Goal: Task Accomplishment & Management: Manage account settings

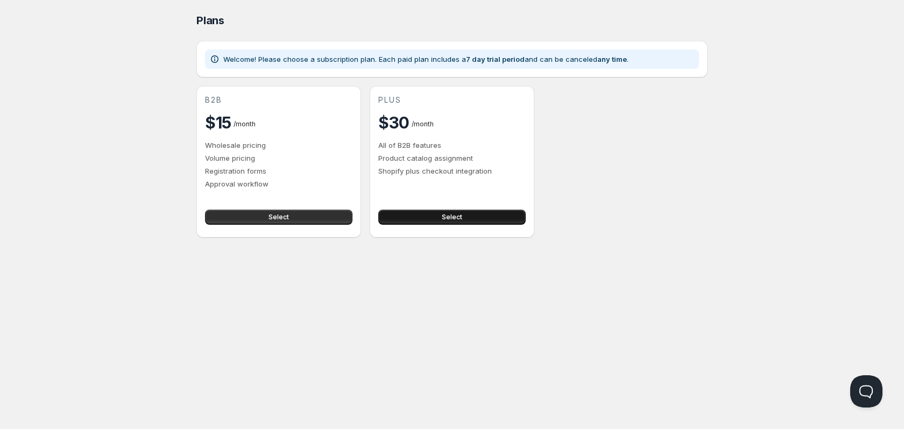
click at [442, 217] on span "Select" at bounding box center [452, 217] width 20 height 9
click at [340, 214] on button "Select" at bounding box center [278, 217] width 147 height 15
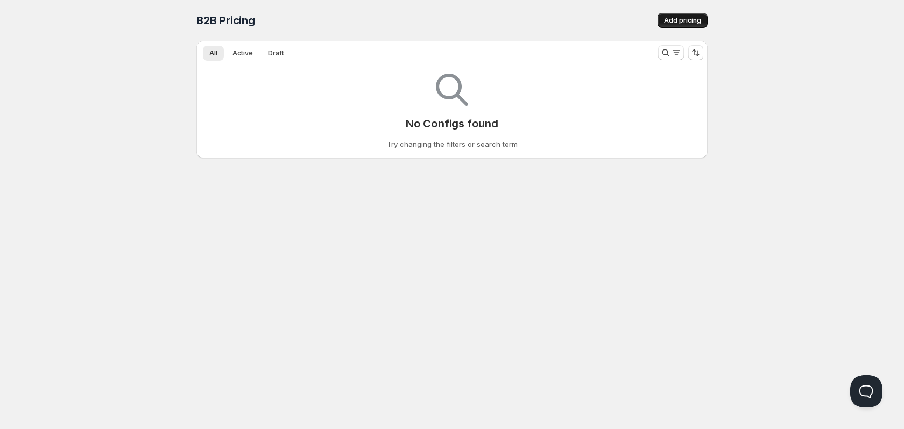
click at [686, 19] on span "Add pricing" at bounding box center [682, 20] width 37 height 9
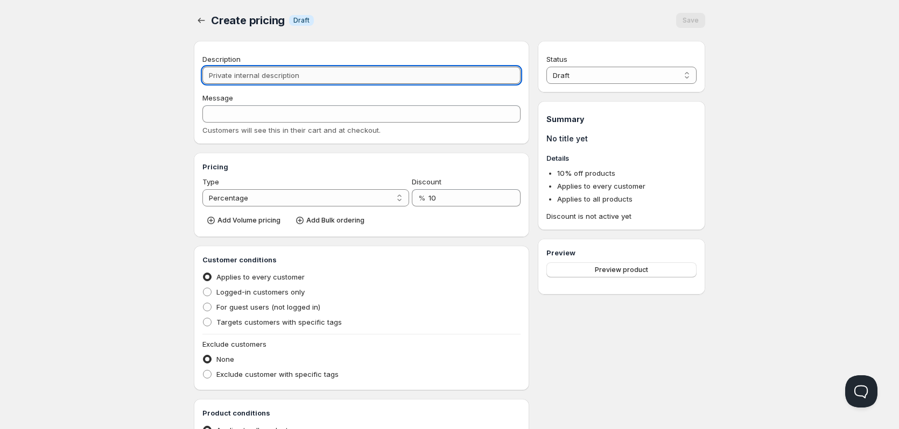
click at [330, 76] on input "Description" at bounding box center [361, 75] width 318 height 17
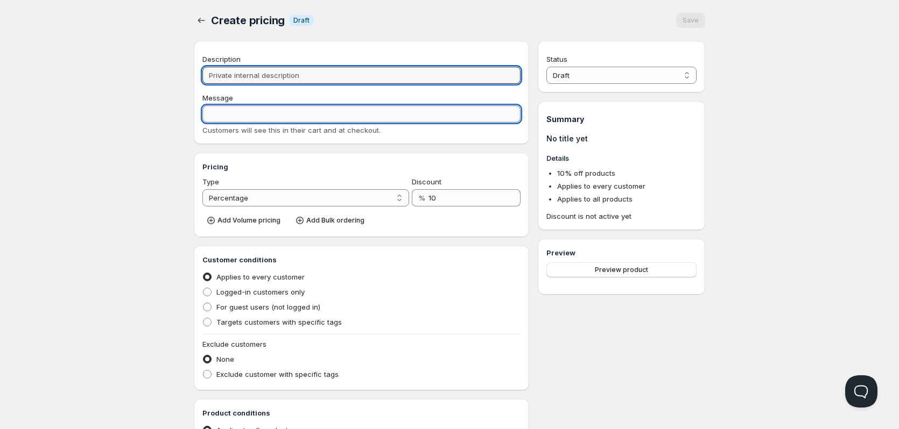
click at [324, 118] on input "Message" at bounding box center [361, 113] width 318 height 17
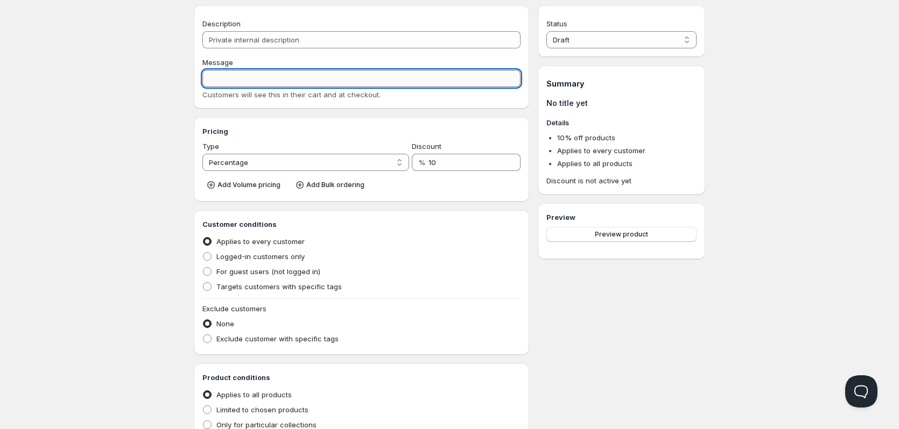
scroll to position [54, 0]
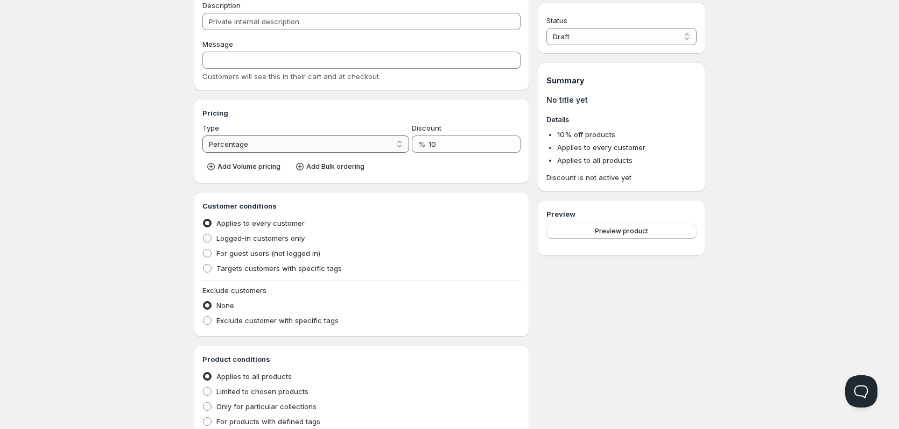
click at [320, 150] on select "Percentage Absolute" at bounding box center [305, 144] width 207 height 17
click at [202, 136] on select "Percentage Absolute" at bounding box center [305, 144] width 207 height 17
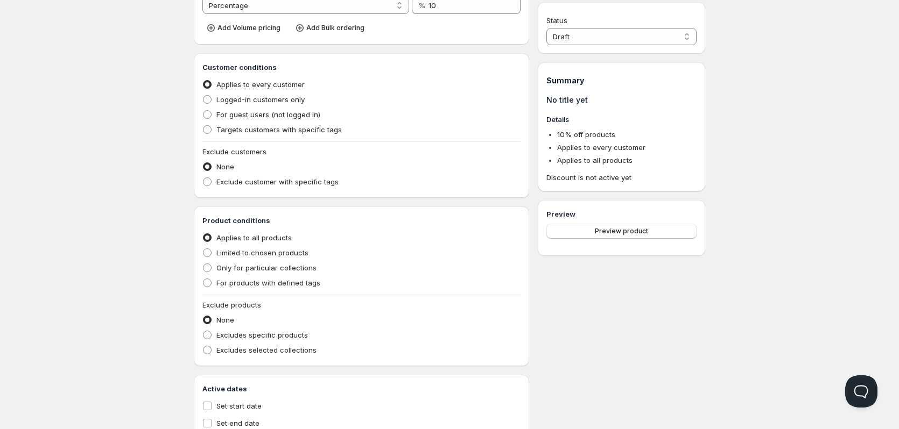
scroll to position [176, 0]
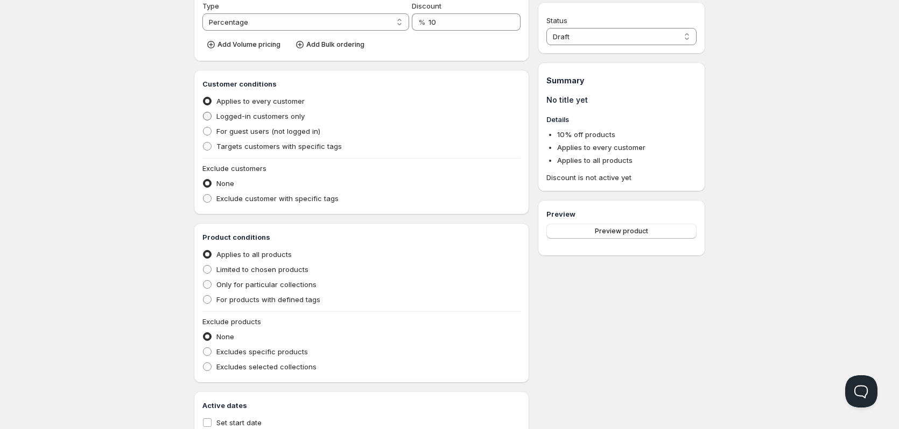
click at [273, 117] on span "Logged-in customers only" at bounding box center [260, 116] width 88 height 9
click at [203, 112] on input "Logged-in customers only" at bounding box center [203, 112] width 1 height 1
radio input "true"
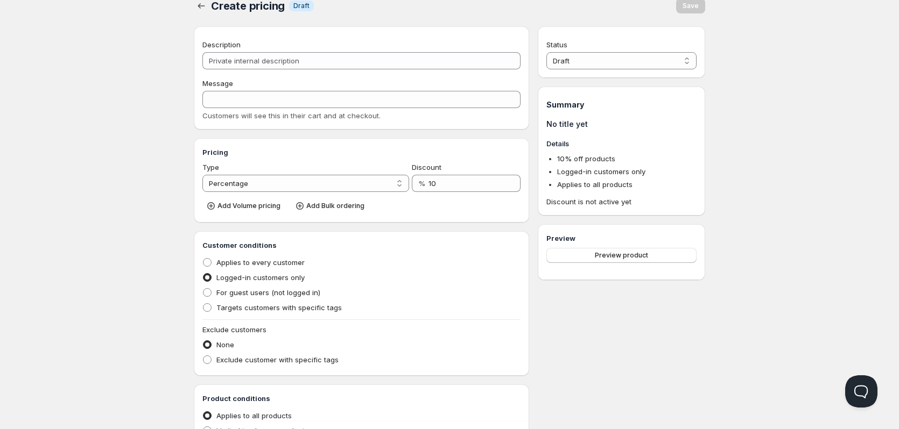
scroll to position [0, 0]
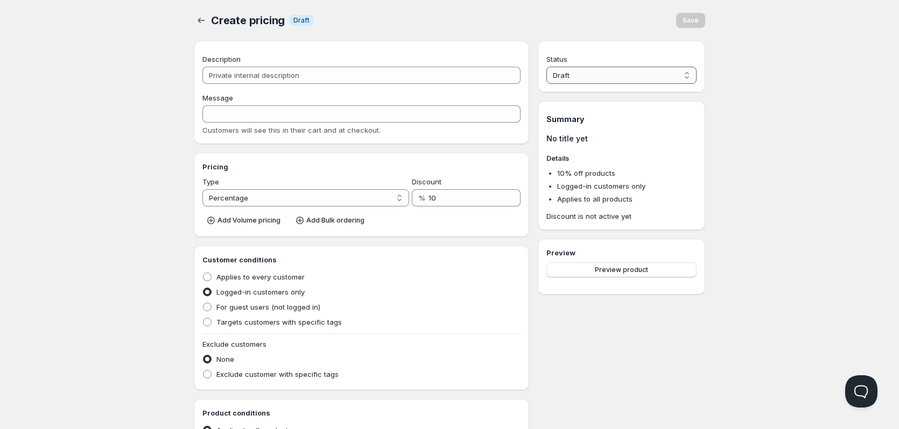
click at [590, 77] on select "Draft Active" at bounding box center [621, 75] width 150 height 17
select select "1"
click at [546, 67] on select "Draft Active" at bounding box center [621, 75] width 150 height 17
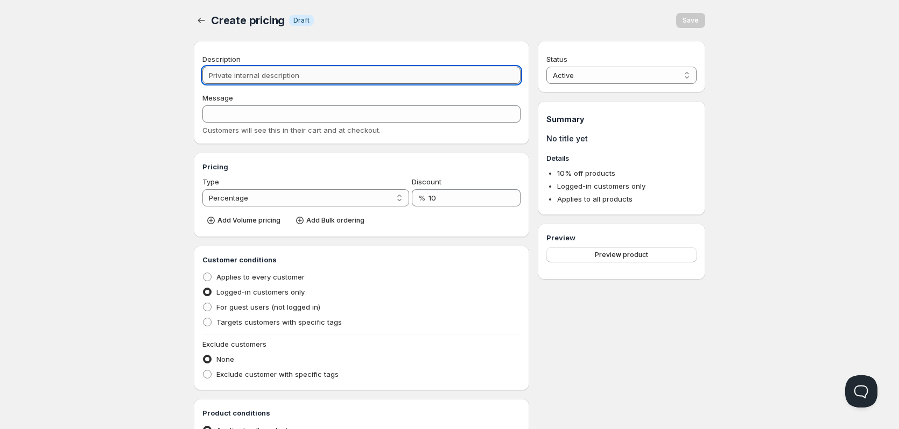
click at [266, 75] on input "Description" at bounding box center [361, 75] width 318 height 17
click at [268, 77] on input "Description" at bounding box center [361, 75] width 318 height 17
type input "Wh"
type input "WH"
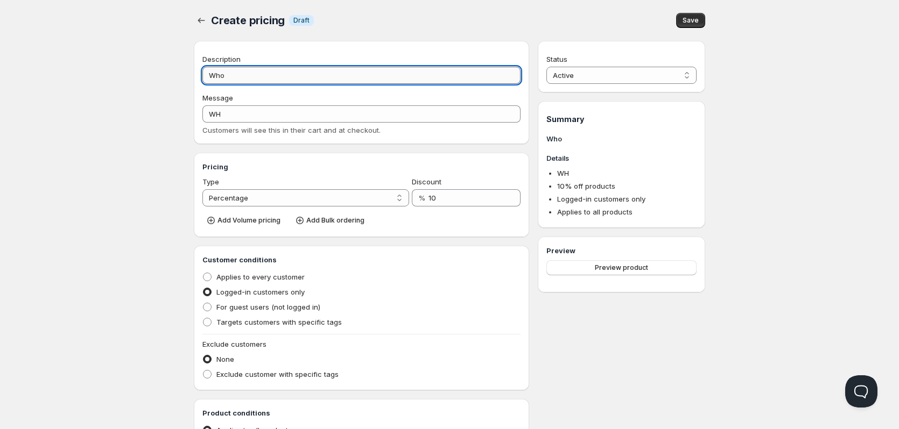
type input "Whol"
type input "WHOL"
type input "Wholes"
type input "WHOLES"
type input "Wholesal"
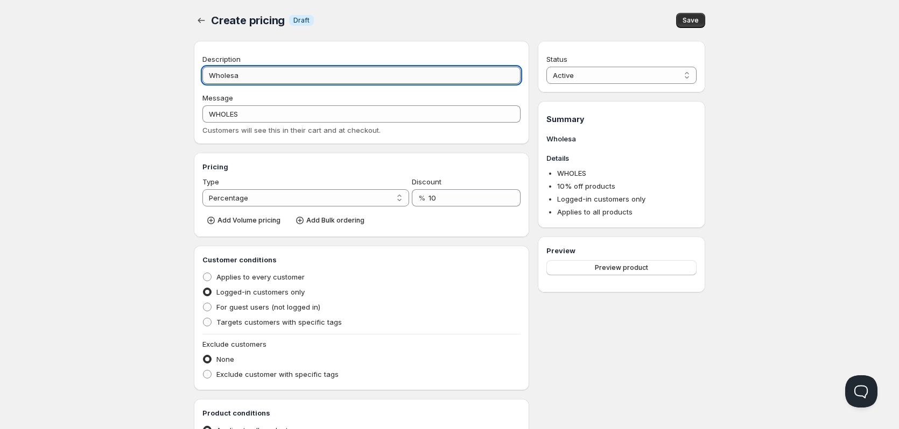
type input "WHOLESAL"
type input "Wholesale"
type input "WHOLESALE"
type input "Wholesale Di"
type input "WHOLESALE_DI"
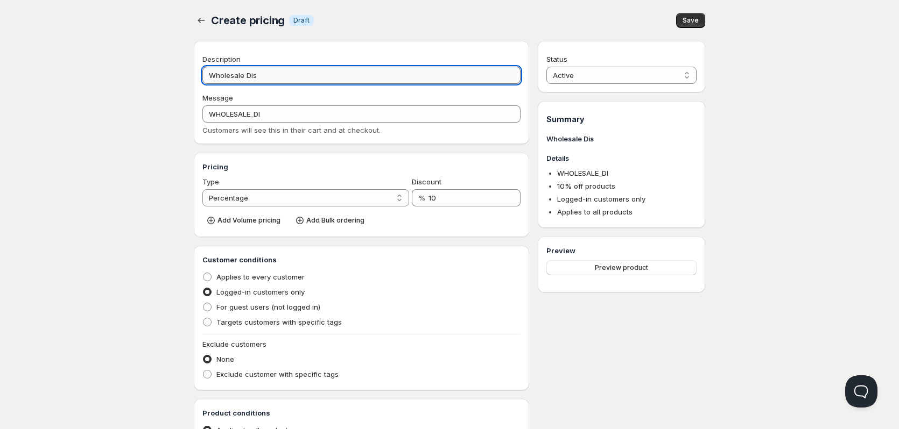
type input "Wholesale Disc"
type input "WHOLESALE_DISC"
type input "Wholesale Discou"
type input "WHOLESALE_DISCOU"
type input "Wholesale Discount"
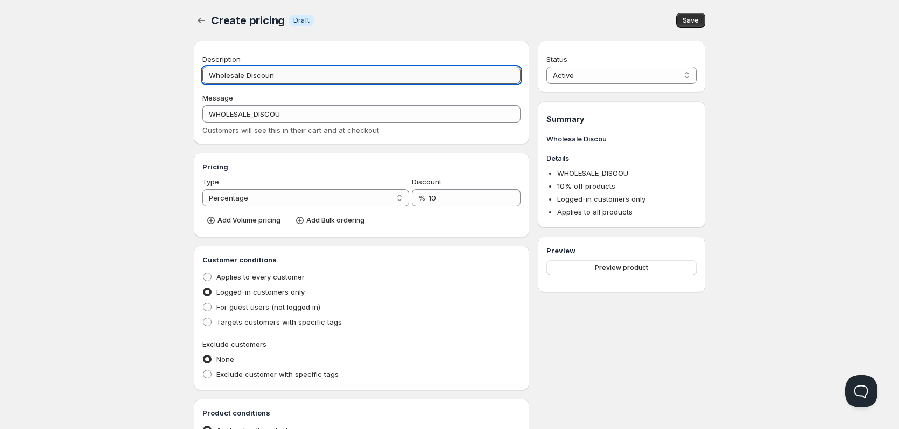
type input "WHOLESALE_DISCOUNT"
type input "Wholesale Discount Al"
type input "WHOLESALE_DISCOUNT_AL"
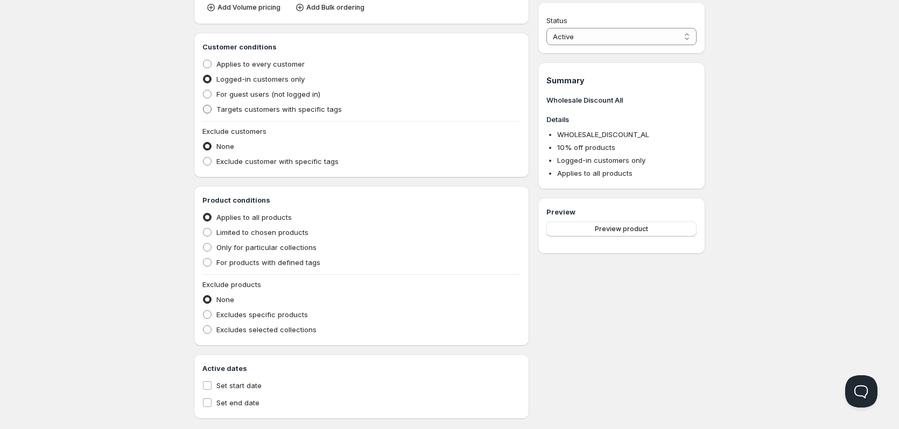
scroll to position [215, 0]
type input "Wholesale Discount All"
click at [326, 162] on span "Exclude customer with specific tags" at bounding box center [277, 159] width 122 height 9
click at [203, 156] on input "Exclude customer with specific tags" at bounding box center [203, 155] width 1 height 1
radio input "true"
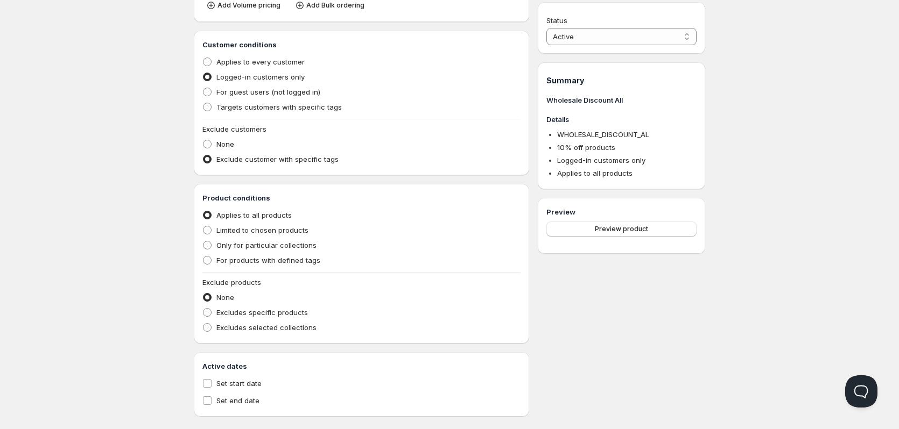
type input "WHOLESALE_DISCOUNT_ALL"
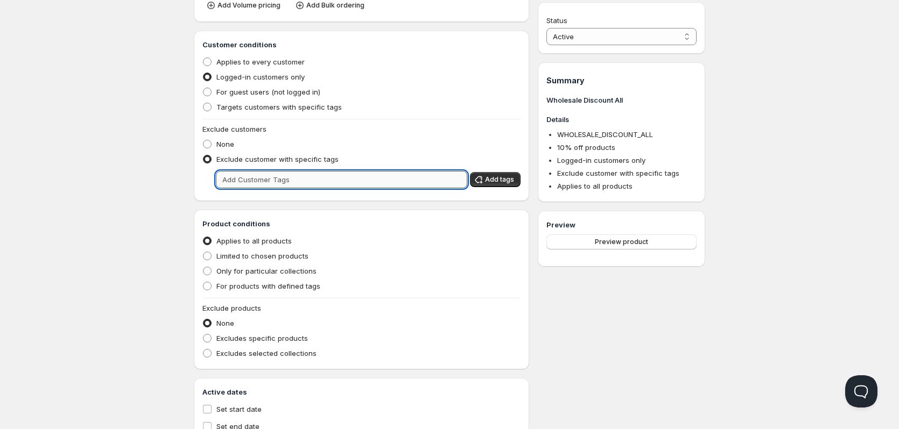
click at [327, 181] on input "text" at bounding box center [341, 179] width 251 height 17
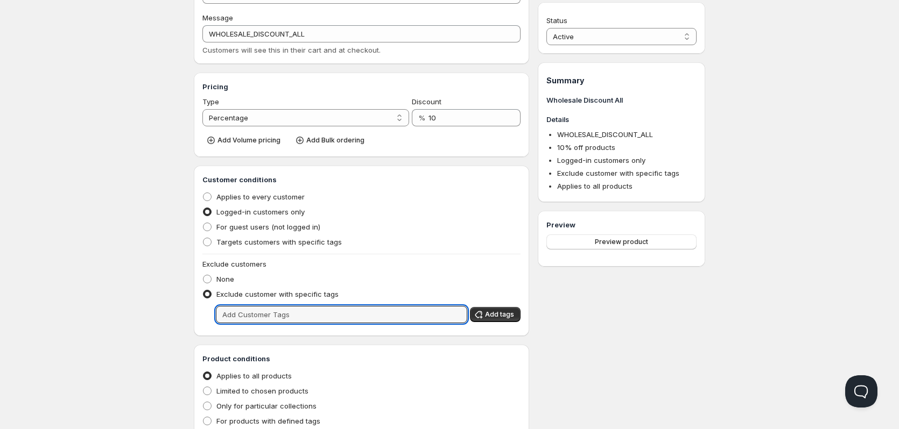
scroll to position [54, 0]
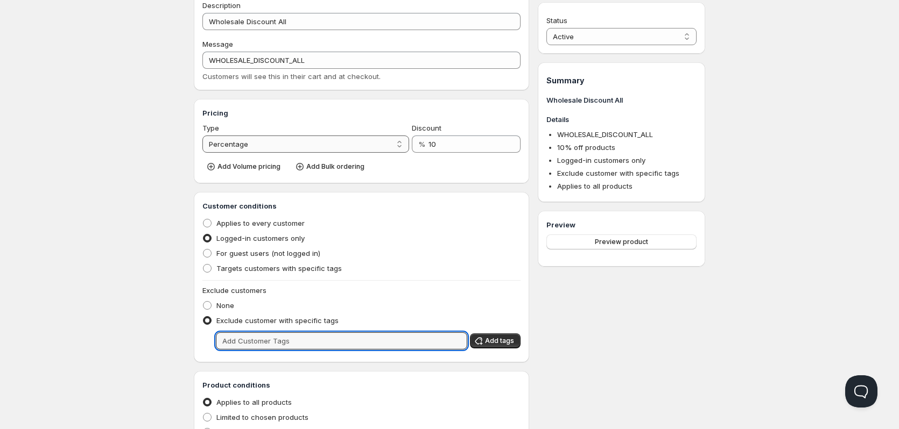
click at [248, 147] on select "Percentage Absolute" at bounding box center [305, 144] width 207 height 17
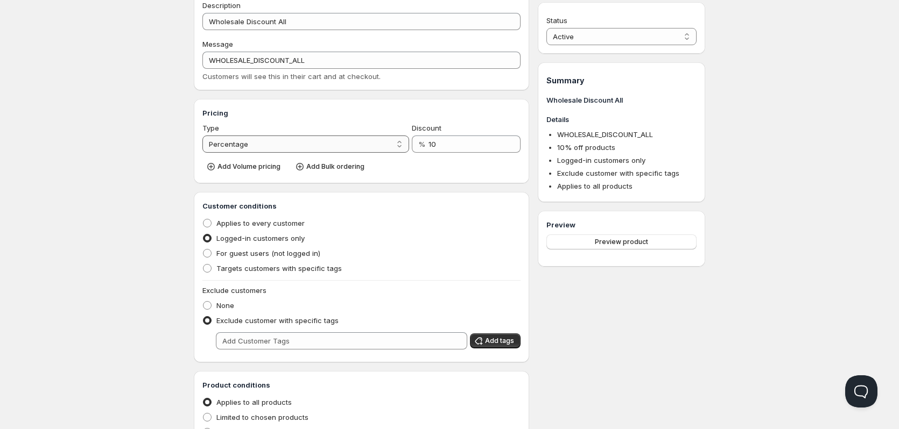
click at [202, 136] on select "Percentage Absolute" at bounding box center [305, 144] width 207 height 17
click at [252, 169] on span "Add Volume pricing" at bounding box center [248, 166] width 63 height 9
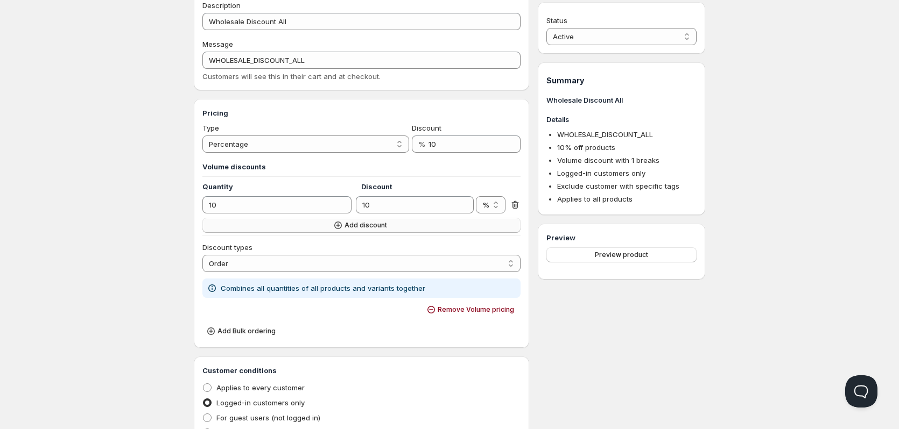
click at [360, 218] on button "Add discount" at bounding box center [361, 225] width 318 height 15
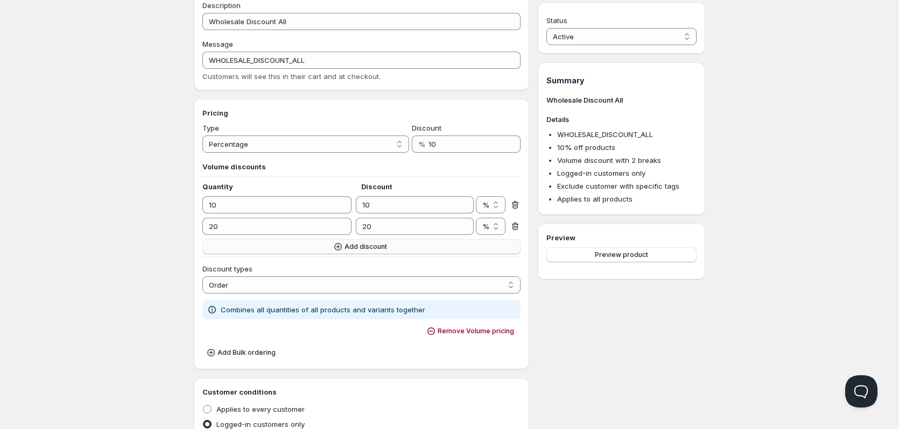
click at [367, 243] on button "Add discount" at bounding box center [361, 246] width 318 height 15
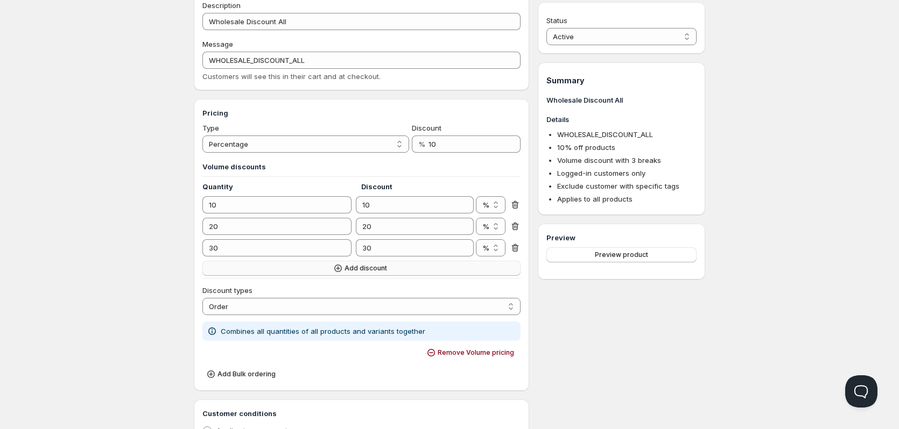
click at [369, 266] on span "Add discount" at bounding box center [365, 268] width 43 height 9
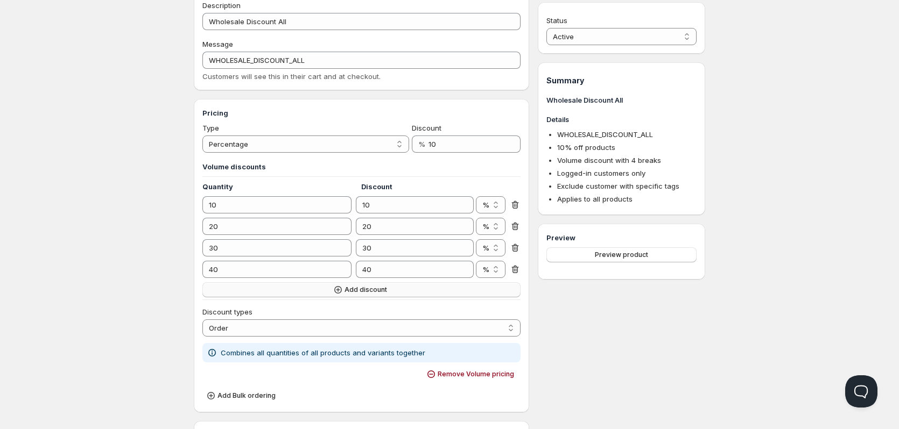
click at [348, 294] on button "Add discount" at bounding box center [361, 289] width 318 height 15
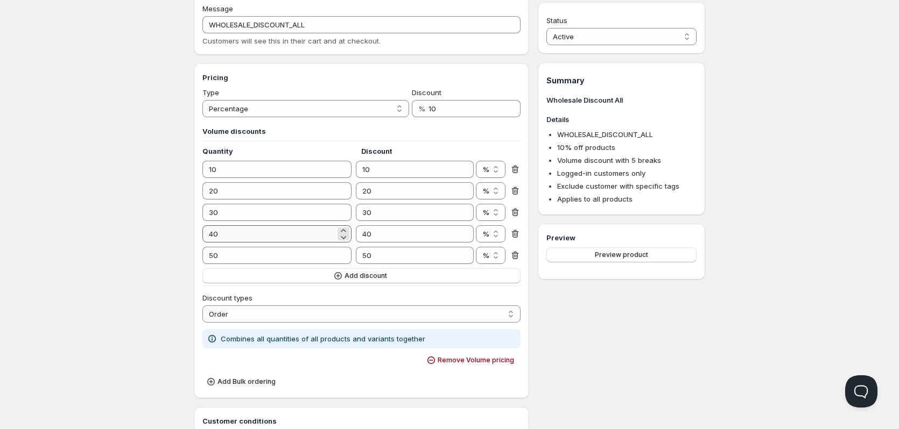
scroll to position [108, 0]
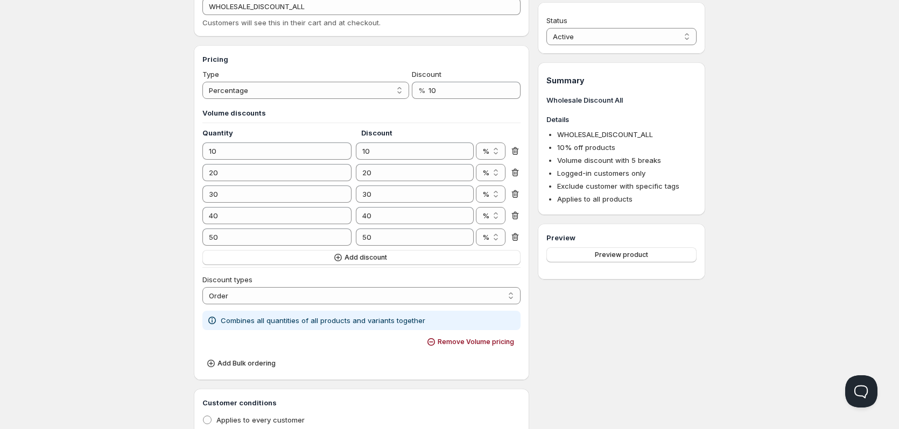
click at [513, 236] on icon at bounding box center [514, 238] width 7 height 8
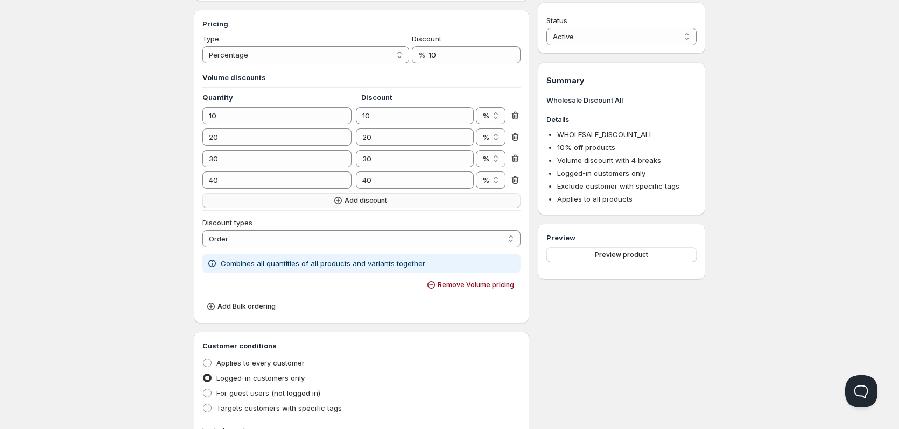
scroll to position [161, 0]
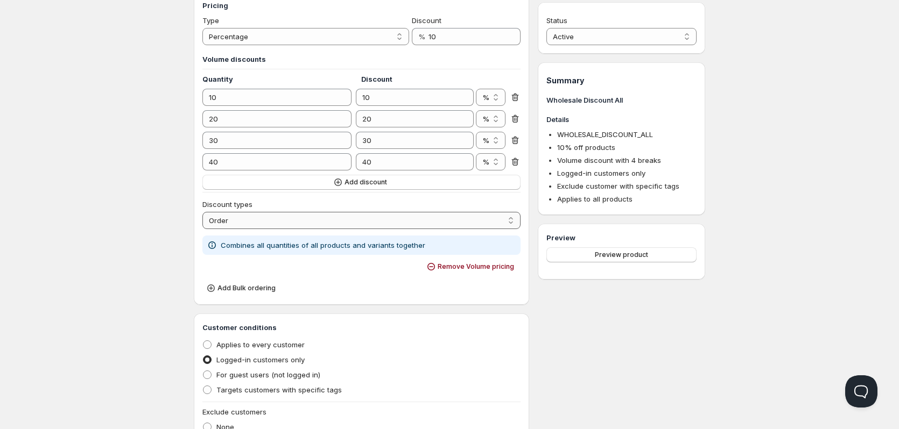
click at [397, 223] on select "Order Product Variant Item" at bounding box center [361, 220] width 318 height 17
click at [307, 216] on select "Order Product Variant Item" at bounding box center [361, 220] width 318 height 17
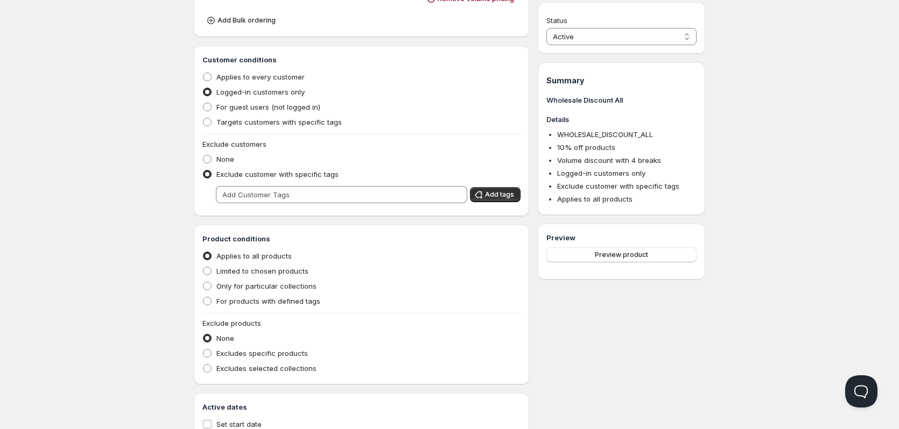
scroll to position [430, 0]
click at [224, 161] on span "None" at bounding box center [225, 158] width 18 height 9
click at [203, 154] on input "None" at bounding box center [203, 154] width 1 height 1
radio input "true"
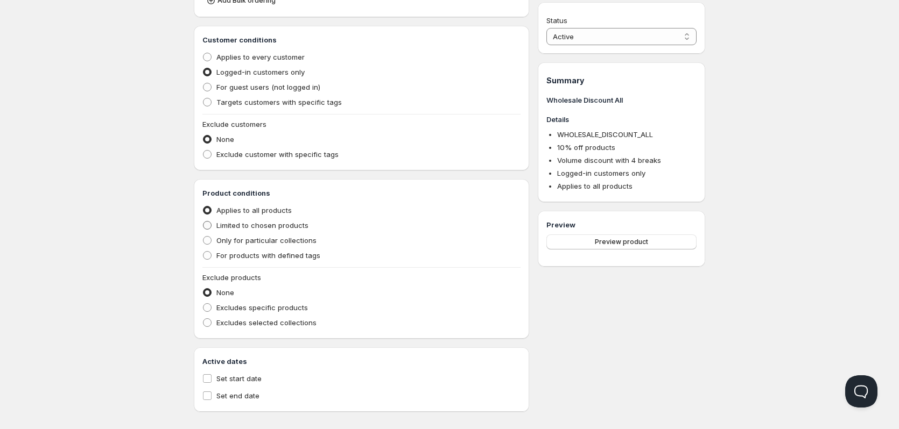
scroll to position [459, 0]
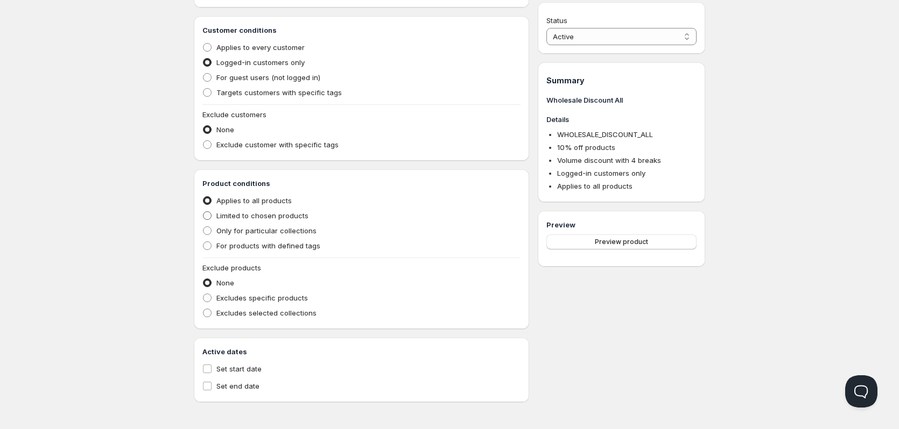
click at [284, 216] on span "Limited to chosen products" at bounding box center [262, 215] width 92 height 9
click at [203, 212] on input "Limited to chosen products" at bounding box center [203, 211] width 1 height 1
radio input "true"
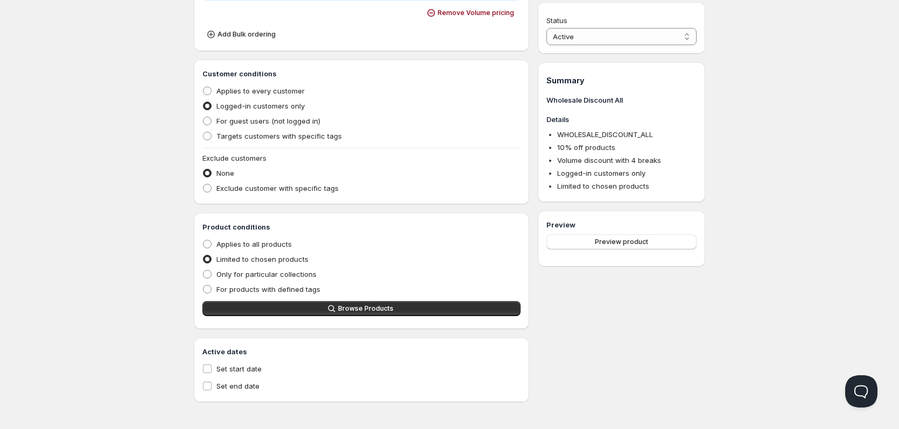
scroll to position [415, 0]
click at [346, 305] on span "Browse Products" at bounding box center [365, 309] width 55 height 9
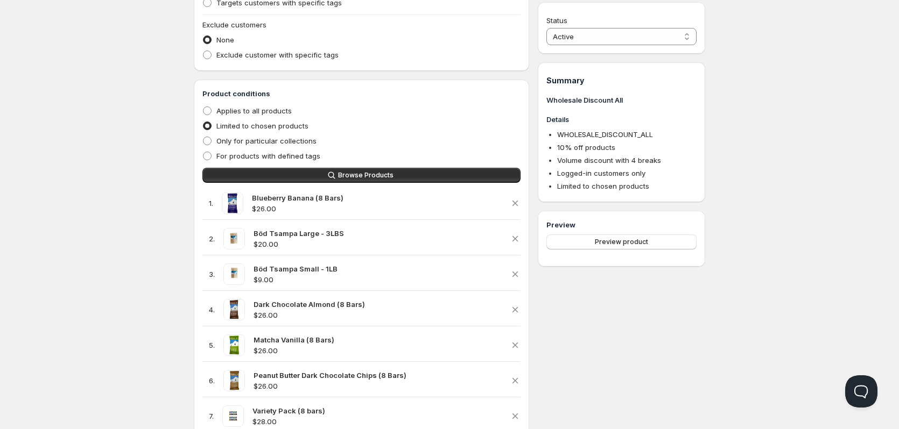
scroll to position [341, 0]
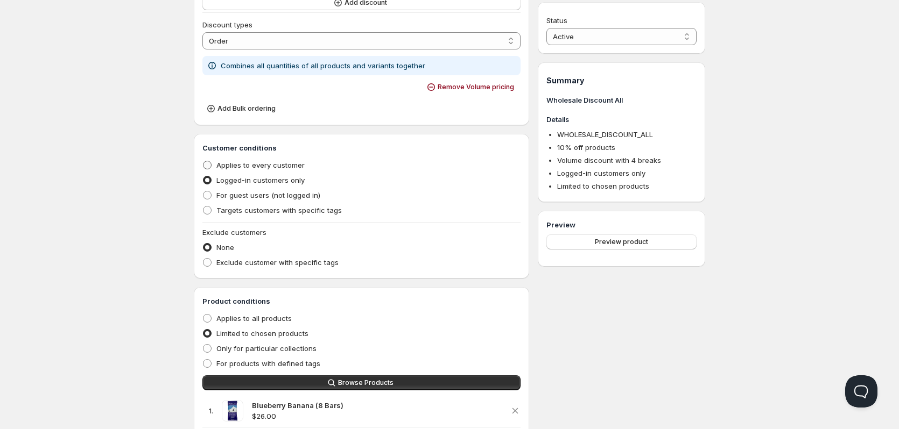
click at [274, 159] on label "Applies to every customer" at bounding box center [253, 165] width 102 height 15
click at [203, 161] on input "Applies to every customer" at bounding box center [203, 161] width 1 height 1
radio input "true"
click at [298, 184] on span "Logged-in customers only" at bounding box center [260, 180] width 88 height 9
click at [203, 176] on input "Logged-in customers only" at bounding box center [203, 176] width 1 height 1
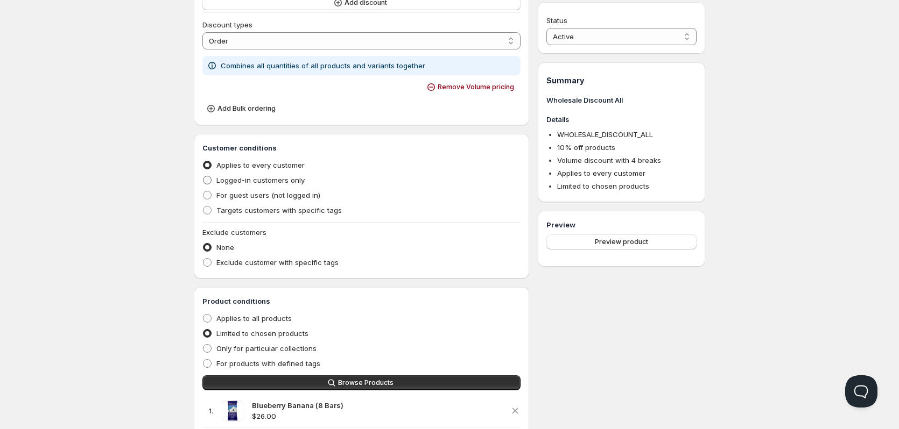
radio input "true"
click at [298, 165] on span "Applies to every customer" at bounding box center [260, 165] width 88 height 9
click at [203, 161] on input "Applies to every customer" at bounding box center [203, 161] width 1 height 1
radio input "true"
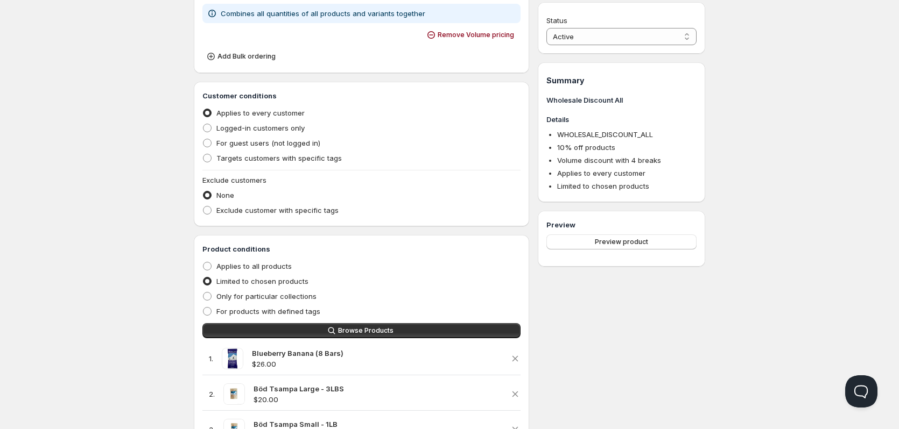
scroll to position [395, 0]
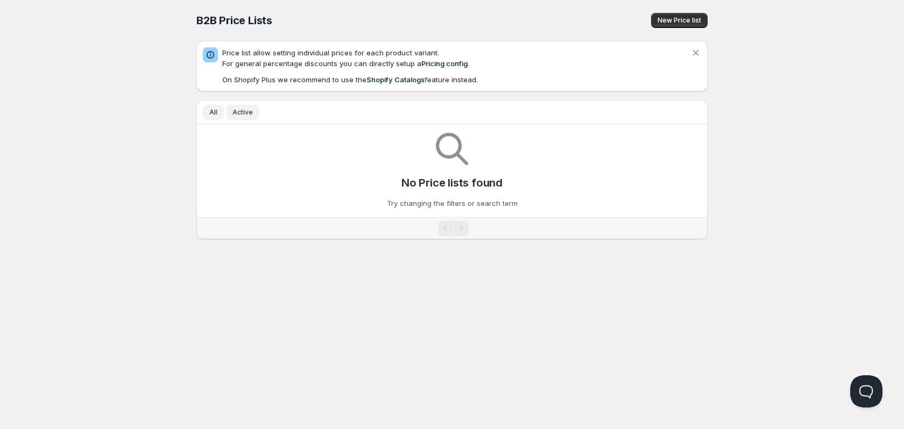
click at [238, 109] on span "Active" at bounding box center [242, 112] width 20 height 9
drag, startPoint x: 218, startPoint y: 114, endPoint x: 245, endPoint y: 119, distance: 27.4
click at [225, 116] on ul "All Active More views" at bounding box center [446, 111] width 490 height 15
click at [688, 16] on button "New Price list" at bounding box center [679, 20] width 56 height 15
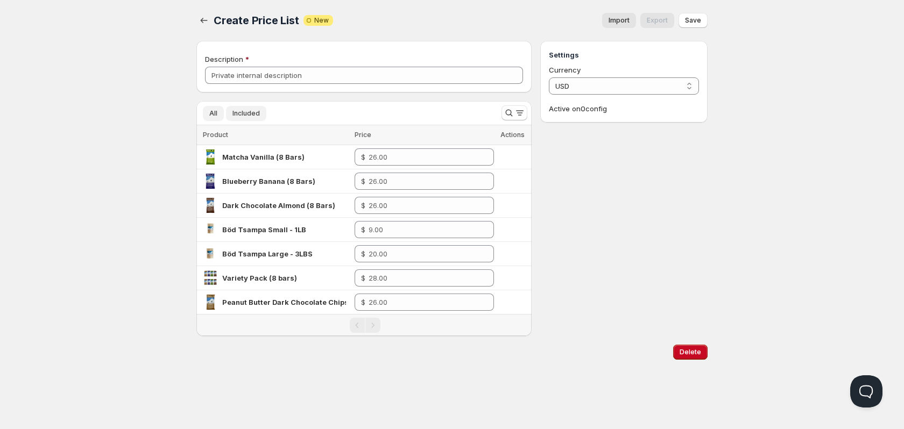
click at [263, 115] on button "Included" at bounding box center [246, 113] width 40 height 15
click at [219, 115] on button "All" at bounding box center [213, 113] width 21 height 15
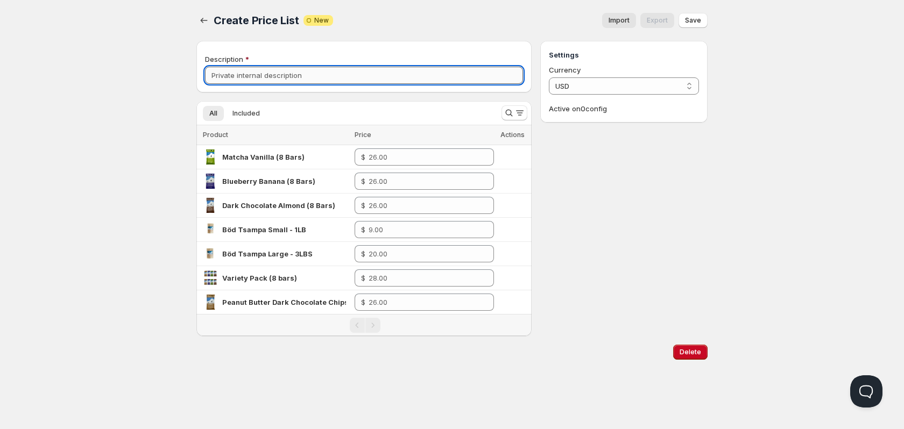
click at [326, 77] on input "Description" at bounding box center [364, 75] width 318 height 17
click at [308, 65] on div "Description" at bounding box center [364, 69] width 318 height 30
click at [305, 81] on input "Description" at bounding box center [364, 75] width 318 height 17
type input "price [PERSON_NAME] for premium product"
click at [519, 118] on button "Search and filter results" at bounding box center [514, 112] width 26 height 15
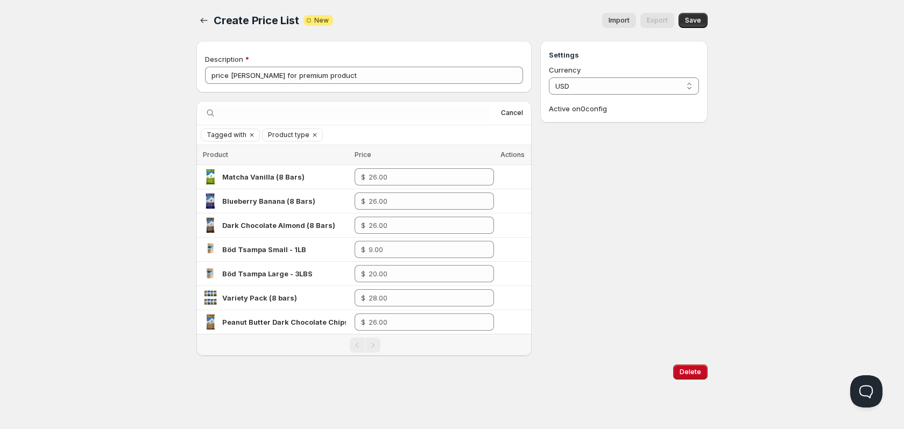
click at [519, 118] on button "Cancel" at bounding box center [512, 113] width 31 height 13
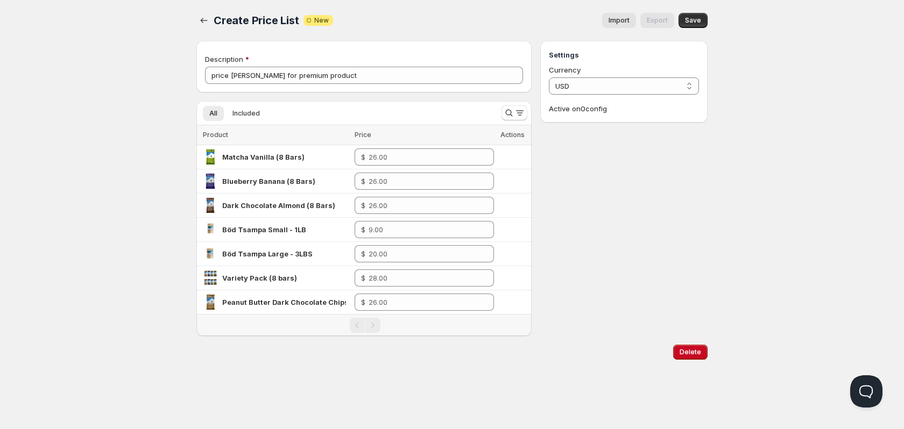
click at [697, 24] on span "Save" at bounding box center [693, 20] width 16 height 9
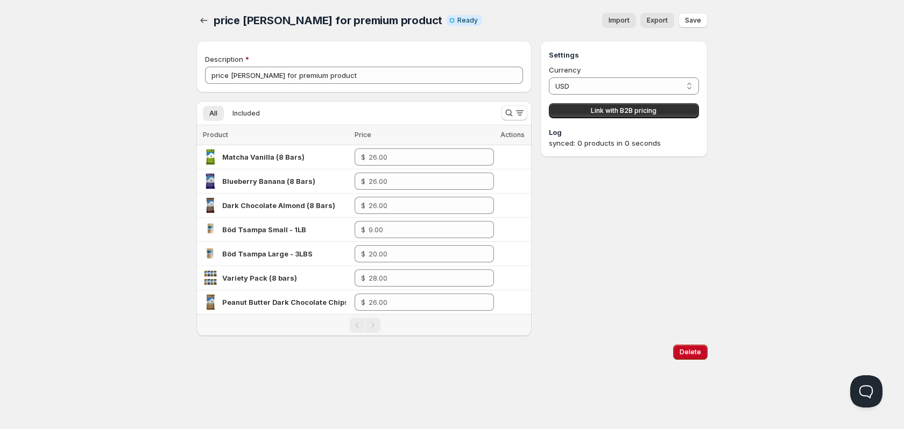
drag, startPoint x: 631, startPoint y: 109, endPoint x: 711, endPoint y: 86, distance: 83.4
click at [663, 208] on div "Settings Currency USD USD Link with B2B pricing Log synced: 0 products in 0 sec…" at bounding box center [623, 188] width 167 height 295
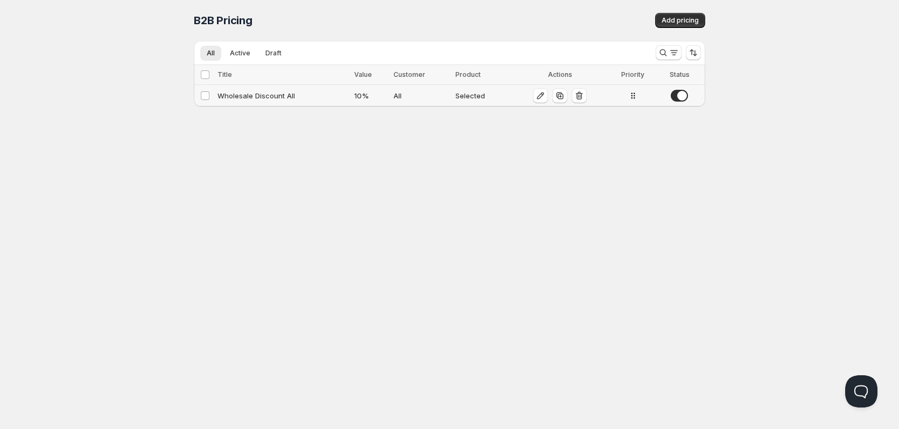
click at [265, 95] on div "Wholesale Discount All" at bounding box center [282, 95] width 130 height 11
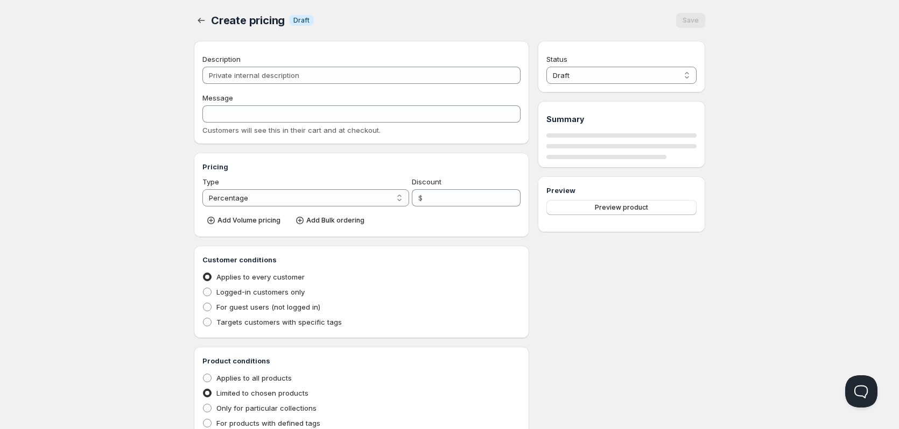
type input "Wholesale Discount All"
type input "WHOLESALE_DISCOUNT_ALL"
type input "10"
radio input "true"
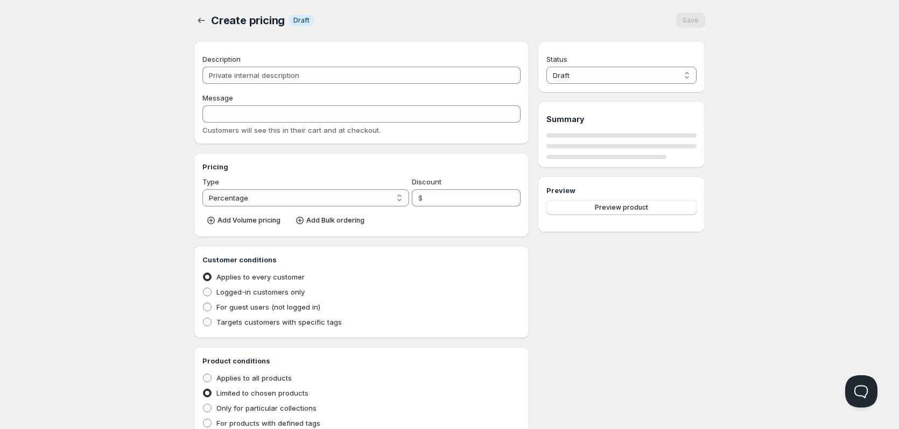
select select "1"
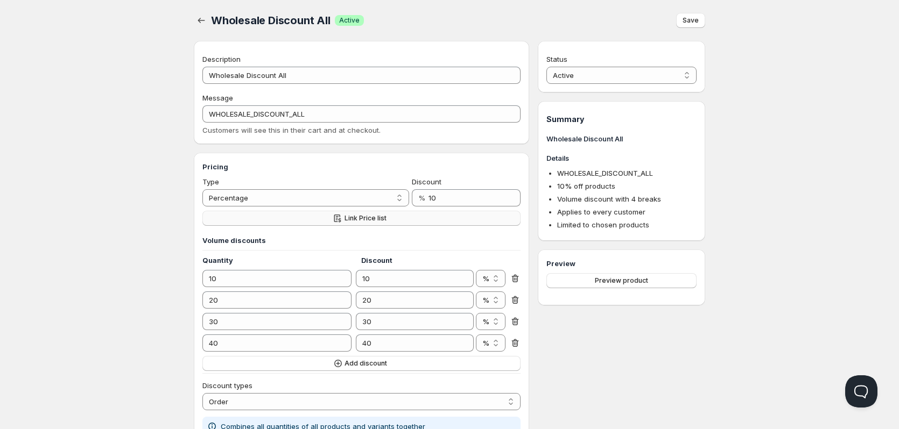
click at [340, 214] on icon "button" at bounding box center [338, 218] width 11 height 11
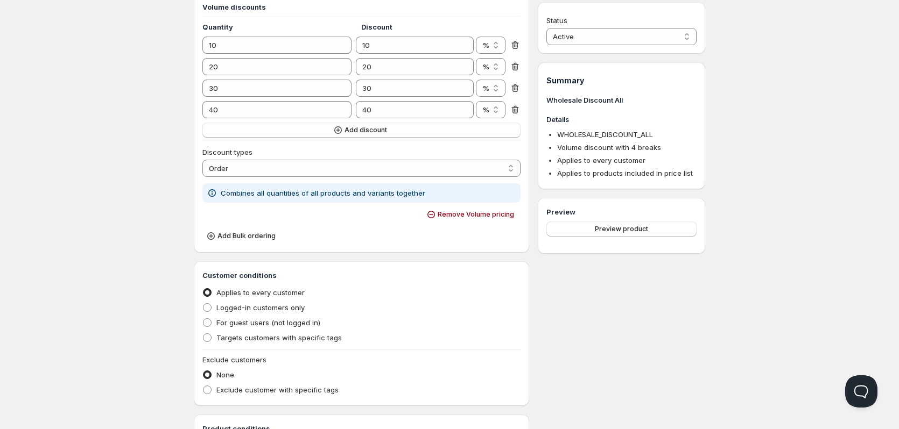
scroll to position [149, 0]
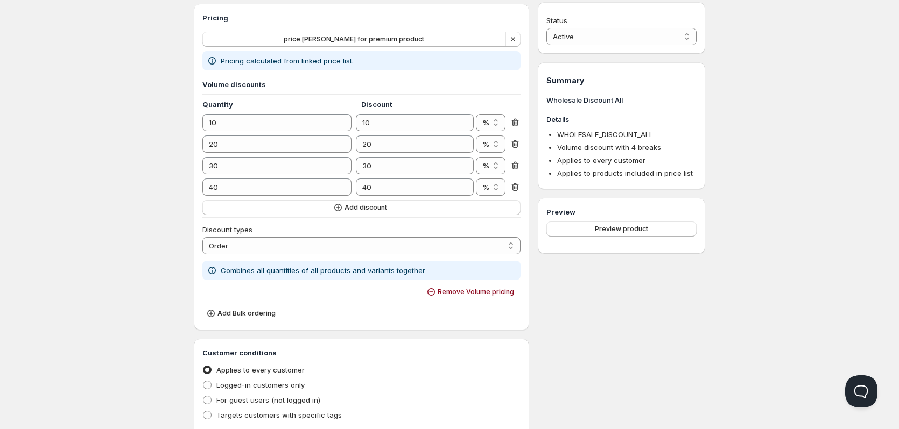
scroll to position [1, 0]
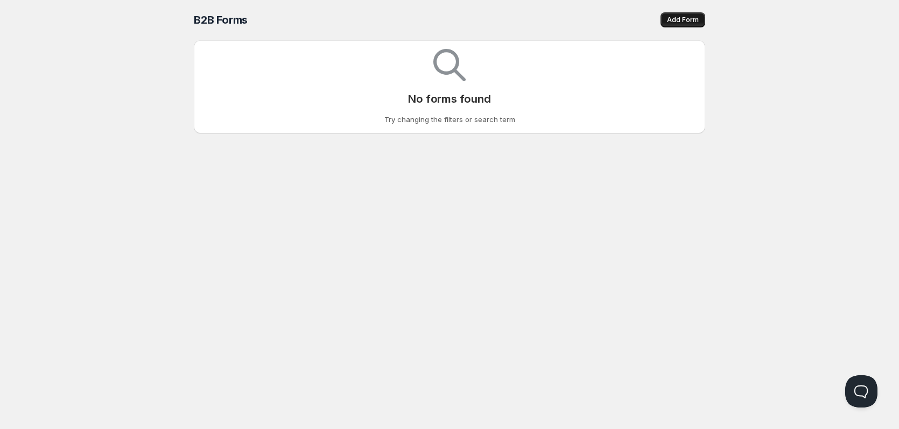
click at [700, 19] on button "Add Form" at bounding box center [682, 19] width 45 height 15
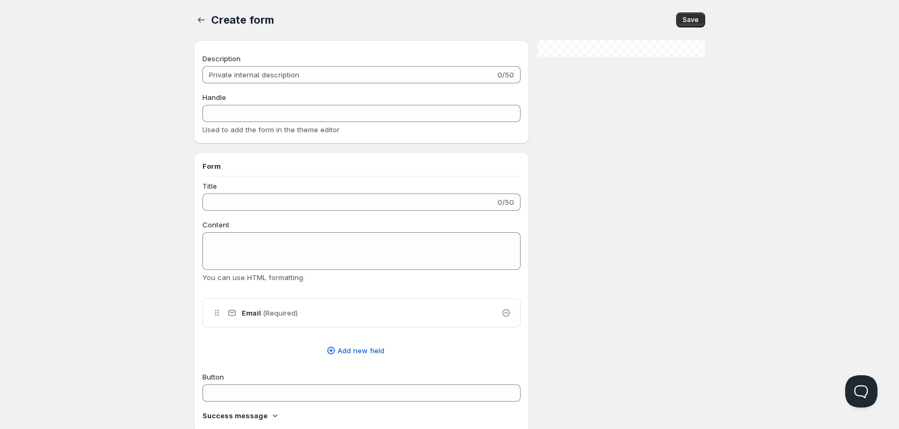
checkbox input "true"
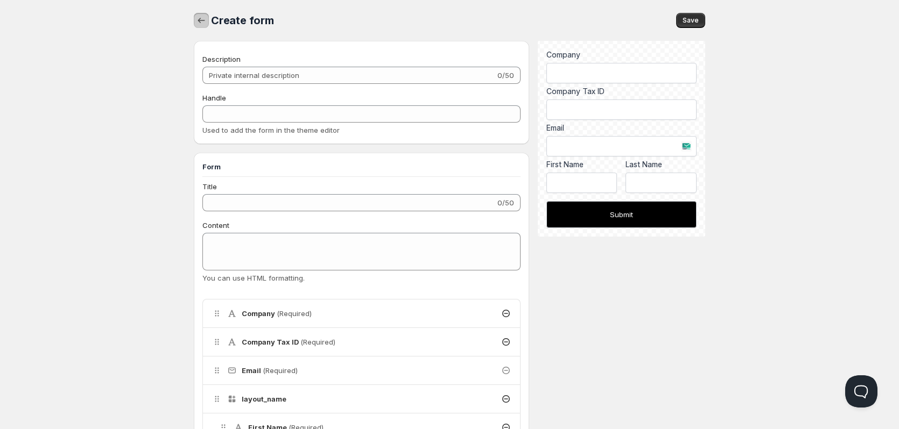
click at [204, 23] on icon "button" at bounding box center [201, 20] width 11 height 11
click at [200, 23] on icon "button" at bounding box center [201, 20] width 11 height 11
click at [204, 19] on icon "button" at bounding box center [201, 20] width 11 height 11
click at [693, 18] on span "Save" at bounding box center [690, 20] width 16 height 9
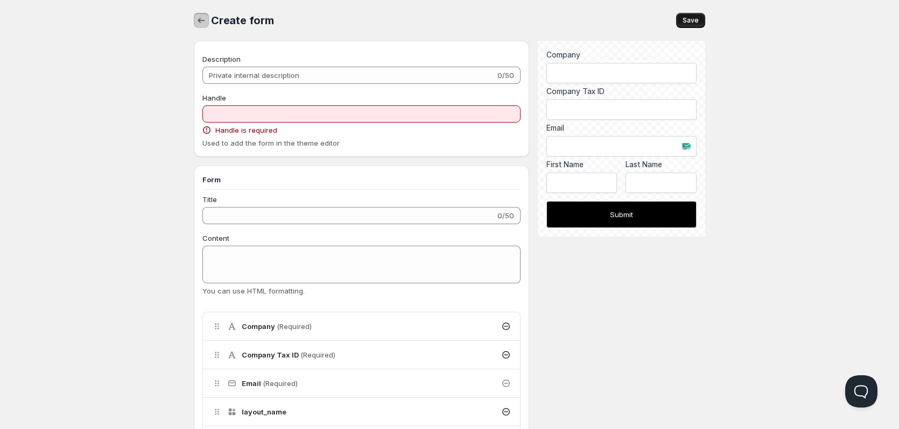
click at [200, 17] on icon "button" at bounding box center [201, 20] width 11 height 11
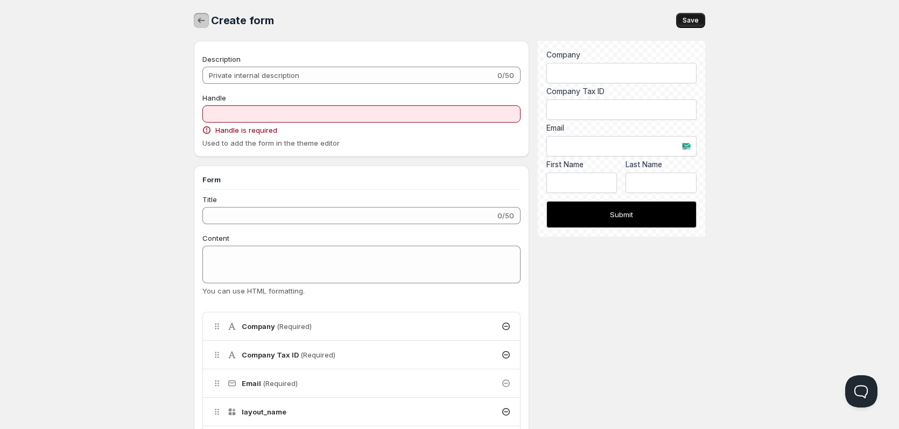
click at [200, 17] on icon "button" at bounding box center [201, 20] width 11 height 11
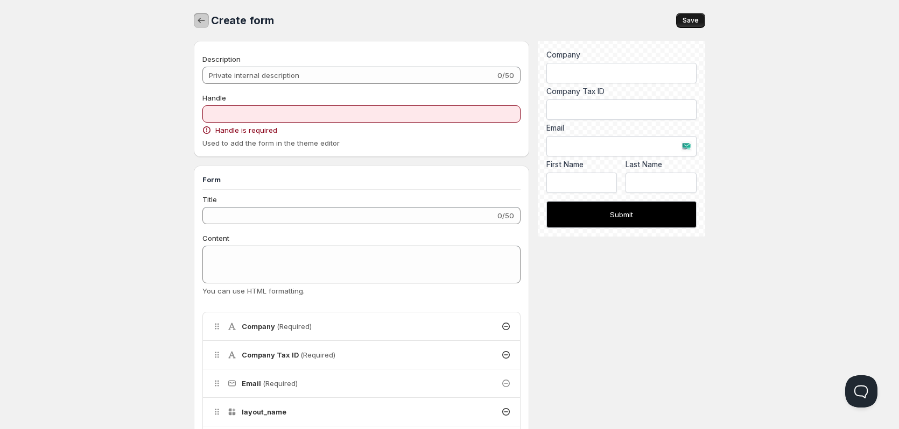
click at [200, 17] on icon "button" at bounding box center [201, 20] width 11 height 11
click at [201, 17] on icon "button" at bounding box center [201, 20] width 11 height 11
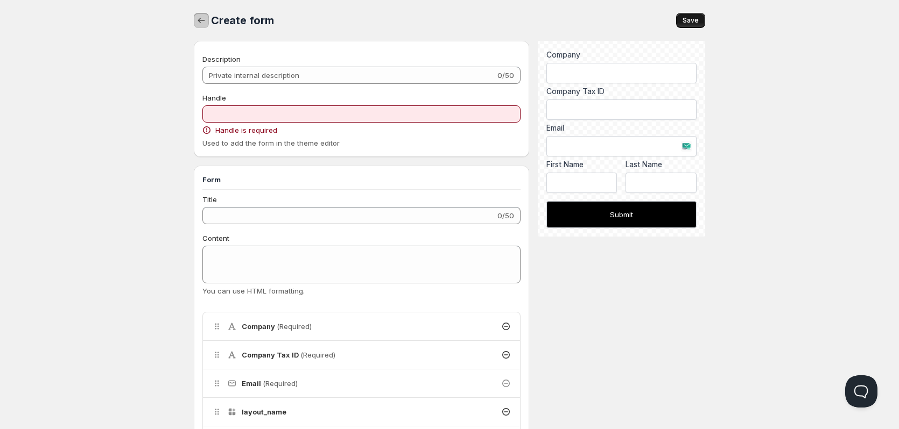
click at [202, 17] on icon "button" at bounding box center [201, 20] width 11 height 11
click at [688, 18] on span "Save" at bounding box center [690, 20] width 16 height 9
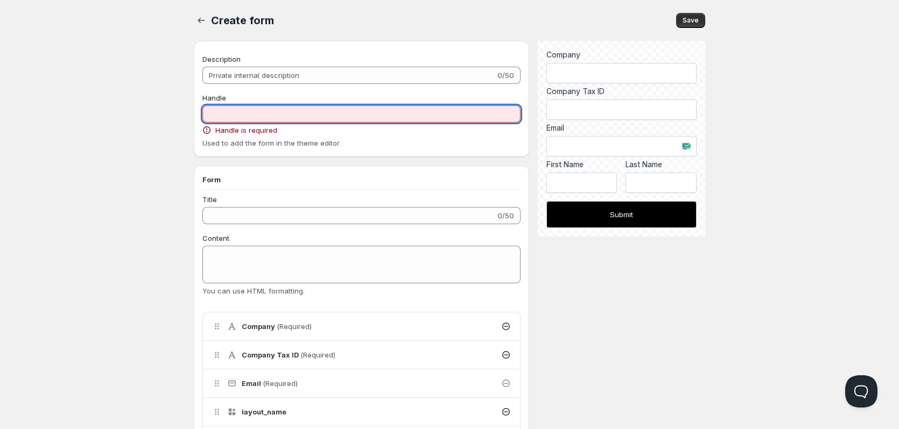
click at [255, 115] on input "Handle" at bounding box center [361, 113] width 318 height 17
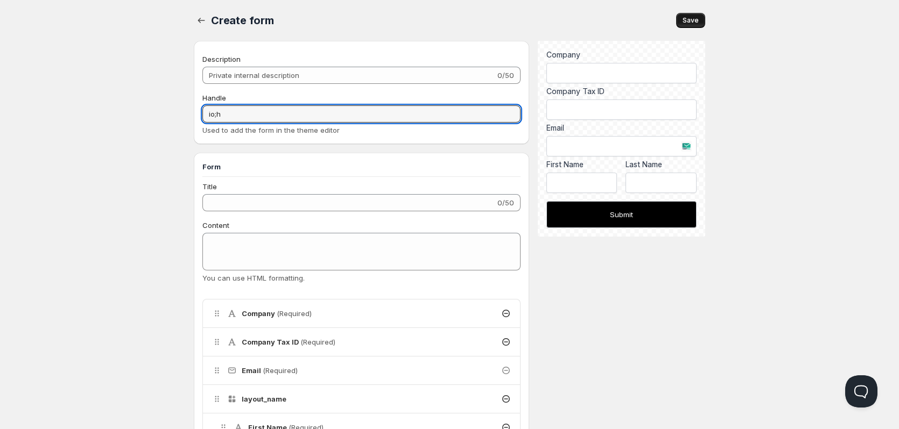
type input "io;h"
click at [695, 16] on button "Save" at bounding box center [690, 20] width 29 height 15
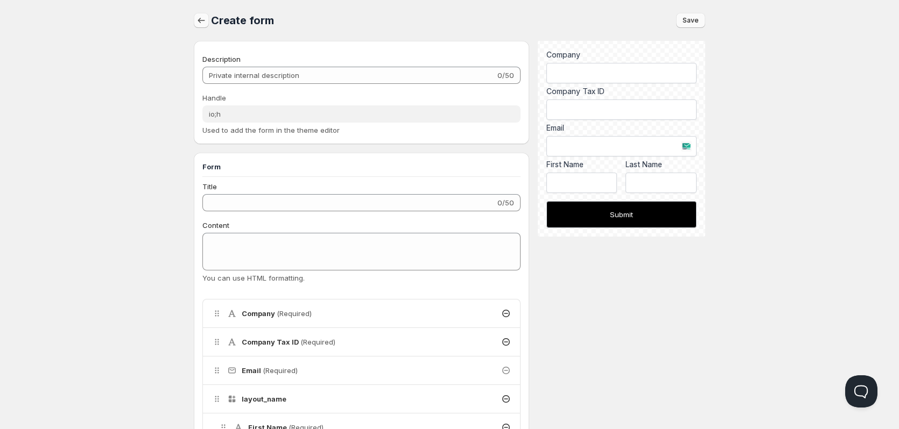
click at [197, 25] on icon "button" at bounding box center [201, 20] width 11 height 11
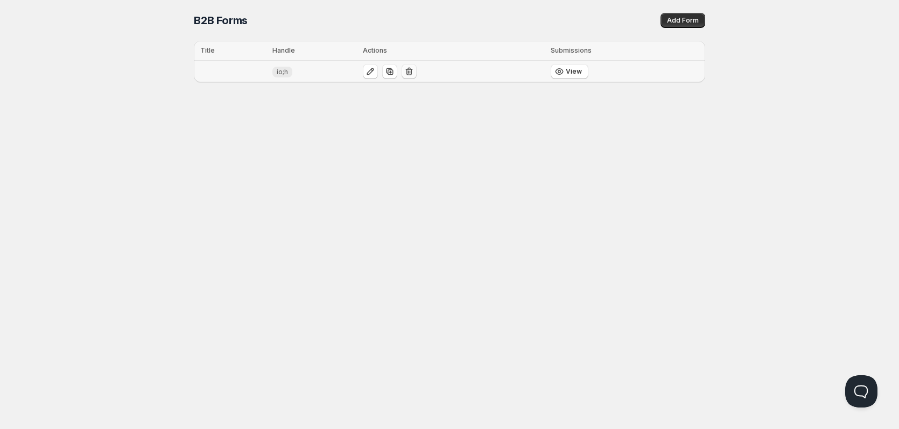
click at [405, 70] on icon "button" at bounding box center [409, 71] width 11 height 11
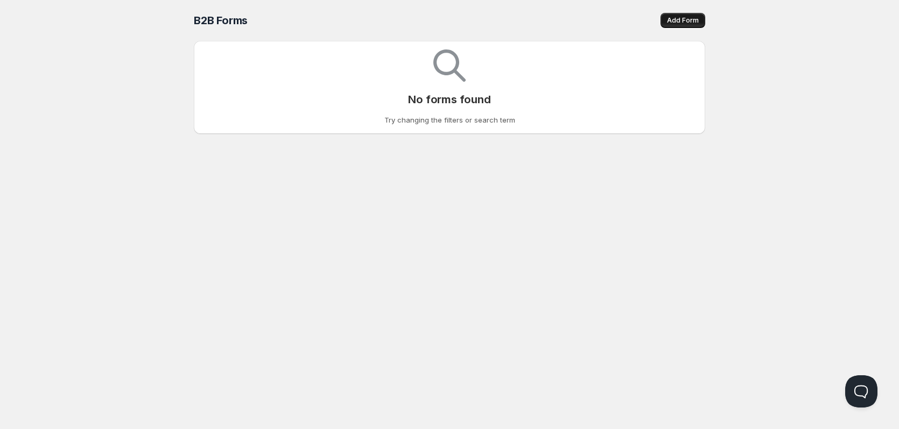
click at [667, 20] on button "Add Form" at bounding box center [682, 20] width 45 height 15
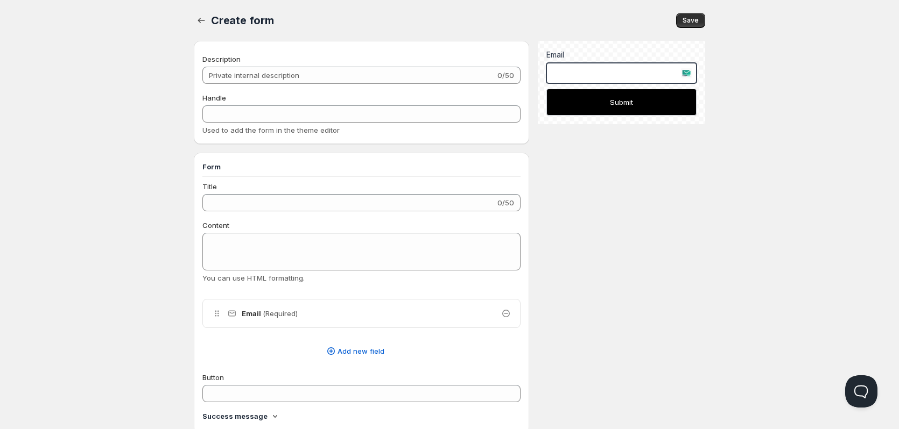
click at [589, 71] on input "text" at bounding box center [621, 73] width 150 height 20
click at [284, 175] on div "Form Title 0/50 Content You can use HTML formatting. Delete Cancel Are you sure…" at bounding box center [361, 293] width 318 height 265
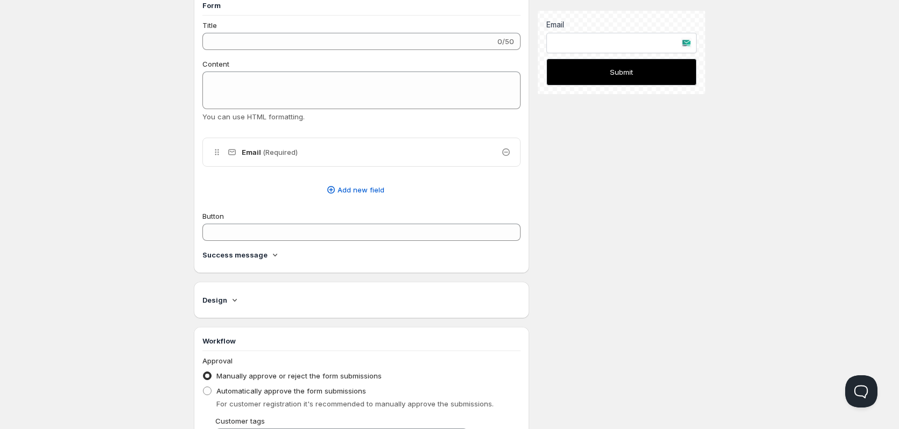
scroll to position [108, 0]
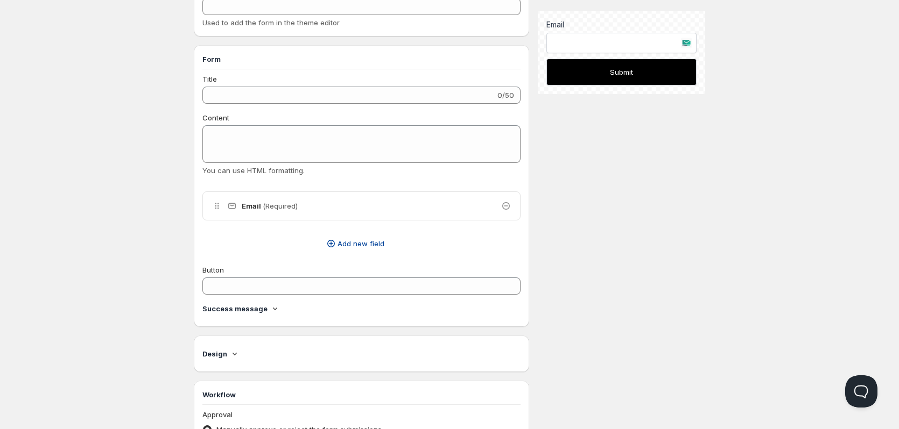
click at [343, 239] on span "Add new field" at bounding box center [360, 243] width 47 height 11
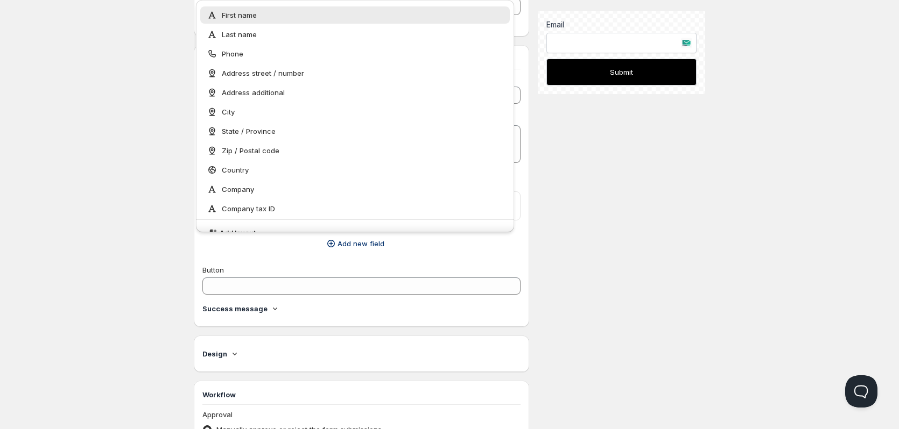
click at [641, 202] on div "Description 0/50 Handle Used to add the form in the theme editor Form Title 0/5…" at bounding box center [449, 281] width 511 height 696
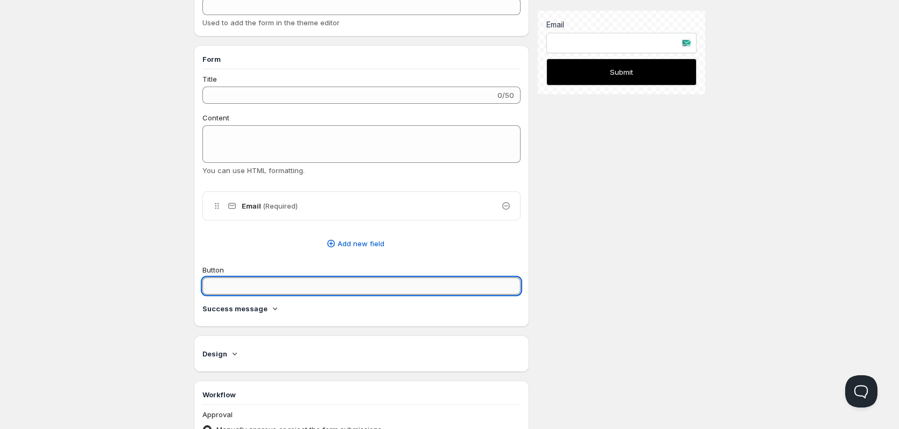
click at [285, 291] on input "Button" at bounding box center [361, 286] width 318 height 17
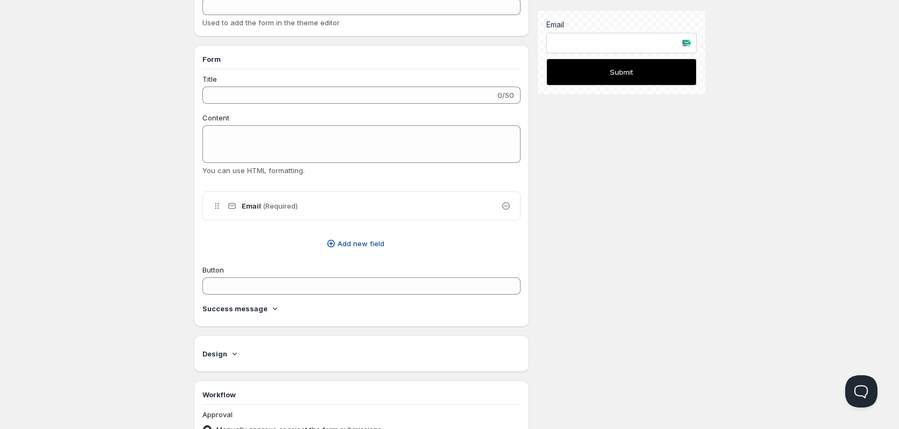
click at [367, 238] on button "Add new field" at bounding box center [355, 243] width 318 height 17
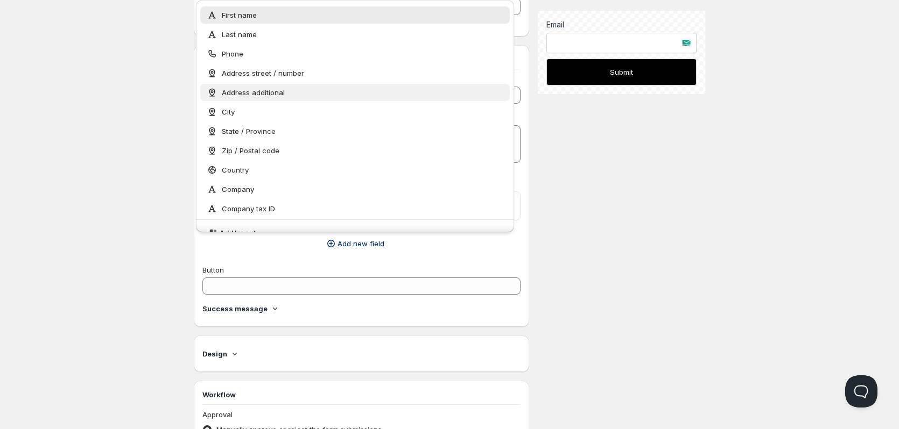
click at [310, 93] on div "Address additional" at bounding box center [355, 92] width 296 height 11
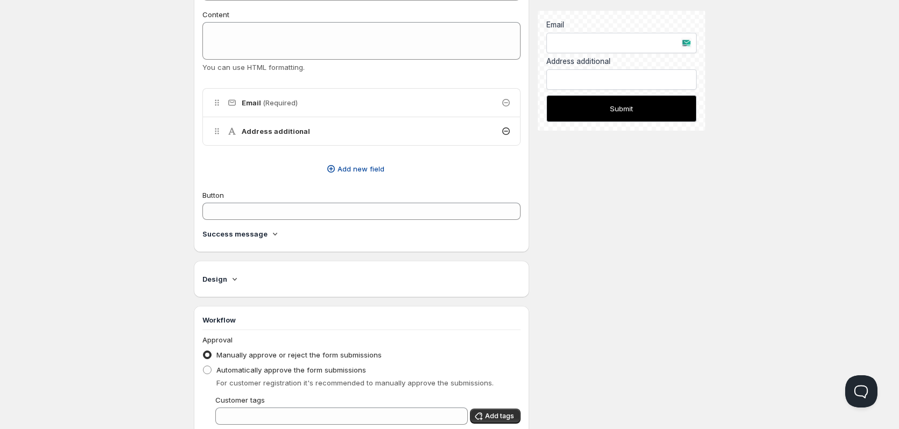
scroll to position [215, 0]
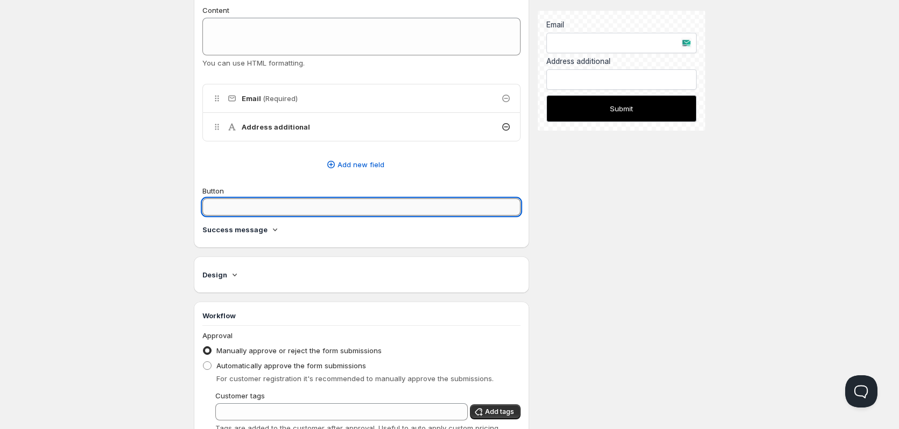
click at [315, 210] on input "Button" at bounding box center [361, 207] width 318 height 17
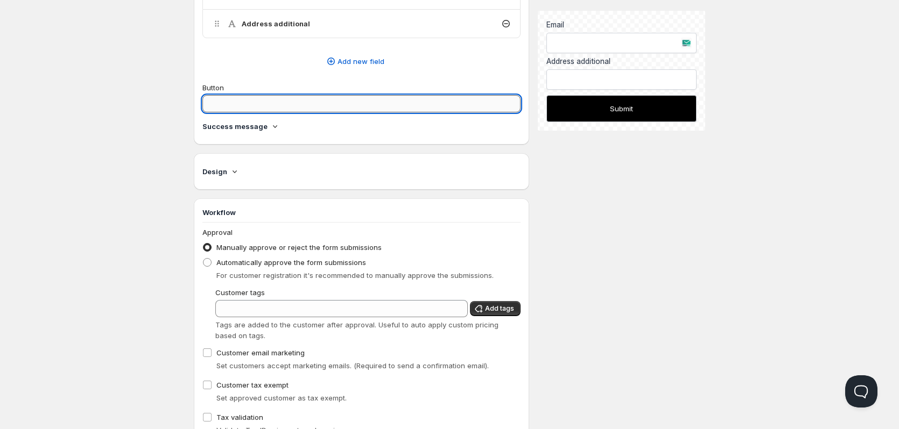
scroll to position [323, 0]
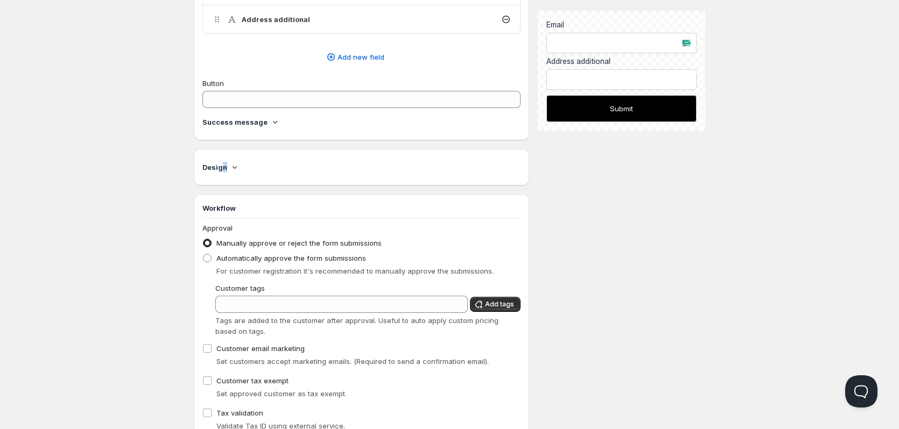
click at [224, 171] on h4 "Design" at bounding box center [214, 167] width 25 height 11
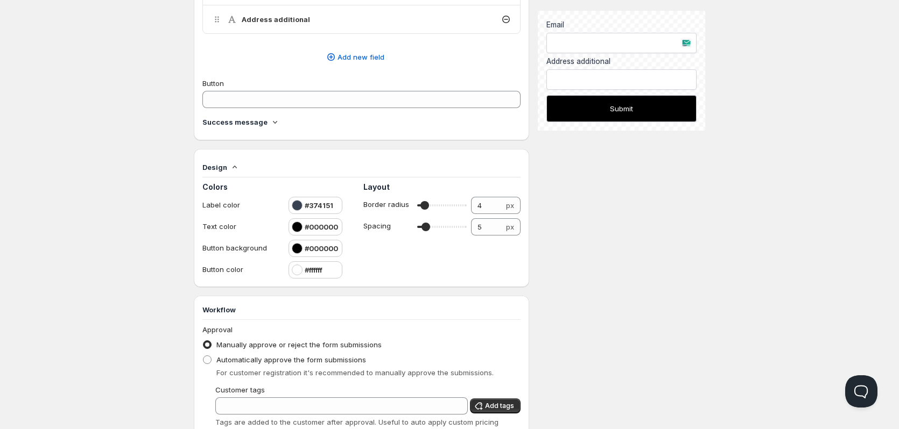
click at [249, 167] on div "Design" at bounding box center [361, 167] width 318 height 11
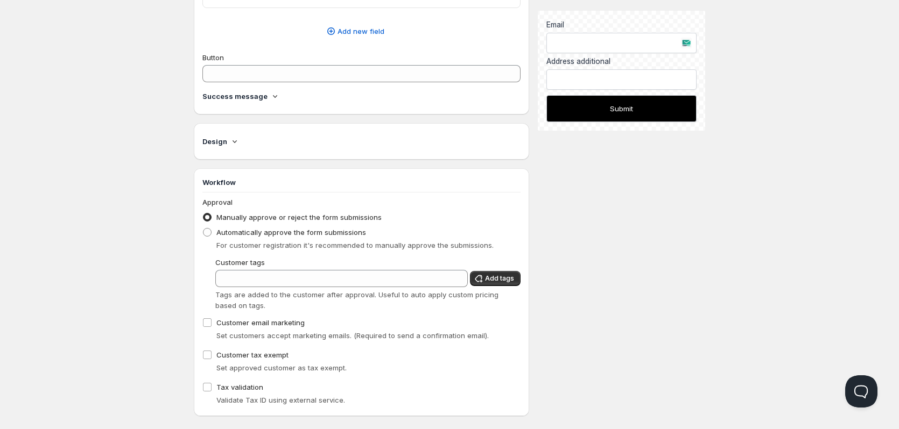
scroll to position [363, 0]
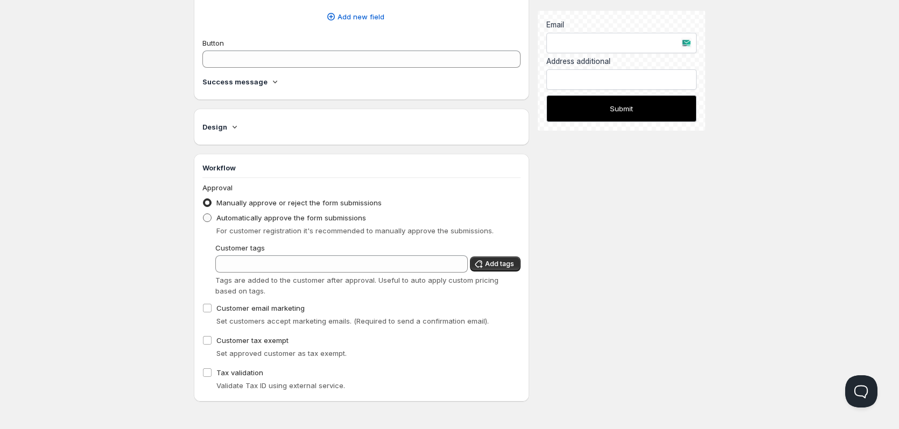
click at [303, 216] on span "Automatically approve the form submissions" at bounding box center [291, 218] width 150 height 9
click at [203, 214] on input "Automatically approve the form submissions" at bounding box center [203, 214] width 1 height 1
radio input "true"
click at [626, 114] on button "Submit" at bounding box center [621, 108] width 150 height 27
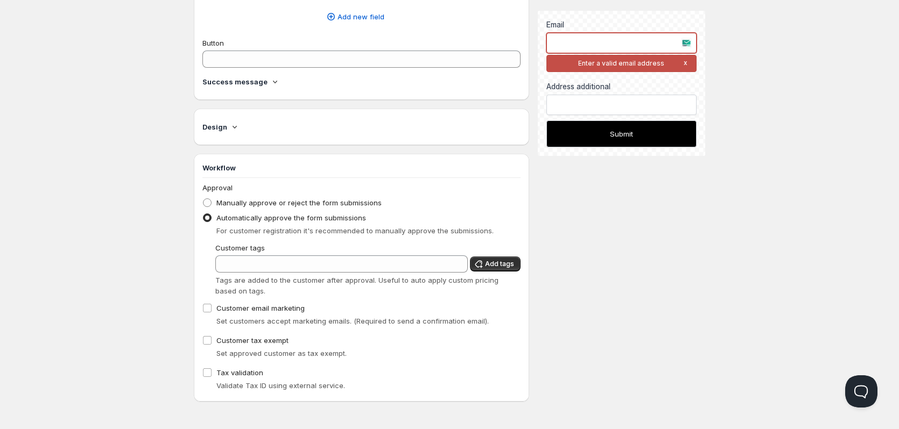
click at [599, 46] on input "text" at bounding box center [621, 43] width 150 height 20
click at [611, 40] on input "text" at bounding box center [621, 43] width 150 height 20
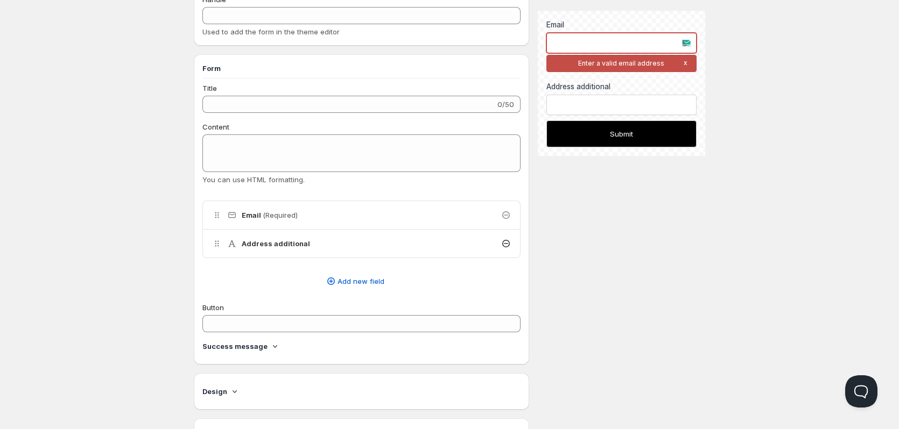
scroll to position [0, 0]
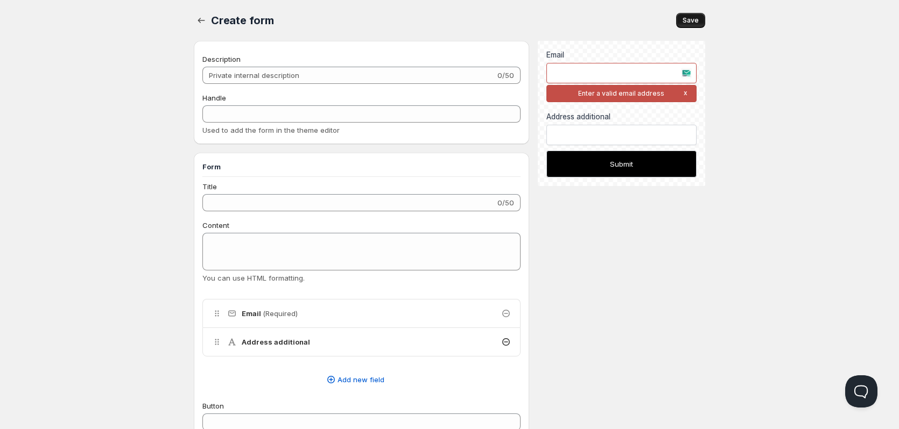
click at [685, 26] on button "Save" at bounding box center [690, 20] width 29 height 15
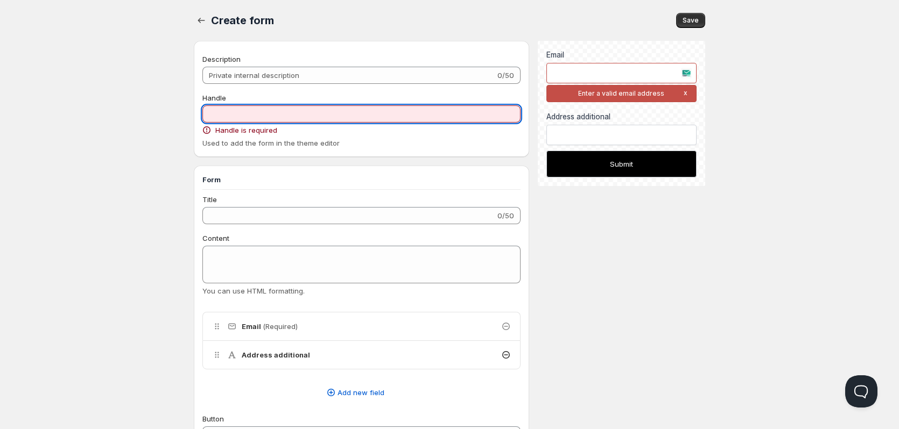
click at [237, 116] on input "Handle" at bounding box center [361, 113] width 318 height 17
click at [309, 117] on input "Handle" at bounding box center [361, 113] width 318 height 17
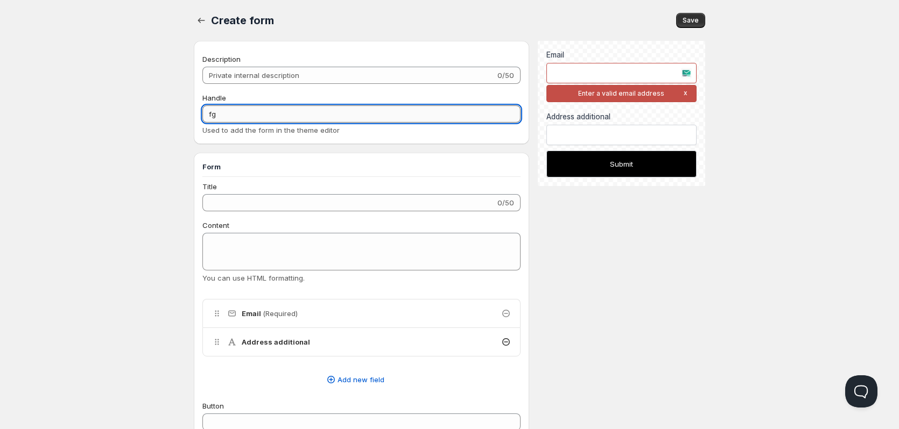
type input "f"
click at [272, 116] on input "Handle" at bounding box center [361, 113] width 318 height 17
type input "Applu For Wholeale"
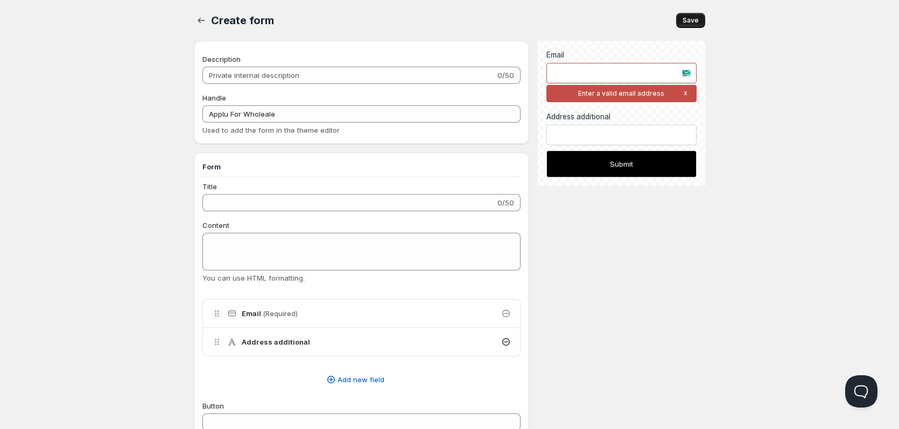
click at [695, 22] on span "Save" at bounding box center [690, 20] width 16 height 9
click at [203, 17] on icon "button" at bounding box center [201, 20] width 11 height 11
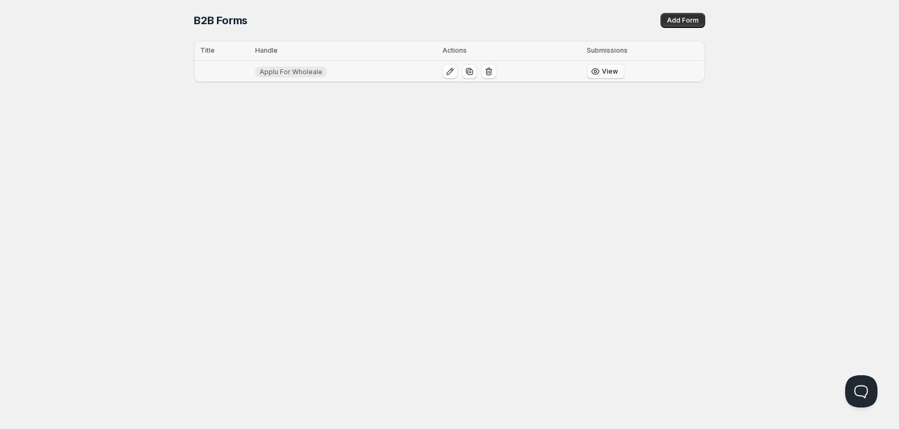
click at [615, 70] on span "View" at bounding box center [610, 71] width 16 height 9
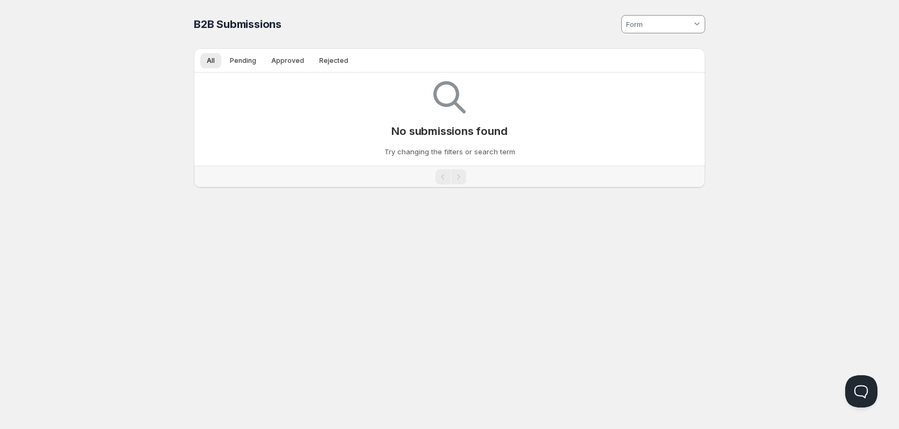
type input "Applu For Wholeale"
click at [653, 20] on input "Applu For Wholeale" at bounding box center [652, 24] width 57 height 17
click at [0, 0] on slot "Applu For Wholeale" at bounding box center [0, 0] width 0 height 0
click at [244, 61] on span "Pending" at bounding box center [243, 60] width 26 height 9
click at [280, 60] on span "Approved" at bounding box center [287, 60] width 33 height 9
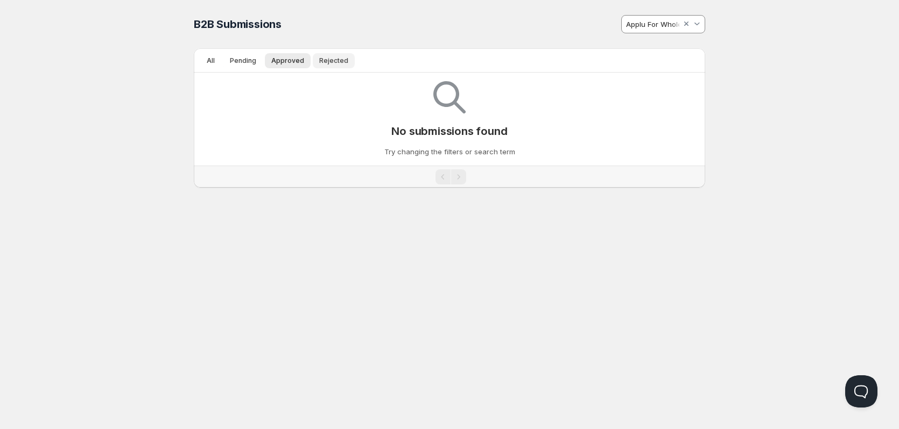
click at [331, 58] on span "Rejected" at bounding box center [333, 60] width 29 height 9
click at [266, 59] on button "Approved" at bounding box center [288, 60] width 46 height 15
click at [237, 59] on span "Pending" at bounding box center [243, 60] width 26 height 9
drag, startPoint x: 205, startPoint y: 62, endPoint x: 189, endPoint y: 79, distance: 22.8
click at [206, 61] on button "All" at bounding box center [210, 60] width 21 height 15
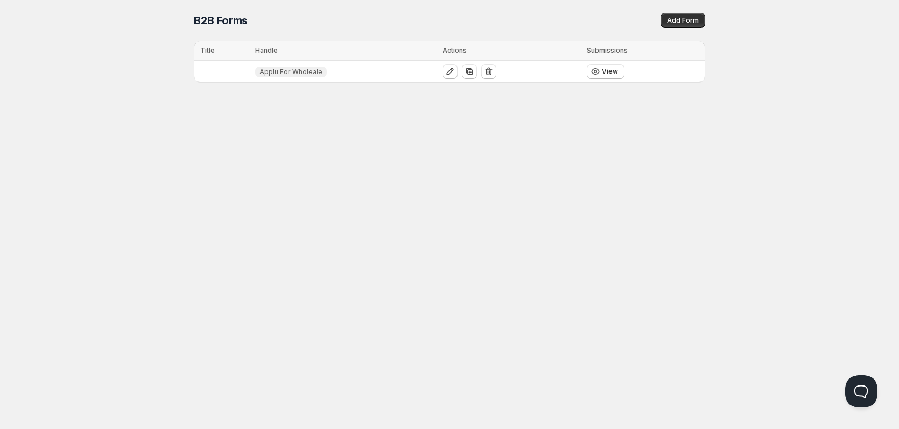
click at [557, 194] on div "Home Pricing Price lists Forms Submissions Settings Features Plans B2B Forms. T…" at bounding box center [449, 214] width 899 height 429
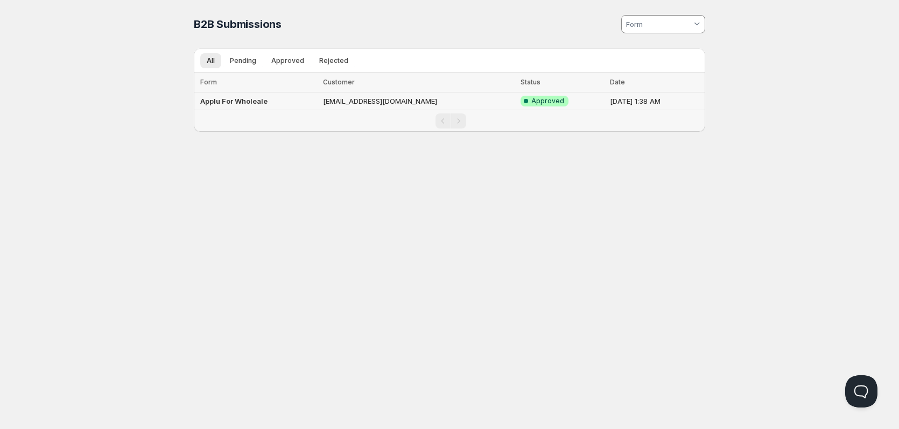
click at [409, 101] on td "[EMAIL_ADDRESS][DOMAIN_NAME]" at bounding box center [418, 102] width 197 height 18
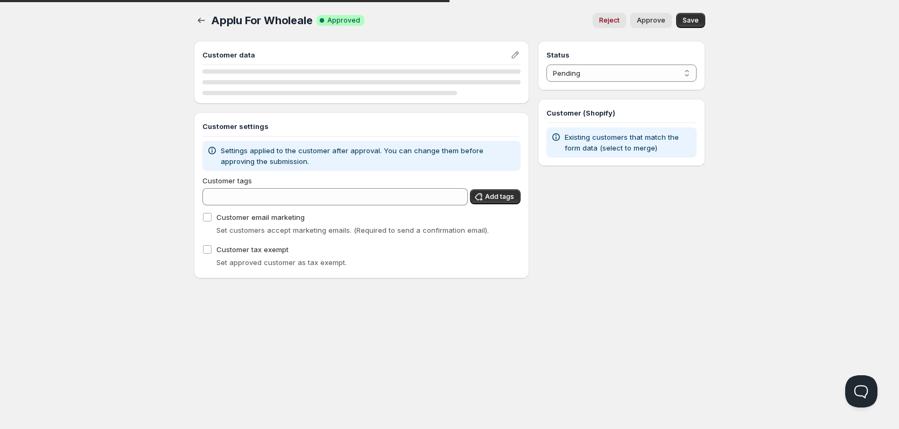
select select "1"
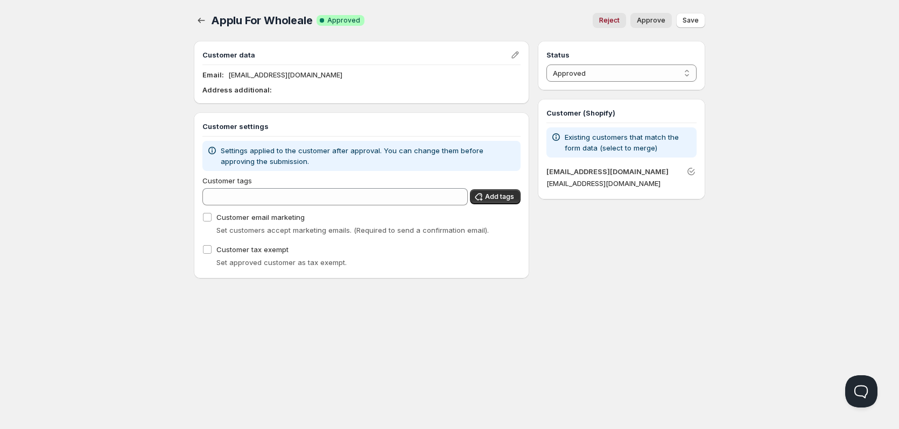
click at [643, 266] on div "Status Pending Approved Rejected Ignored Spam Approved Customer (Shopify) Exist…" at bounding box center [621, 160] width 167 height 238
click at [200, 19] on icon "button" at bounding box center [201, 20] width 11 height 11
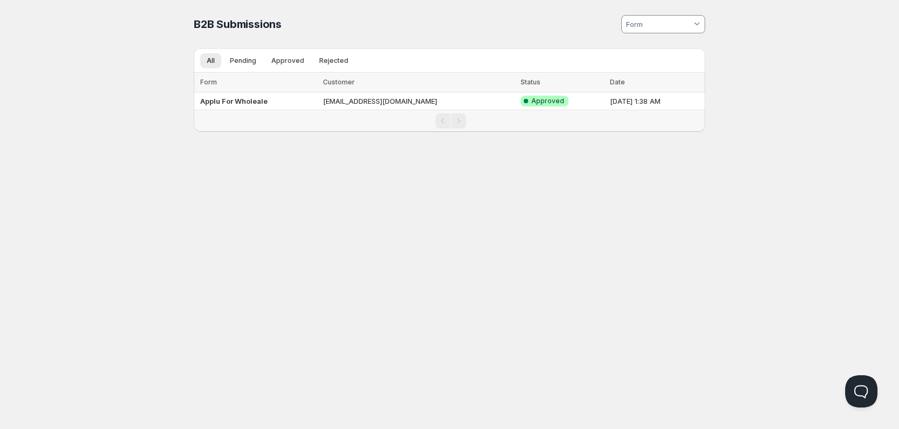
click at [663, 29] on input at bounding box center [657, 24] width 67 height 17
click at [673, 160] on html "Home Pricing Price lists Forms Submissions Settings Features Plans B2B Submissi…" at bounding box center [449, 214] width 899 height 429
click at [452, 107] on td "[EMAIL_ADDRESS][DOMAIN_NAME]" at bounding box center [418, 102] width 197 height 18
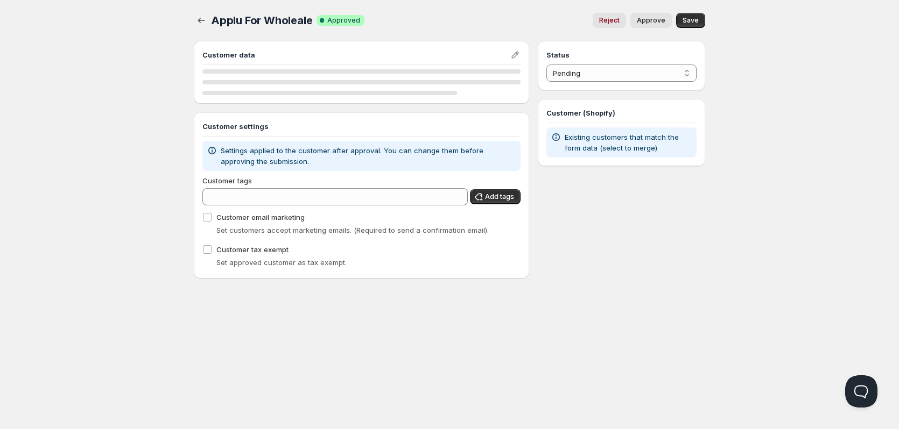
select select "1"
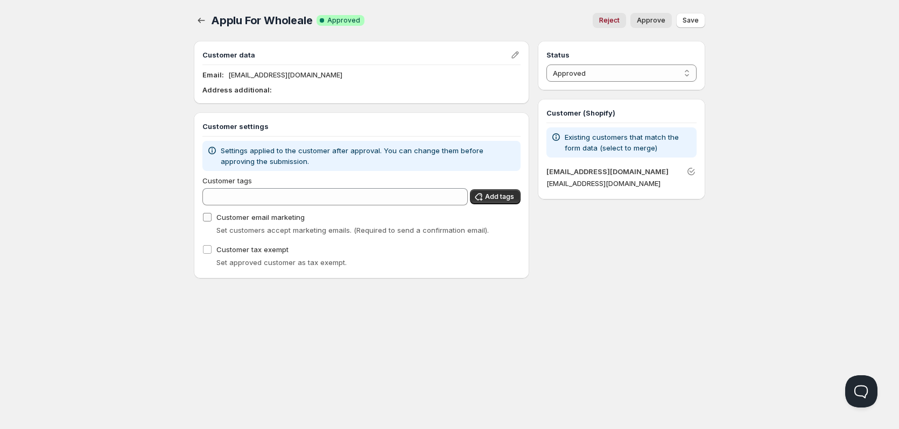
click at [204, 222] on span at bounding box center [207, 218] width 10 height 10
click at [204, 222] on input "Customer email marketing" at bounding box center [207, 217] width 9 height 9
click at [205, 222] on span at bounding box center [207, 218] width 10 height 10
click at [205, 222] on input "Customer email marketing" at bounding box center [207, 217] width 9 height 9
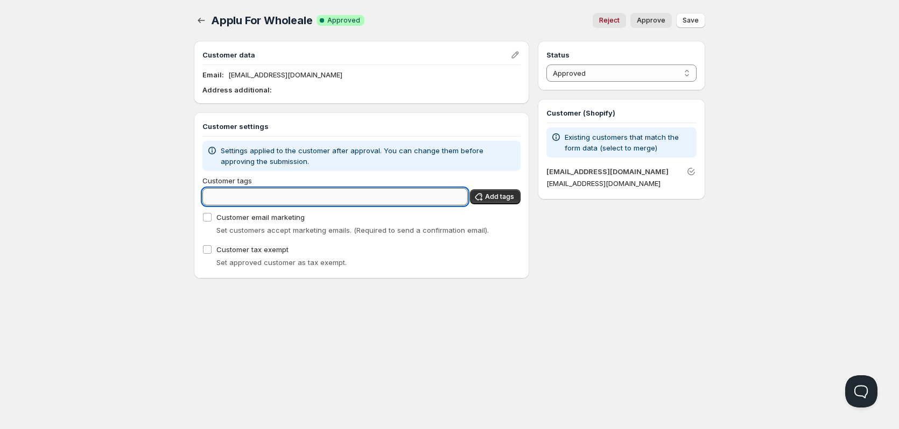
click at [338, 200] on input "Customer tags" at bounding box center [334, 196] width 265 height 17
click at [269, 196] on input "Customer tags" at bounding box center [334, 196] width 265 height 17
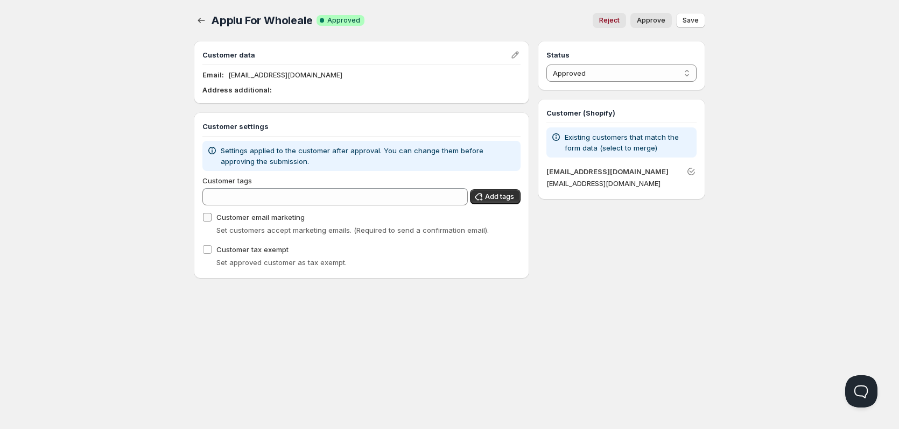
click at [206, 219] on input "Customer email marketing" at bounding box center [207, 217] width 9 height 9
checkbox input "true"
click at [206, 245] on input "Customer tax exempt" at bounding box center [207, 249] width 9 height 9
checkbox input "true"
click at [691, 22] on span "Save" at bounding box center [690, 20] width 16 height 9
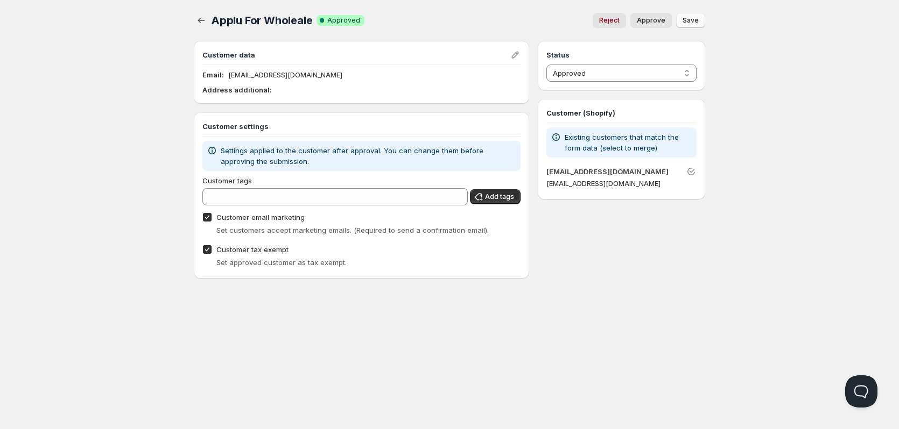
click at [657, 22] on span "Approve" at bounding box center [651, 20] width 29 height 9
click at [206, 21] on icon "button" at bounding box center [201, 20] width 11 height 11
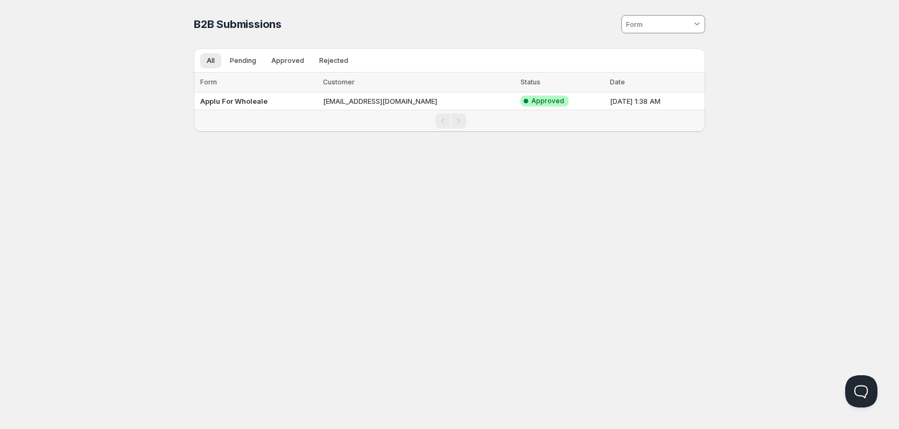
click at [255, 26] on span "B2B Submissions" at bounding box center [238, 24] width 88 height 13
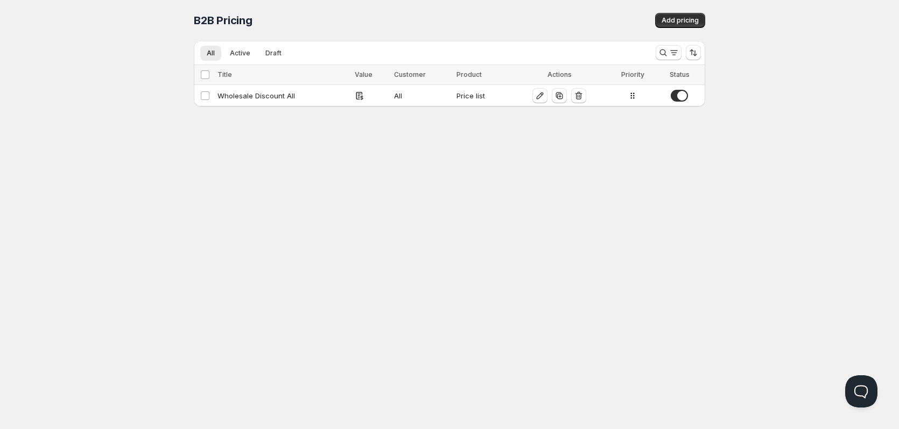
click at [359, 168] on div "Home Pricing Price lists Forms Submissions Settings Features Plans B2B Pricing.…" at bounding box center [449, 214] width 899 height 429
click at [307, 96] on div "Wholesale Discount All" at bounding box center [282, 95] width 131 height 11
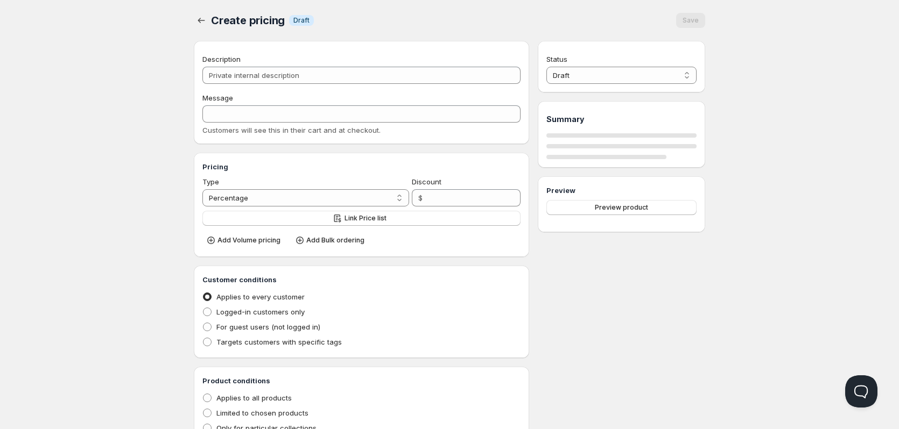
type input "Wholesale Discount All"
type input "WHOLESALE_DISCOUNT_ALL"
radio input "true"
select select "1"
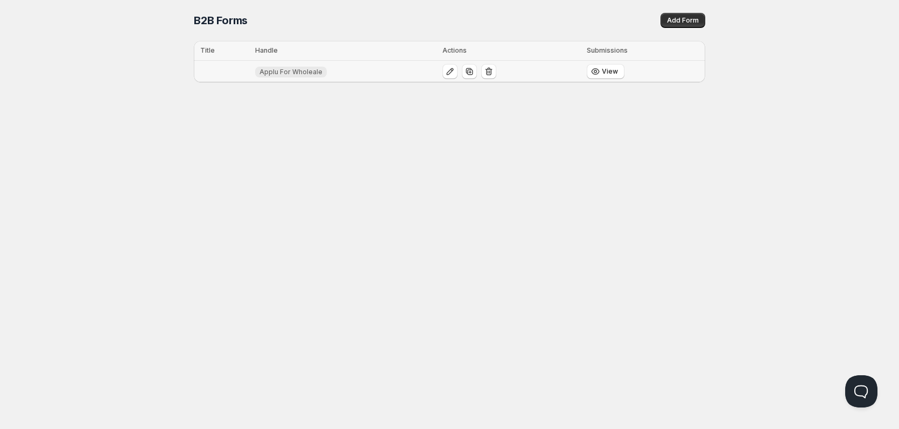
click at [328, 69] on td "Applu For Wholeale" at bounding box center [345, 72] width 187 height 22
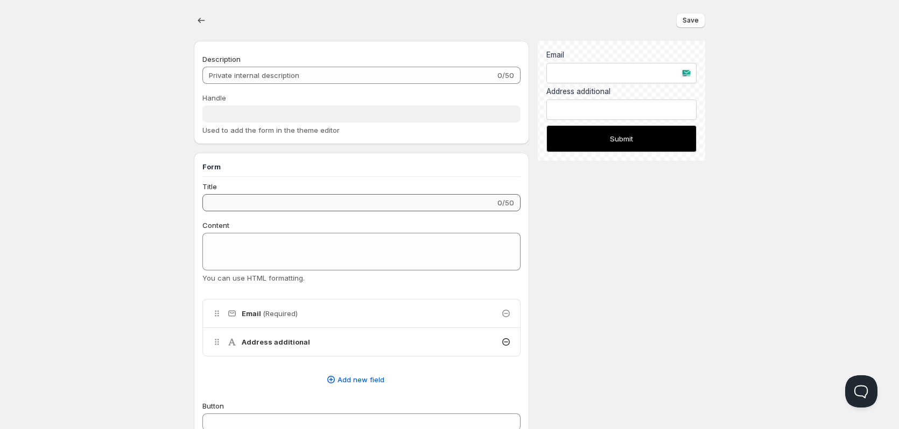
scroll to position [54, 0]
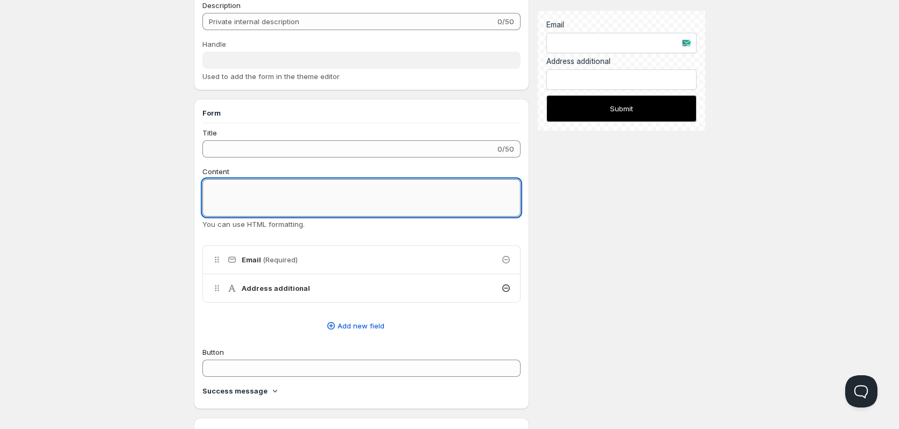
click at [310, 209] on textarea "Content" at bounding box center [361, 198] width 318 height 38
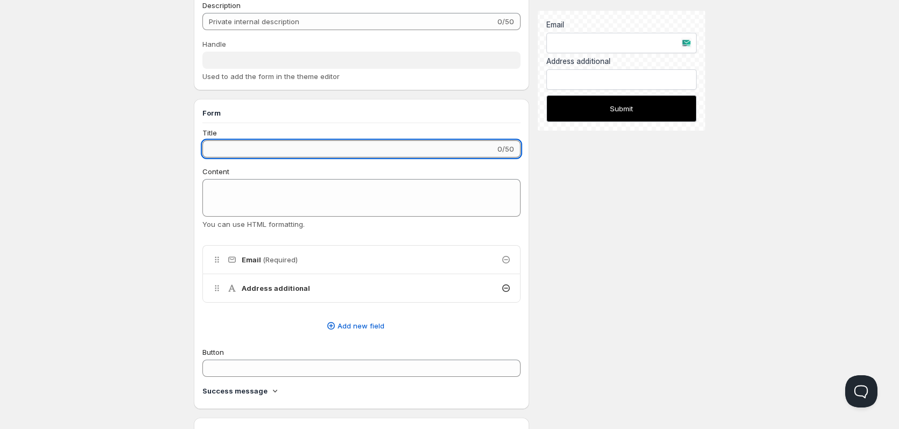
click at [331, 149] on input "Title" at bounding box center [348, 148] width 293 height 17
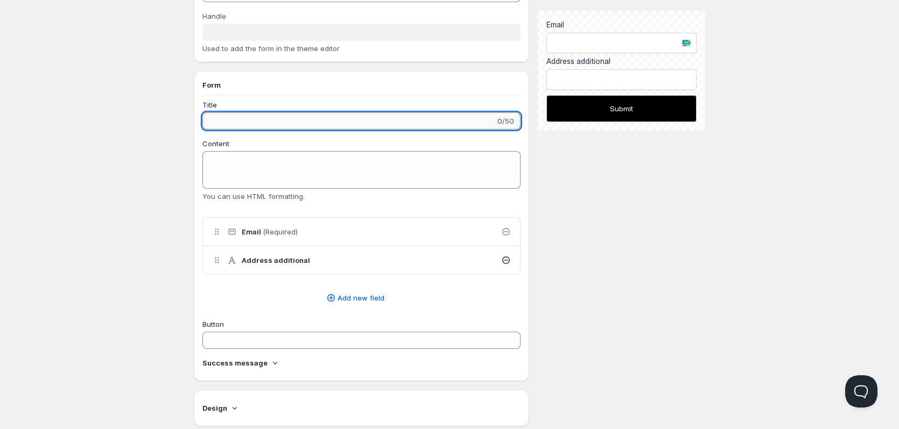
scroll to position [108, 0]
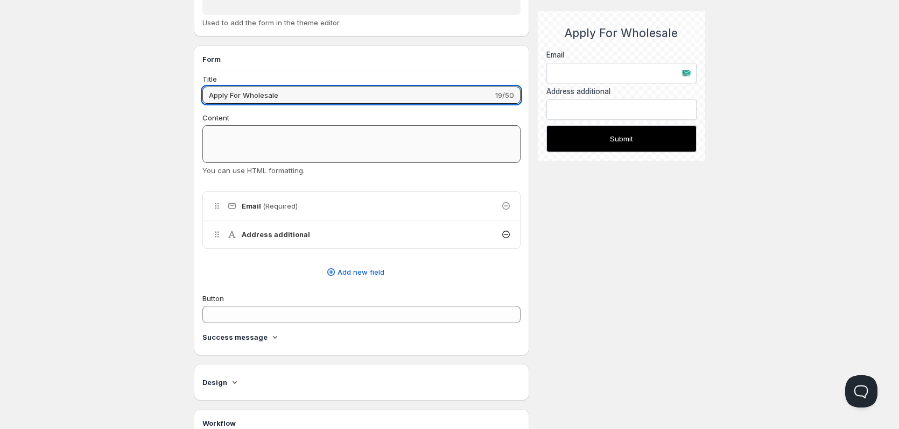
type input "Apply For Wholesale"
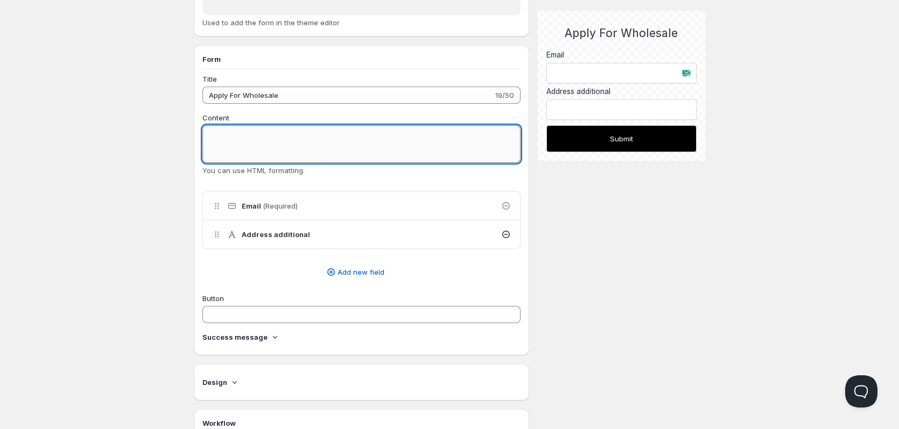
click at [295, 144] on textarea "Content" at bounding box center [361, 144] width 318 height 38
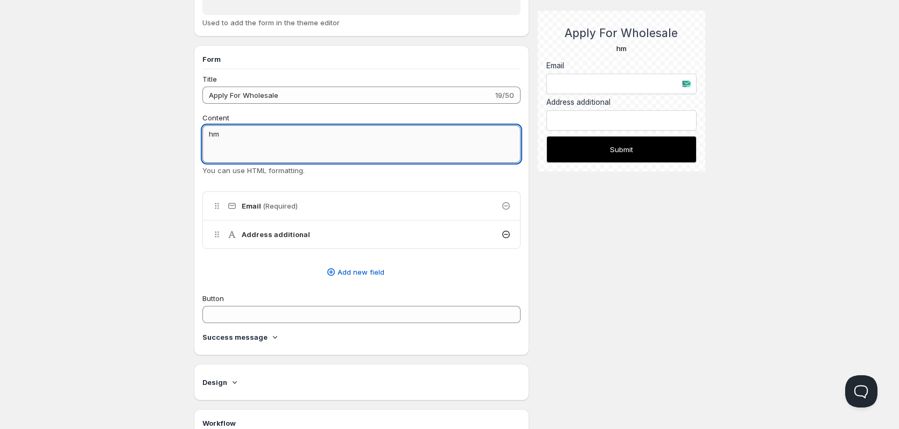
type textarea "h"
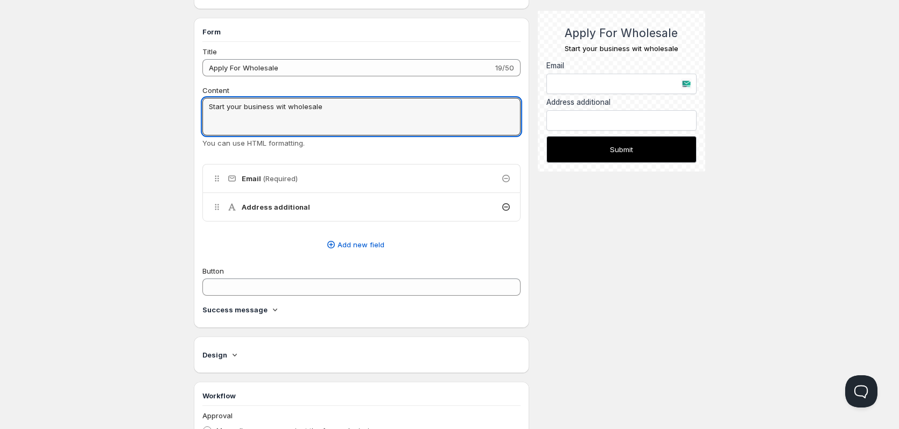
scroll to position [161, 0]
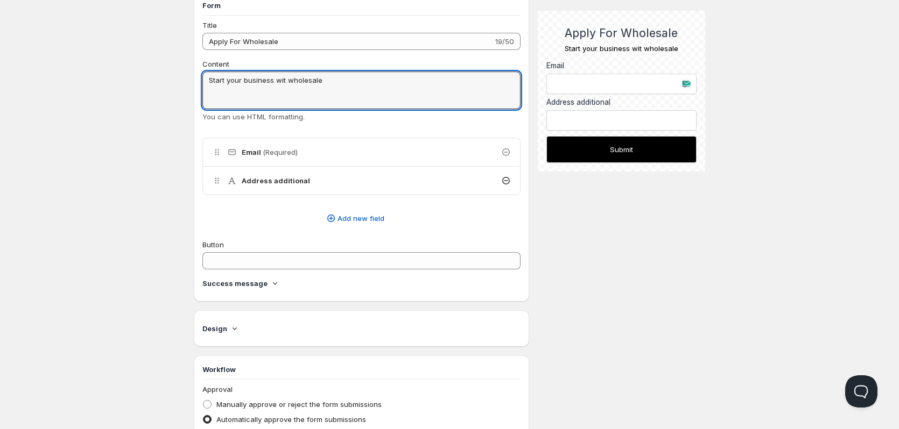
type textarea "Start your business wit wholesale"
click at [506, 178] on icon at bounding box center [505, 180] width 11 height 11
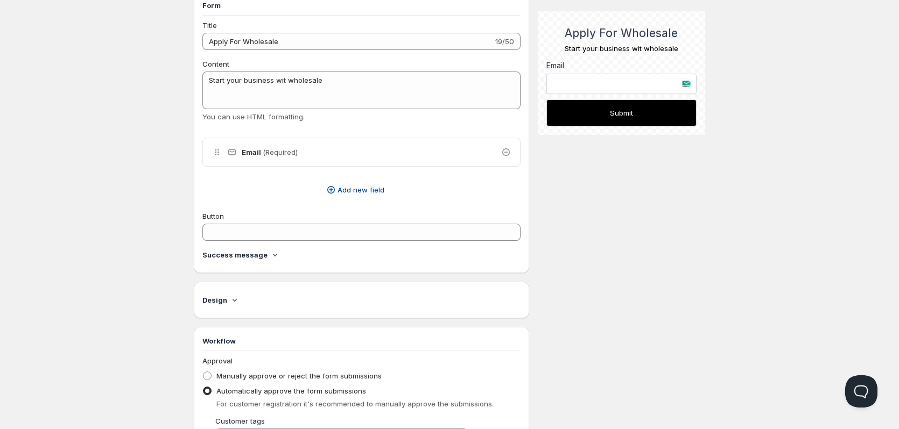
click at [366, 189] on span "Add new field" at bounding box center [360, 190] width 47 height 11
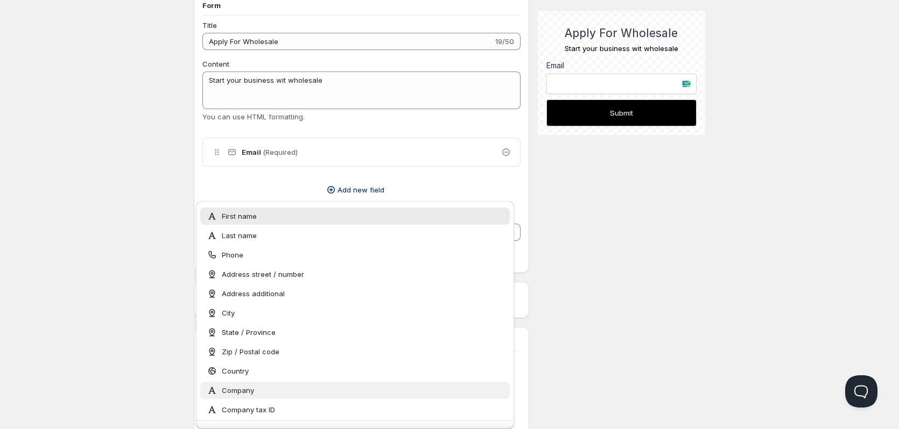
click at [296, 389] on div "Company" at bounding box center [355, 390] width 296 height 11
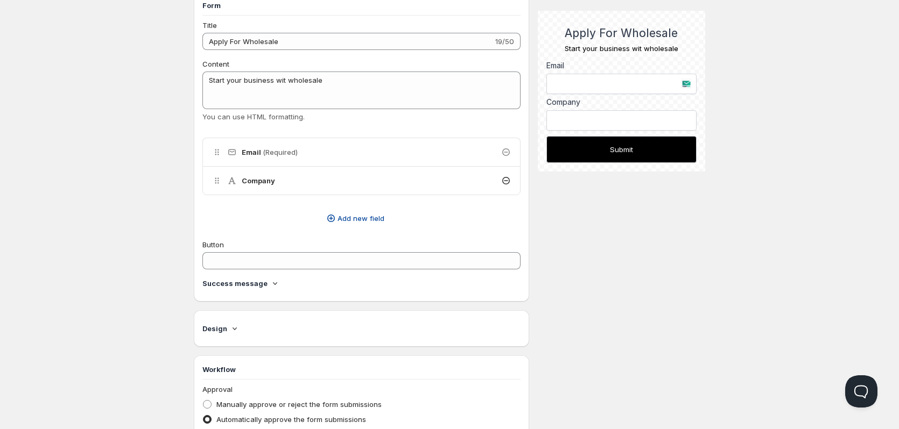
click at [364, 222] on span "Add new field" at bounding box center [360, 218] width 47 height 11
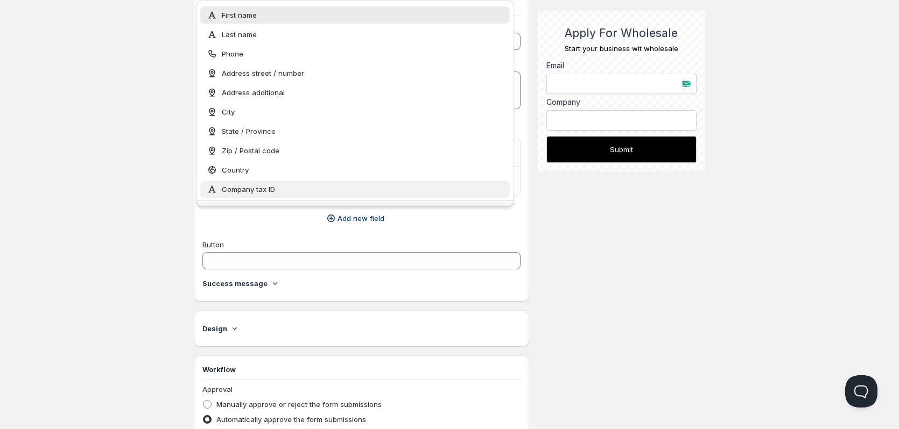
click at [335, 190] on div "Company tax ID" at bounding box center [355, 189] width 296 height 11
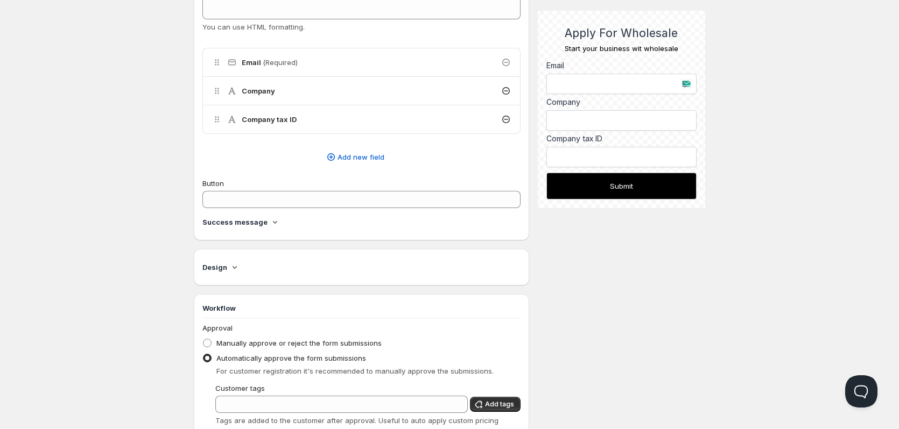
scroll to position [269, 0]
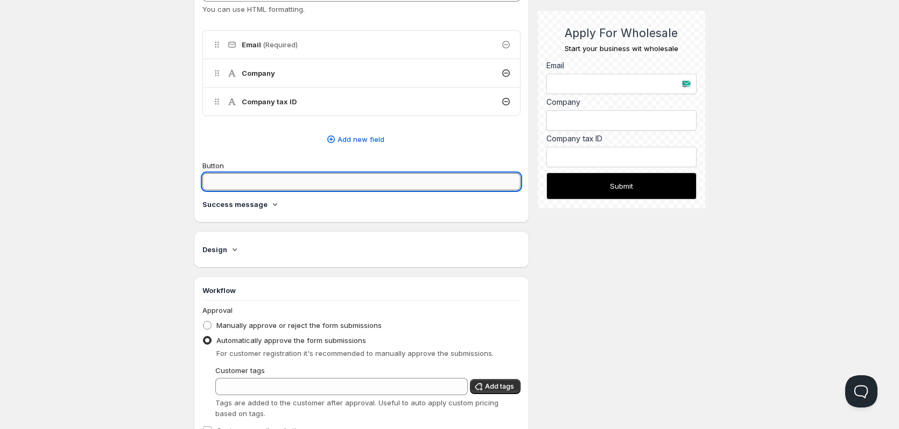
click at [357, 183] on input "Button" at bounding box center [361, 181] width 318 height 17
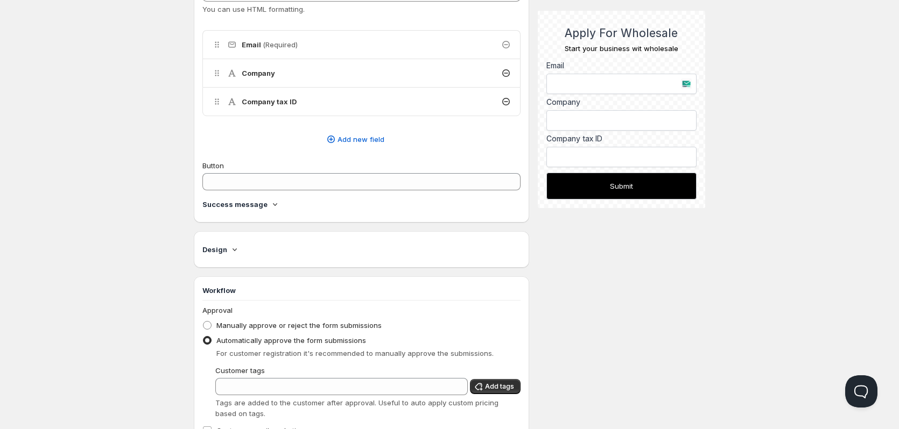
click at [270, 205] on icon at bounding box center [275, 204] width 11 height 11
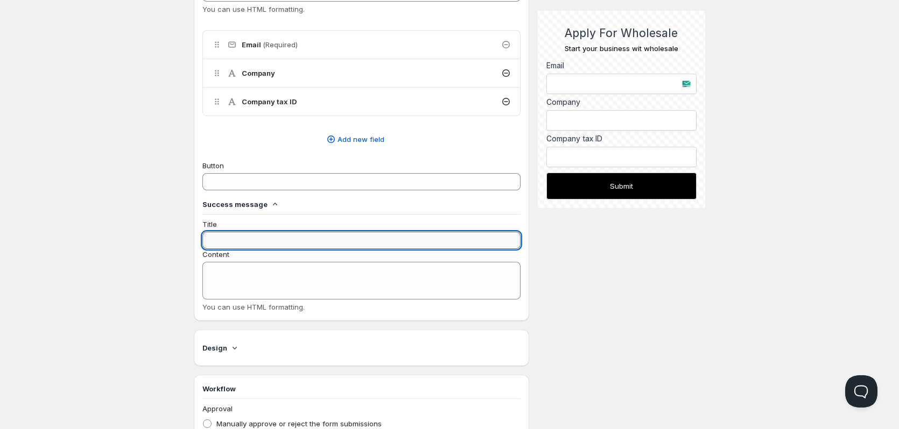
click at [269, 238] on input "Title" at bounding box center [361, 240] width 318 height 17
type input "Thanks For APply WholeSale"
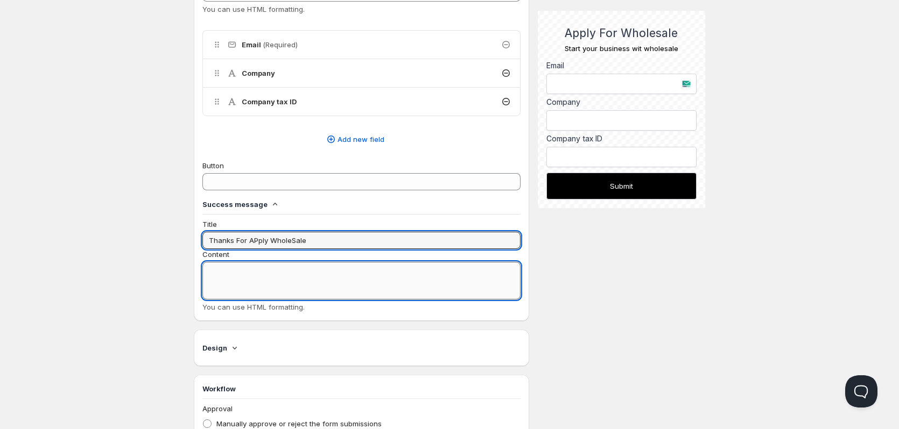
click at [279, 284] on textarea "Content" at bounding box center [361, 281] width 318 height 38
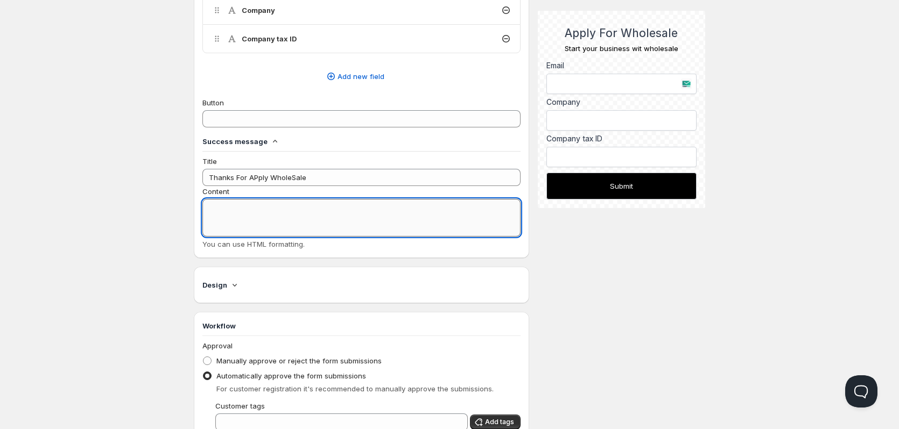
scroll to position [430, 0]
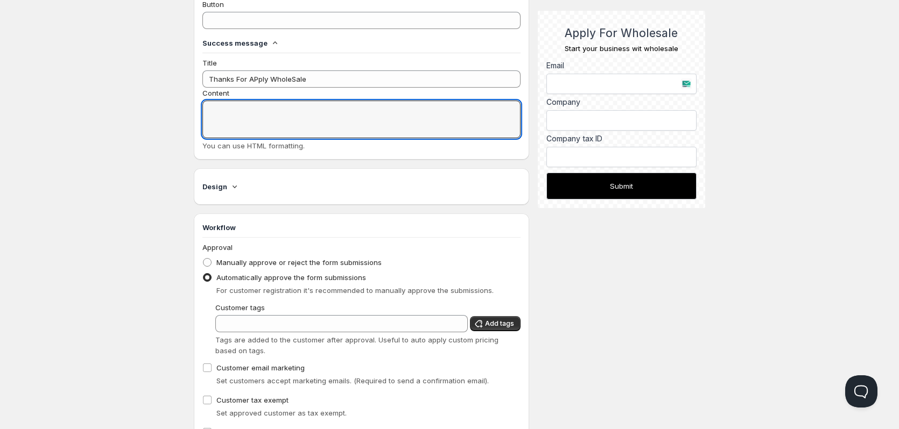
click at [231, 189] on icon at bounding box center [234, 186] width 11 height 11
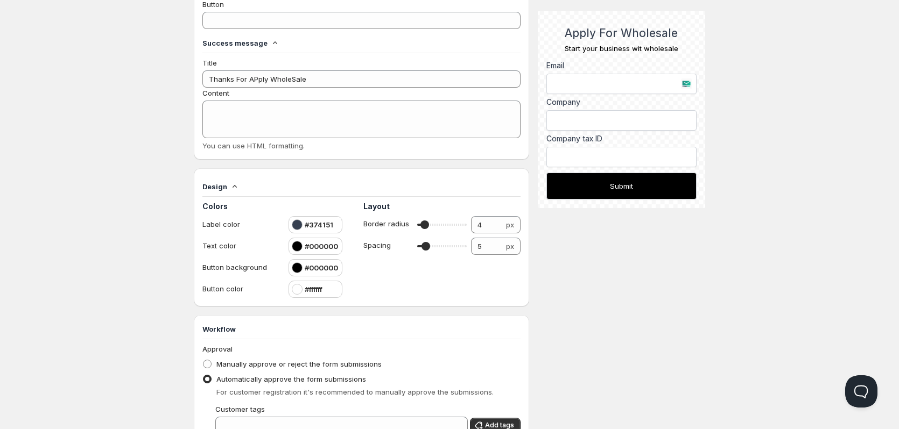
click at [231, 189] on icon at bounding box center [234, 186] width 11 height 11
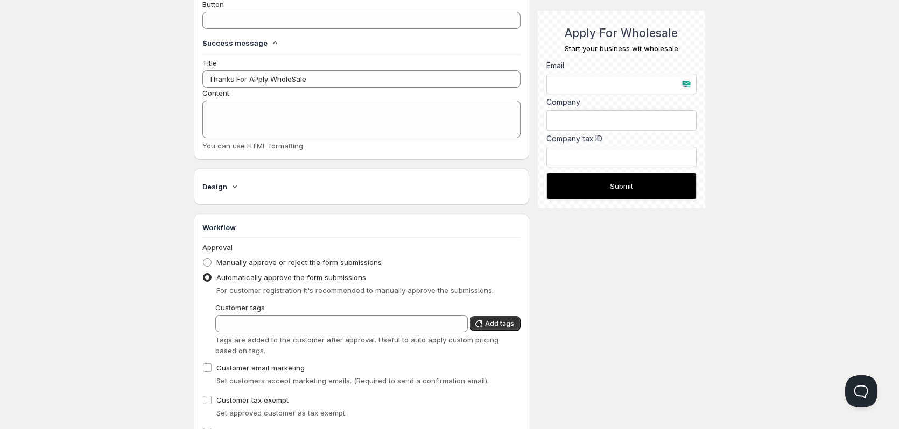
click at [231, 189] on icon at bounding box center [234, 186] width 11 height 11
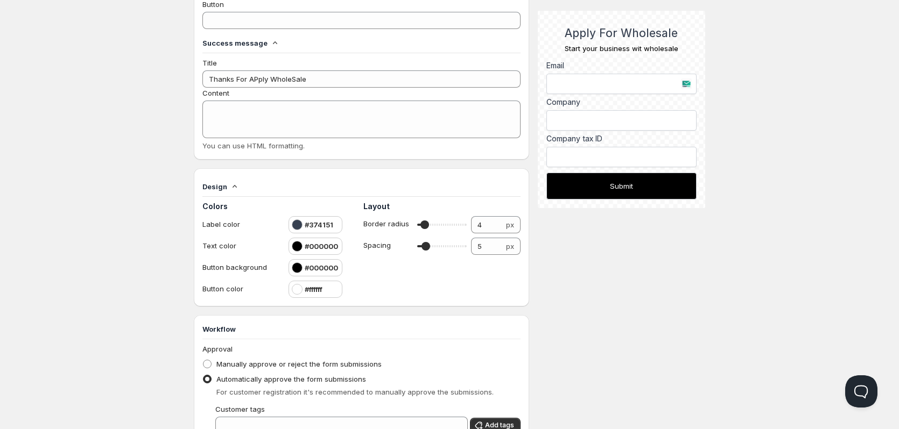
click at [231, 188] on icon at bounding box center [234, 186] width 11 height 11
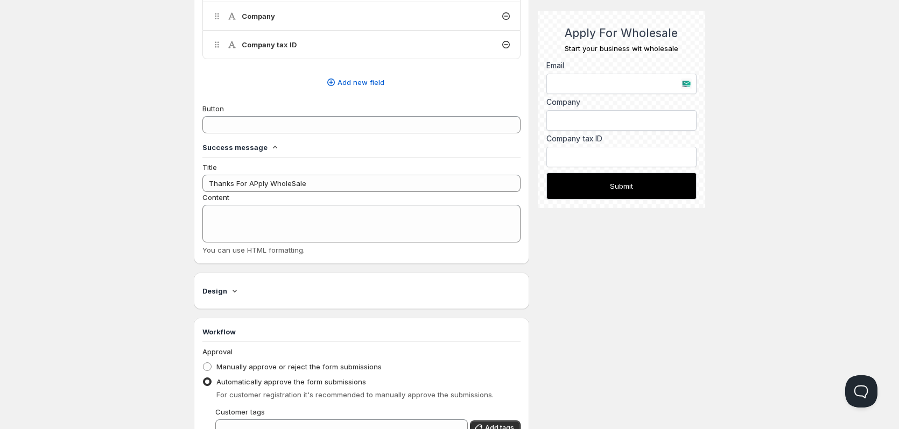
scroll to position [323, 0]
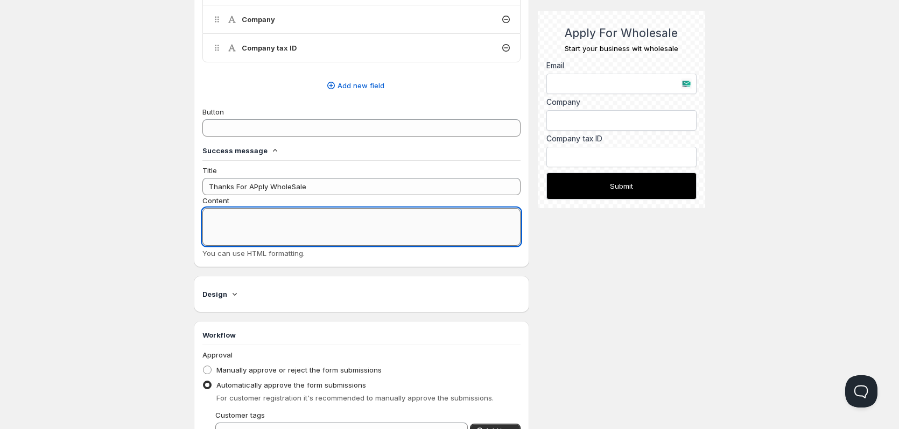
click at [246, 217] on textarea "Content" at bounding box center [361, 227] width 318 height 38
click at [645, 263] on div "Description 0/50 Handle Used to add the form in the theme editor Form Title App…" at bounding box center [449, 143] width 511 height 851
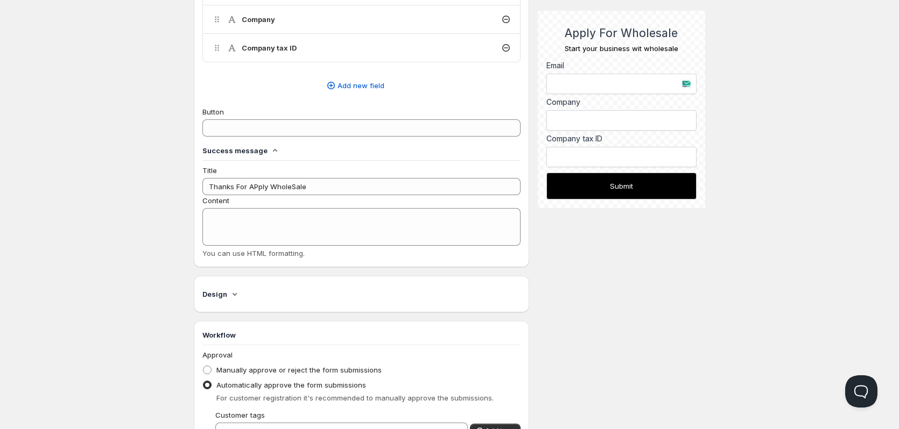
click at [612, 189] on button "Submit" at bounding box center [621, 186] width 150 height 27
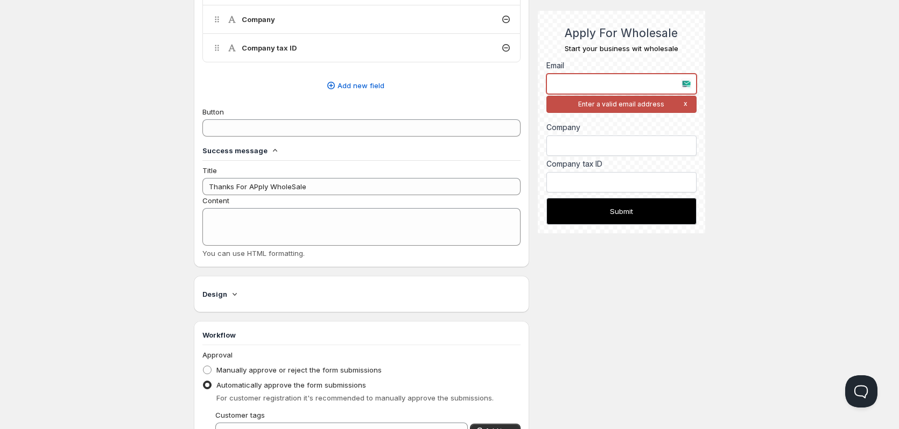
click at [597, 83] on input "text" at bounding box center [621, 84] width 150 height 20
click at [685, 79] on input "text" at bounding box center [621, 84] width 150 height 20
click at [684, 77] on input "text" at bounding box center [621, 84] width 150 height 20
click at [685, 77] on input "text" at bounding box center [621, 84] width 150 height 20
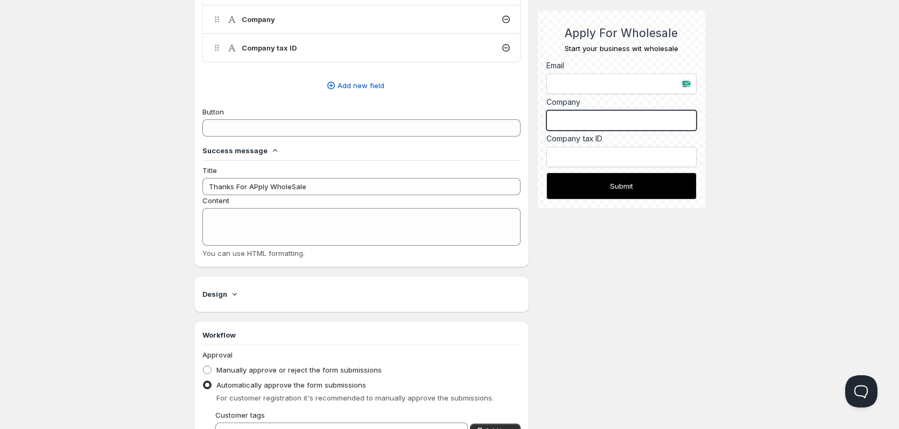
click at [632, 118] on input "Company" at bounding box center [621, 120] width 150 height 20
type input "dgthbt"
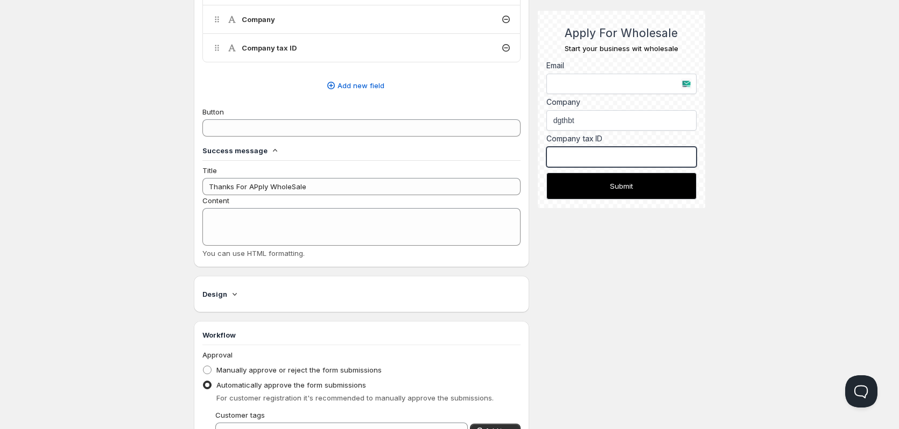
type input "h"
click at [616, 150] on input "Company tax ID" at bounding box center [621, 157] width 150 height 20
type input "nbj"
click at [618, 183] on button "Submit" at bounding box center [621, 186] width 150 height 27
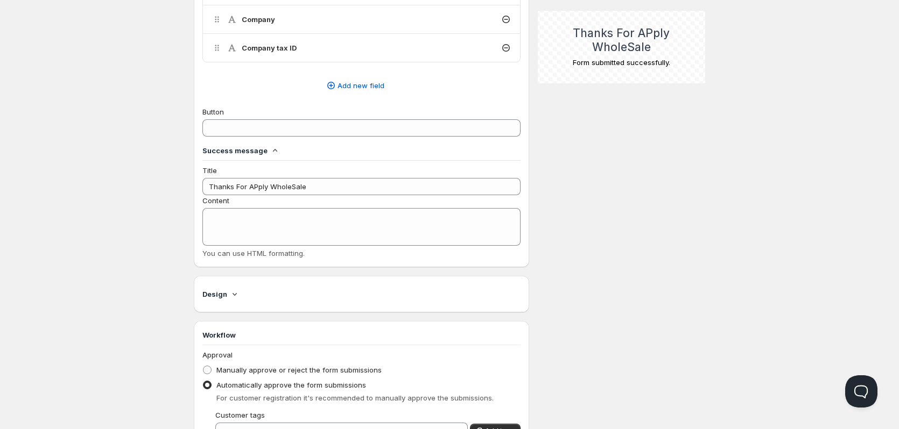
click at [631, 166] on div "Description 0/50 Handle Used to add the form in the theme editor Form Title App…" at bounding box center [449, 143] width 511 height 851
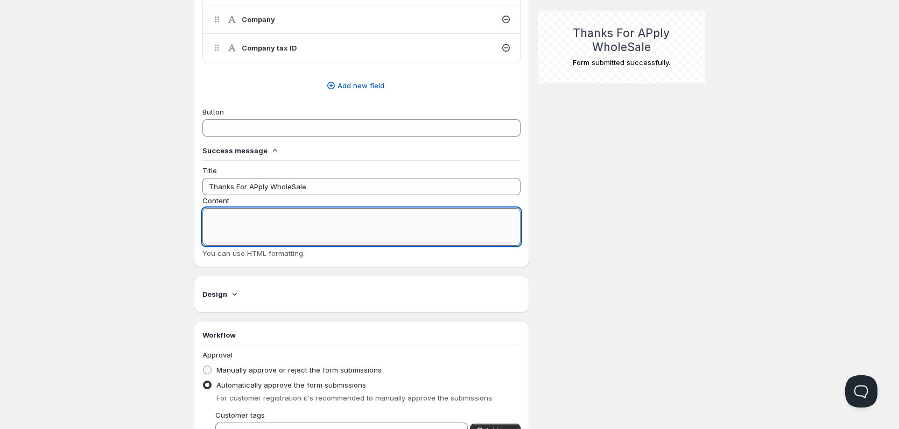
click at [297, 215] on textarea "Content" at bounding box center [361, 227] width 318 height 38
click at [312, 158] on div "Success message" at bounding box center [361, 153] width 318 height 16
click at [287, 229] on textarea "Content" at bounding box center [361, 227] width 318 height 38
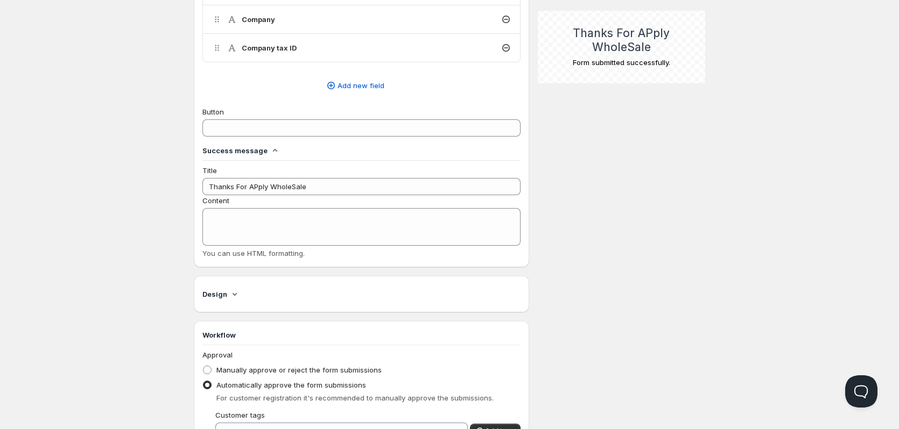
click at [737, 159] on div "Home Pricing Price lists Forms Submissions Settings Features Plans Save Descrip…" at bounding box center [449, 136] width 899 height 919
click at [268, 258] on div "You can use HTML formatting." at bounding box center [361, 253] width 318 height 11
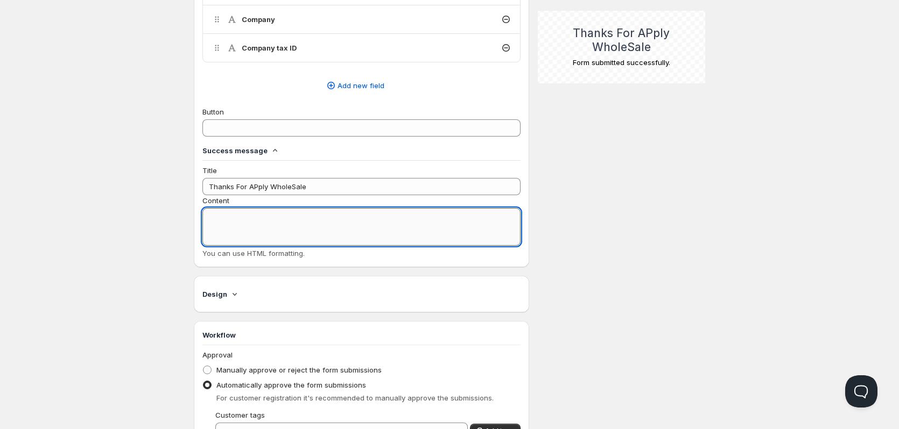
click at [279, 229] on textarea "Content" at bounding box center [361, 227] width 318 height 38
click at [304, 228] on textarea "Content" at bounding box center [361, 227] width 318 height 38
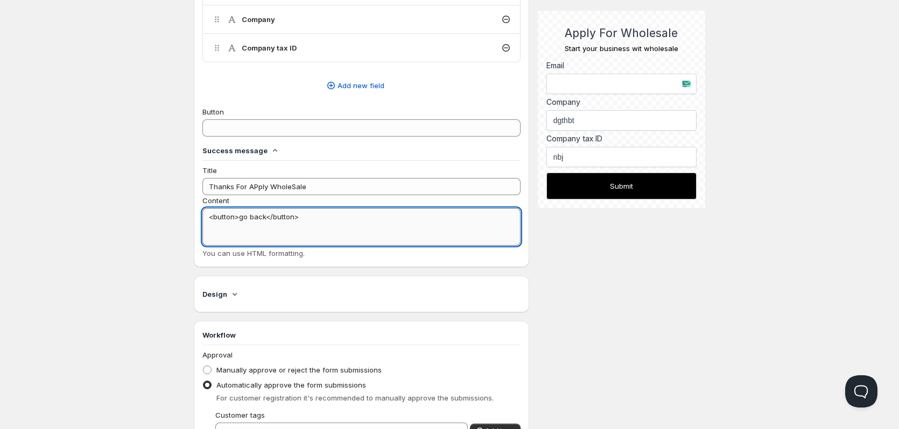
type textarea "<button>go back</button>"
click at [639, 185] on button "Submit" at bounding box center [621, 186] width 150 height 27
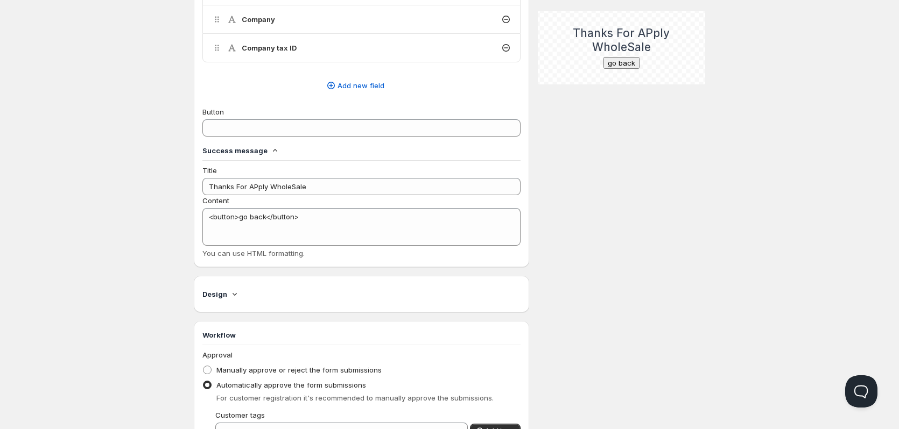
click at [621, 67] on button "go back" at bounding box center [621, 63] width 36 height 12
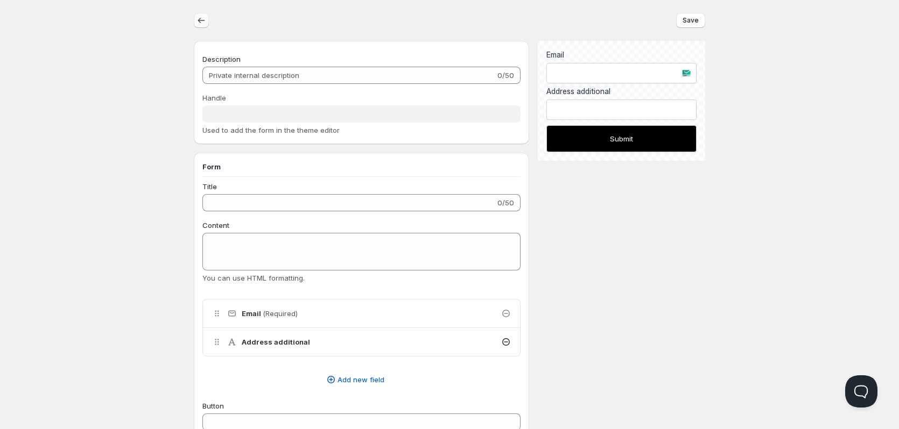
click at [196, 19] on icon "button" at bounding box center [201, 20] width 11 height 11
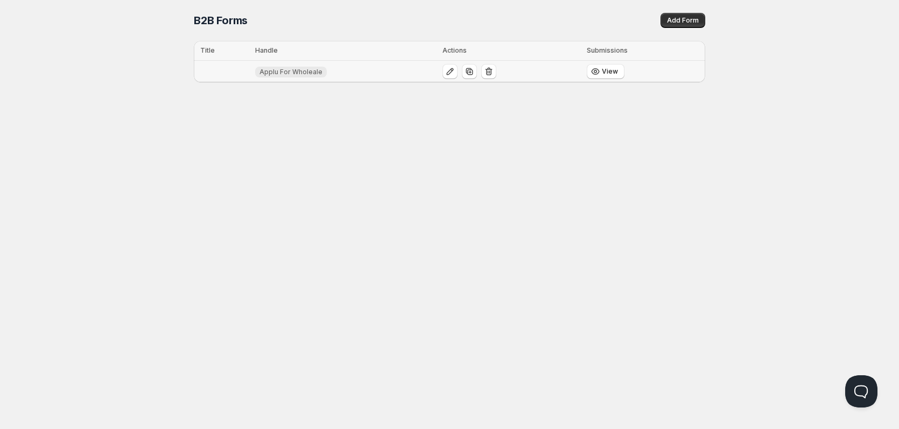
click at [371, 68] on td "Applu For Wholeale" at bounding box center [345, 72] width 187 height 22
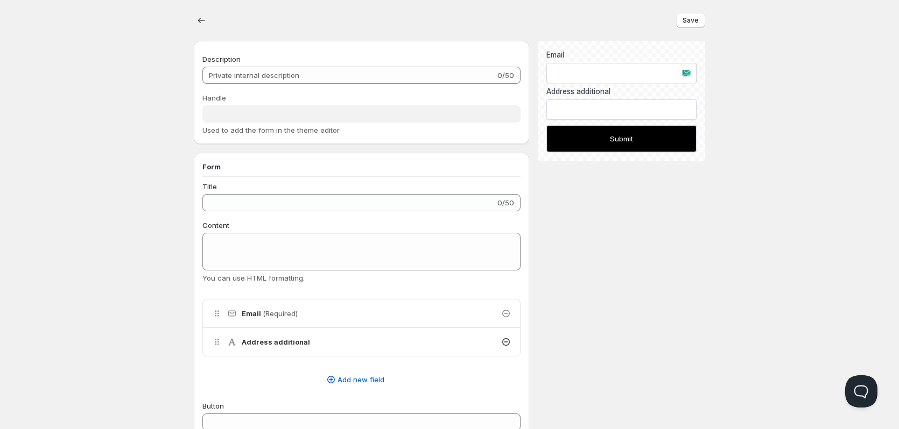
click at [262, 211] on div "Title 0/50 Content You can use HTML formatting. Delete Cancel Are you sure you …" at bounding box center [361, 317] width 318 height 273
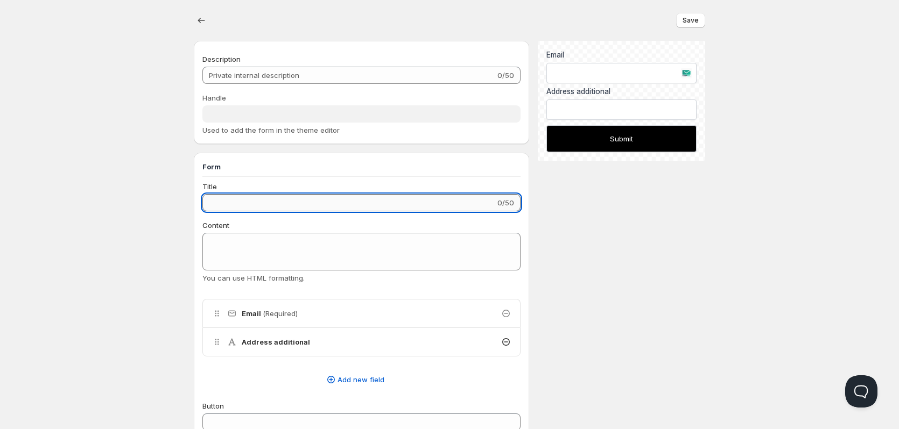
click at [268, 201] on input "Title" at bounding box center [348, 202] width 293 height 17
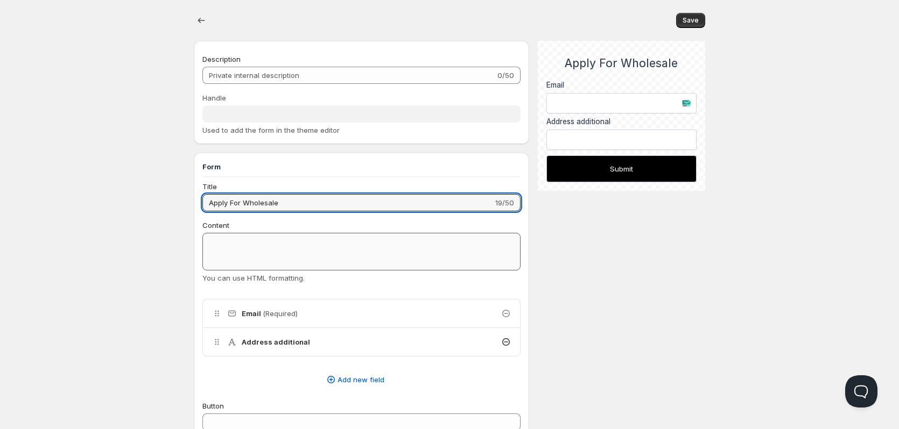
type input "Apply For Wholesale"
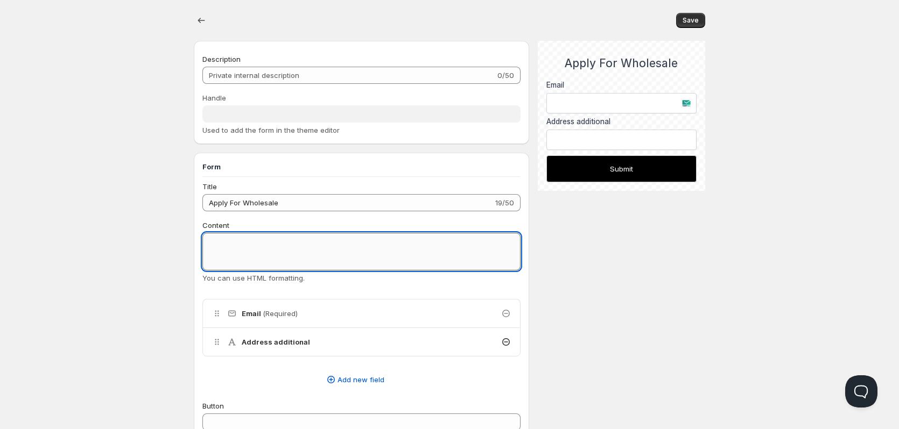
click at [250, 250] on textarea "Content" at bounding box center [361, 252] width 318 height 38
click at [503, 339] on icon at bounding box center [505, 342] width 11 height 11
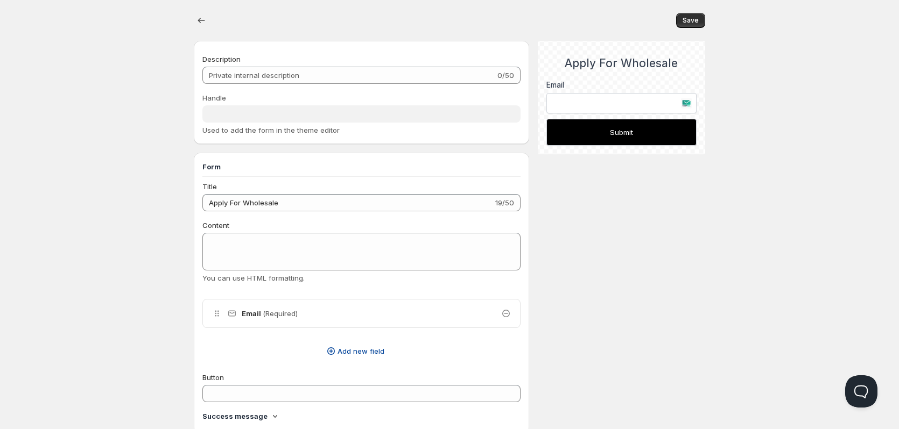
click at [343, 347] on span "Add new field" at bounding box center [360, 351] width 47 height 11
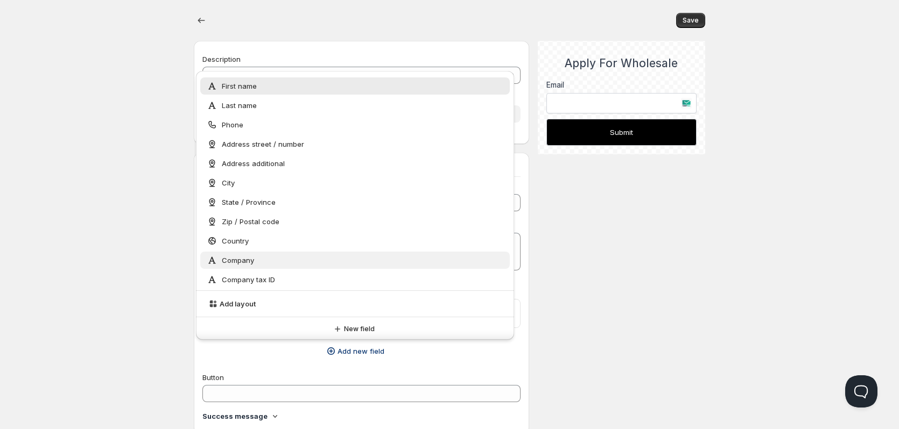
click at [284, 264] on div "Company" at bounding box center [355, 260] width 296 height 11
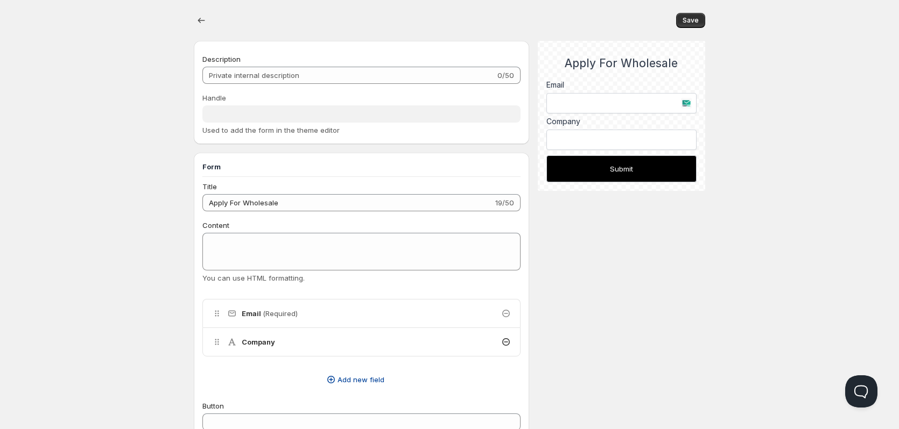
click at [367, 376] on span "Add new field" at bounding box center [360, 379] width 47 height 11
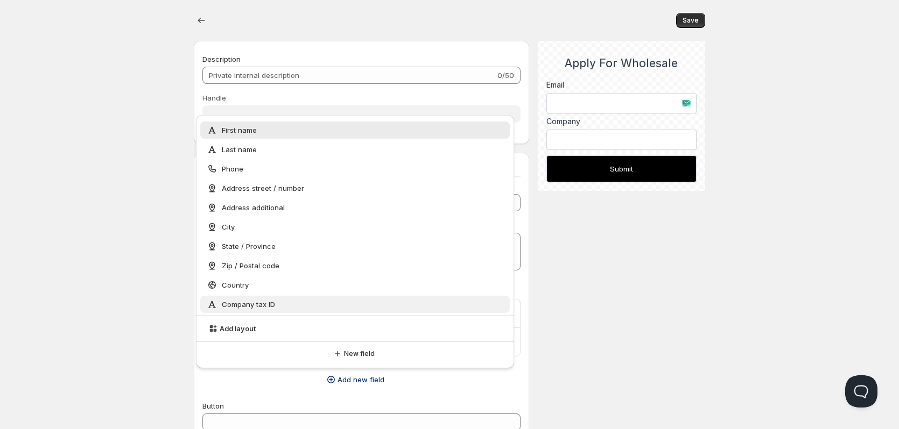
click at [347, 303] on div "Company tax ID" at bounding box center [355, 304] width 296 height 11
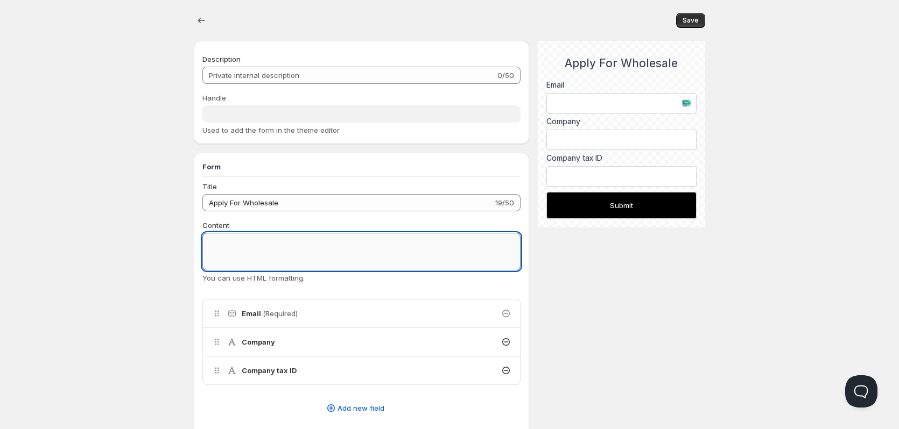
click at [275, 246] on textarea "Content" at bounding box center [361, 252] width 318 height 38
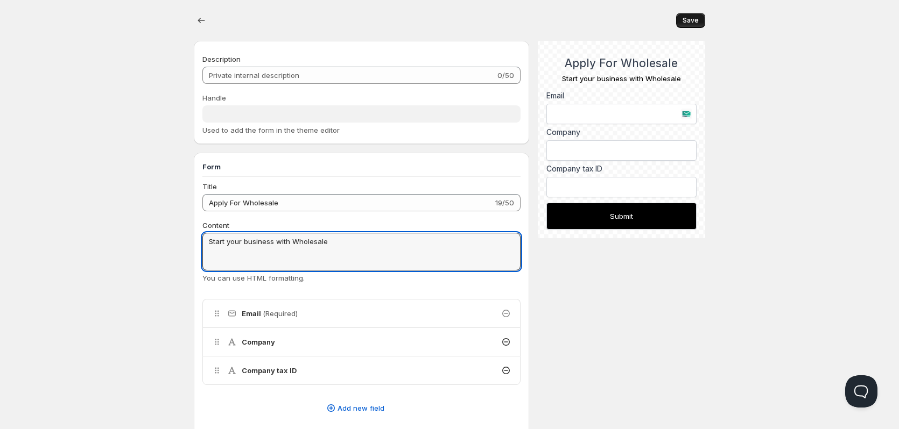
type textarea "Start your business with Wholesale"
click at [690, 18] on span "Save" at bounding box center [690, 20] width 16 height 9
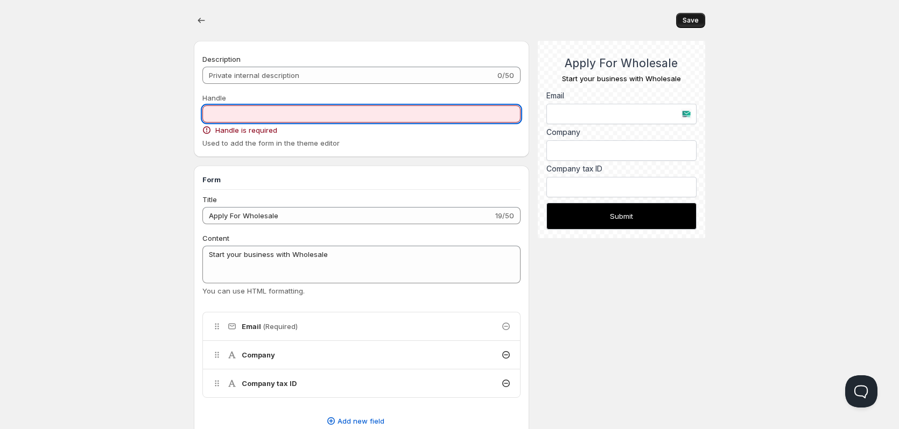
click at [277, 110] on input "Handle" at bounding box center [361, 113] width 318 height 17
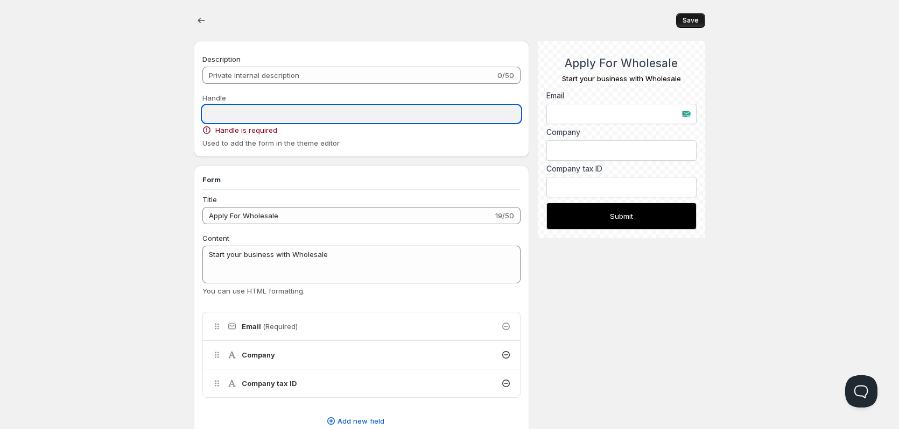
click at [317, 109] on input "Handle" at bounding box center [361, 113] width 318 height 17
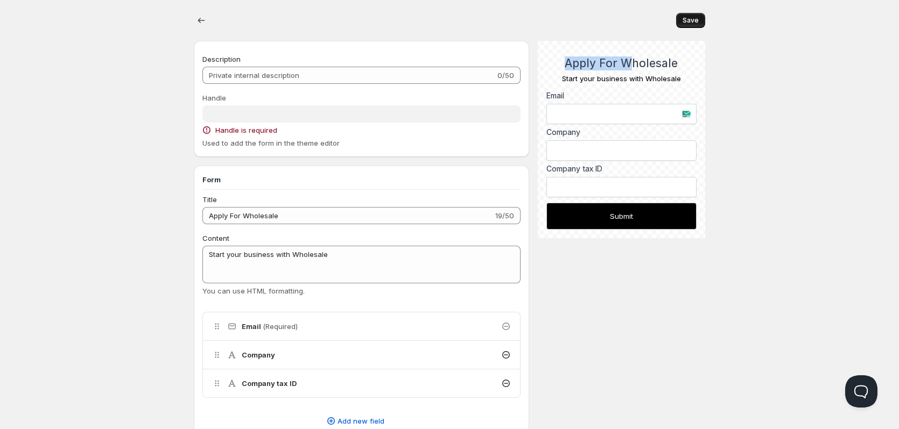
drag, startPoint x: 624, startPoint y: 63, endPoint x: 568, endPoint y: 63, distance: 55.4
click at [568, 63] on h2 "Apply For Wholesale" at bounding box center [621, 63] width 150 height 14
click at [687, 66] on h2 "Apply For Wholesale" at bounding box center [621, 63] width 150 height 14
drag, startPoint x: 613, startPoint y: 62, endPoint x: 541, endPoint y: 65, distance: 72.7
click at [541, 65] on div "Apply For Wholesale Start your business with Wholesale Email Company Company ta…" at bounding box center [621, 139] width 167 height 197
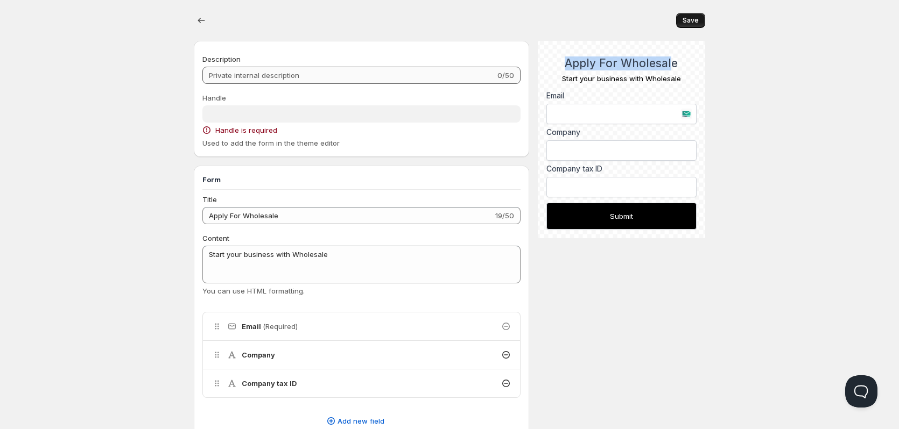
copy h2 "Apply For Wholesal"
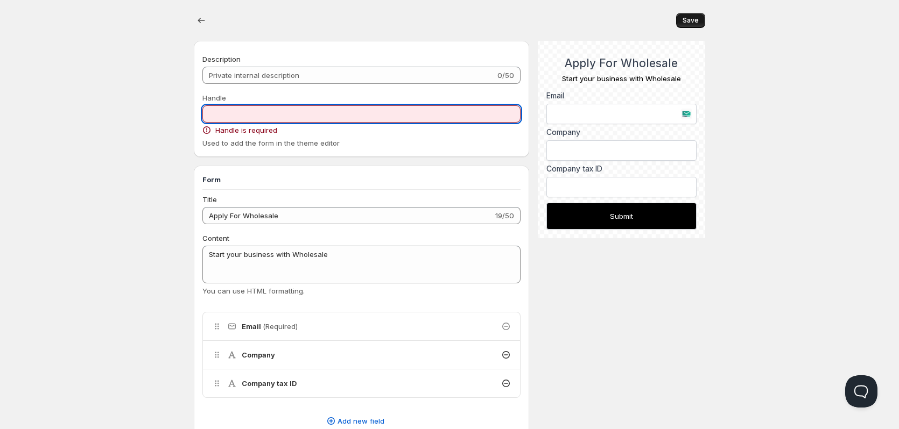
click at [352, 110] on input "Handle" at bounding box center [361, 113] width 318 height 17
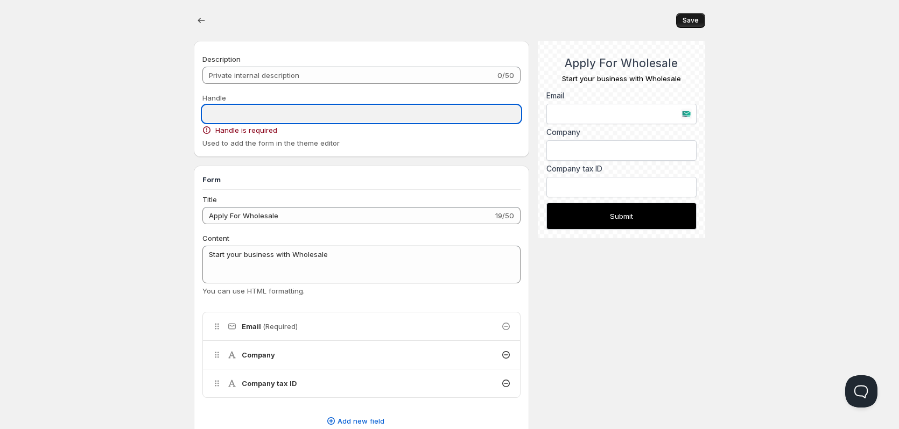
click at [379, 117] on input "Handle" at bounding box center [361, 113] width 318 height 17
drag, startPoint x: 380, startPoint y: 115, endPoint x: 313, endPoint y: 111, distance: 66.8
click at [313, 111] on input "Handle" at bounding box center [361, 113] width 318 height 17
drag, startPoint x: 313, startPoint y: 111, endPoint x: 711, endPoint y: 100, distance: 398.3
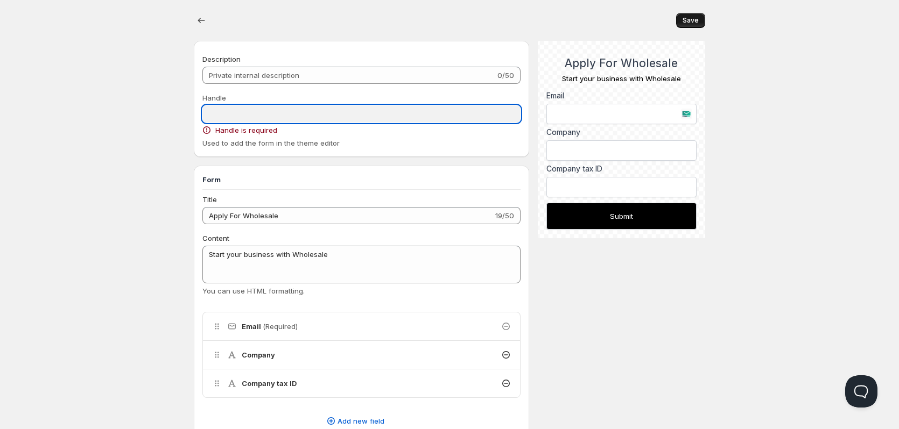
click at [782, 134] on div "Home Pricing Price lists Forms Submissions Settings Features Plans Save Descrip…" at bounding box center [449, 416] width 899 height 833
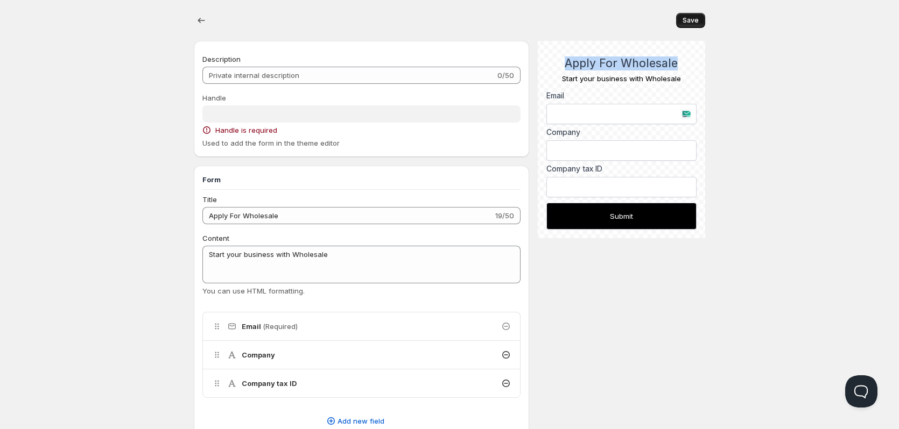
drag, startPoint x: 619, startPoint y: 56, endPoint x: 559, endPoint y: 56, distance: 60.3
click at [559, 56] on h2 "Apply For Wholesale" at bounding box center [621, 63] width 150 height 14
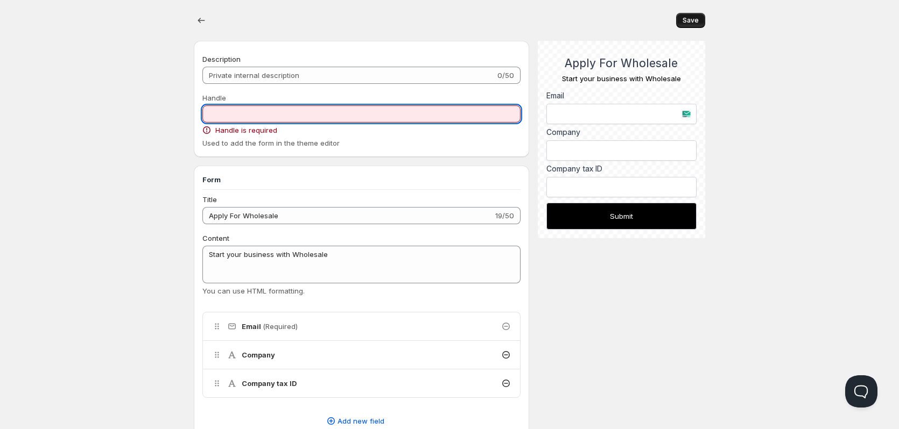
click at [262, 114] on input "Handle" at bounding box center [361, 113] width 318 height 17
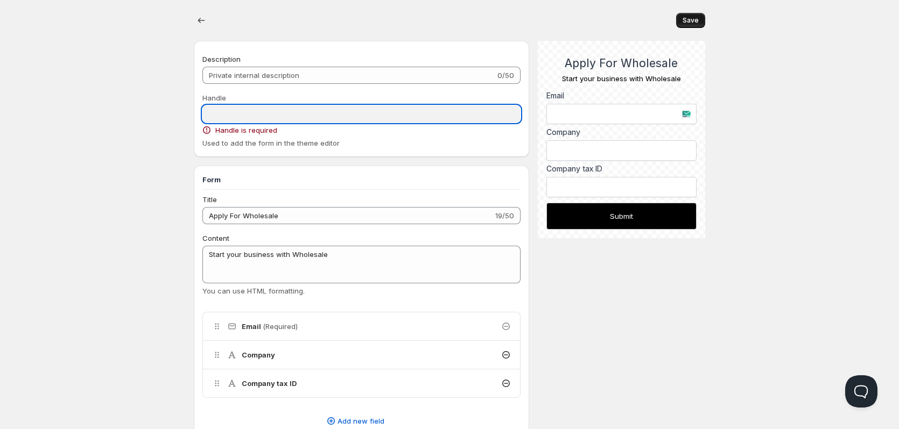
click at [368, 137] on div "Handle Handle is required Used to add the form in the theme editor" at bounding box center [361, 121] width 318 height 56
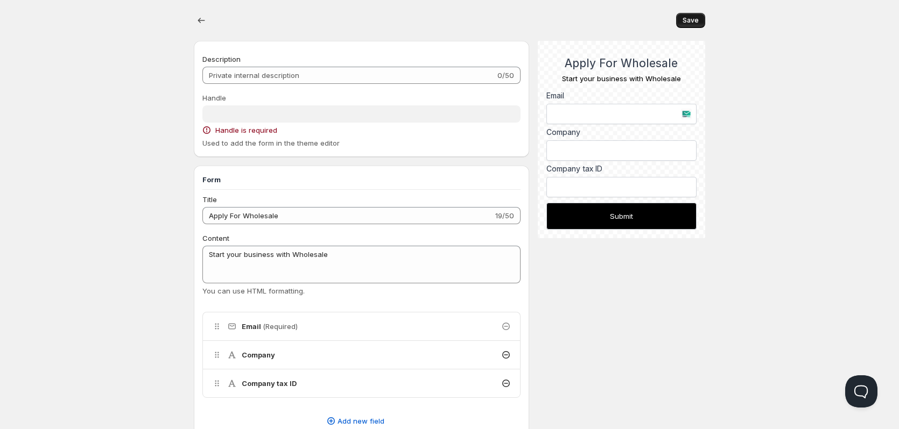
click at [245, 126] on span "Handle is required" at bounding box center [246, 130] width 62 height 11
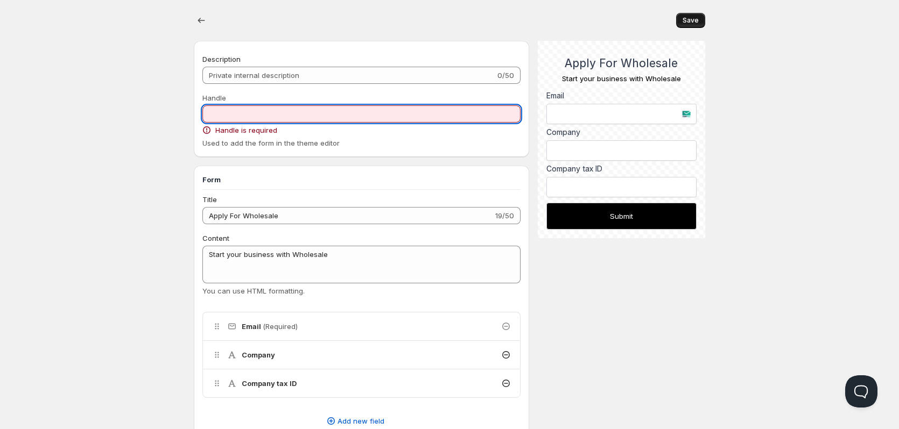
click at [247, 110] on input "Handle" at bounding box center [361, 113] width 318 height 17
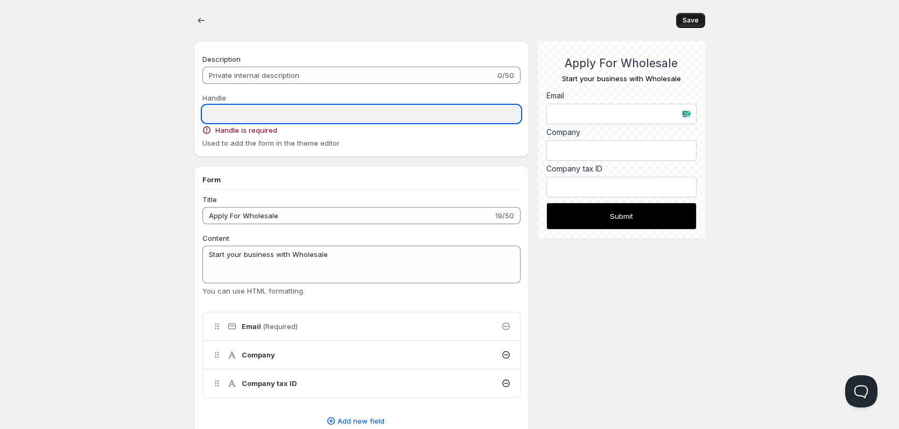
click at [330, 117] on input "Handle" at bounding box center [361, 113] width 318 height 17
click at [310, 144] on span "Used to add the form in the theme editor" at bounding box center [270, 143] width 137 height 9
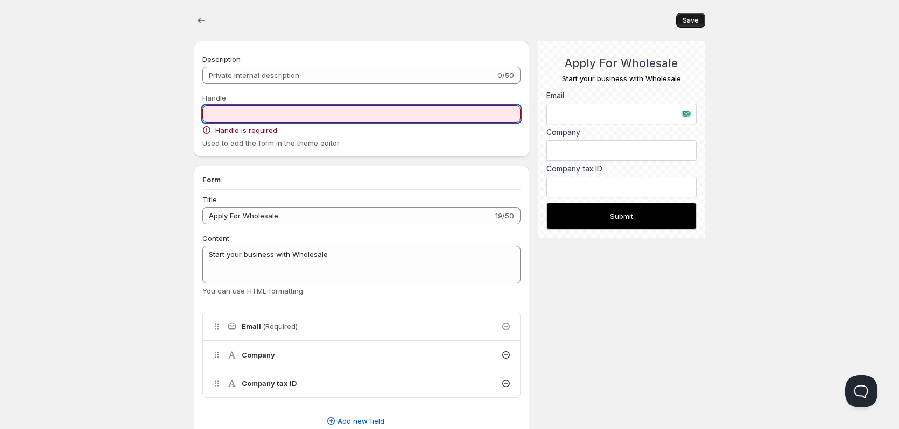
click at [284, 119] on input "Handle" at bounding box center [361, 113] width 318 height 17
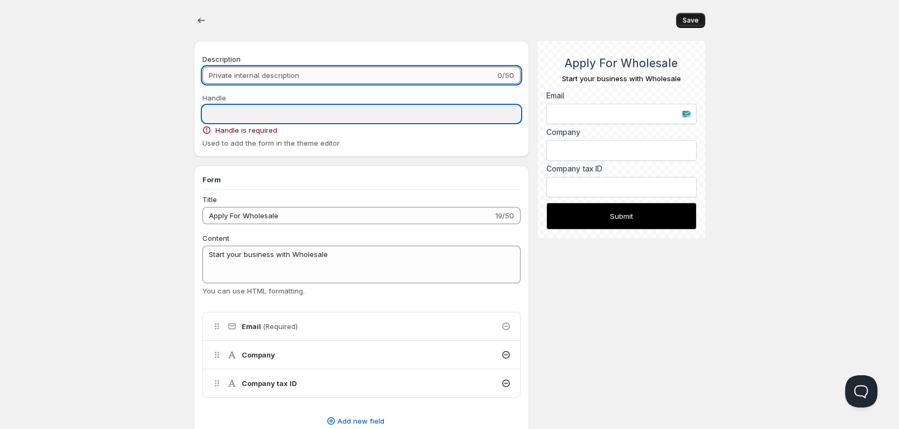
click at [311, 79] on input "Description" at bounding box center [348, 75] width 293 height 17
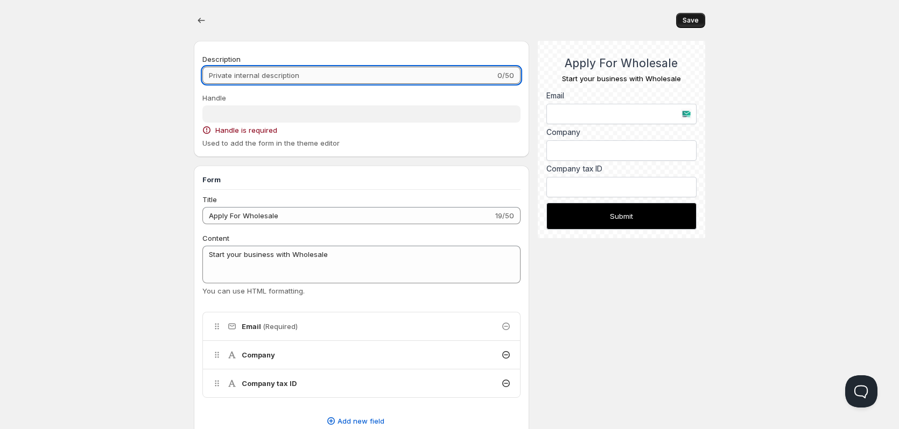
type input "A"
type input "Applu For Wholeale"
type input "Apply for Wholesale"
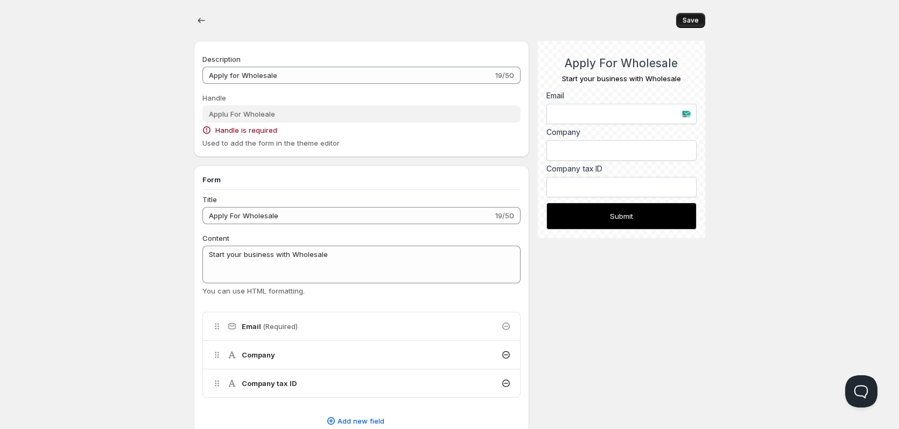
click at [697, 20] on span "Save" at bounding box center [690, 20] width 16 height 9
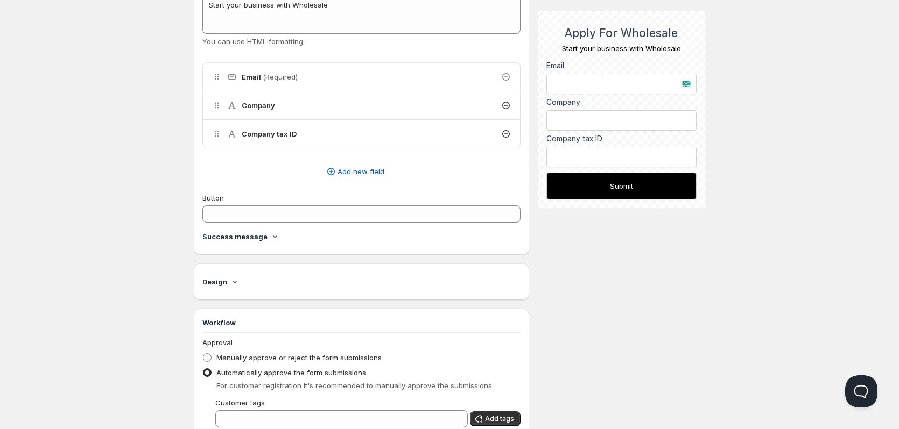
scroll to position [269, 0]
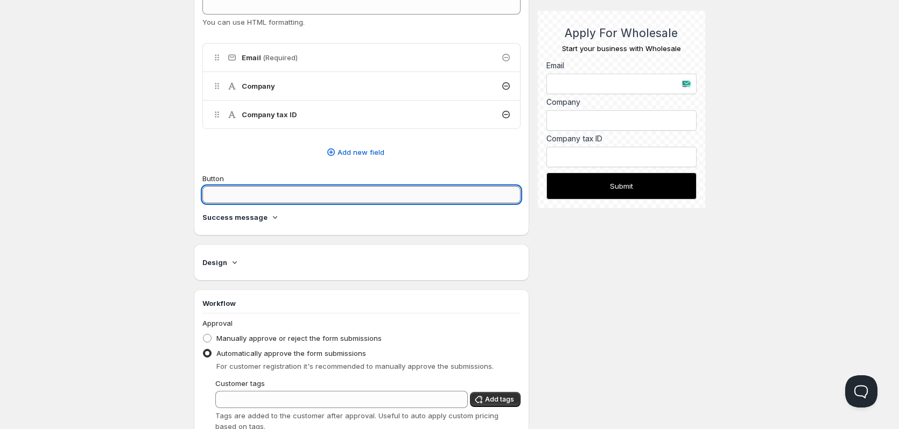
click at [306, 196] on input "Button" at bounding box center [361, 194] width 318 height 17
click at [270, 217] on icon at bounding box center [275, 217] width 11 height 11
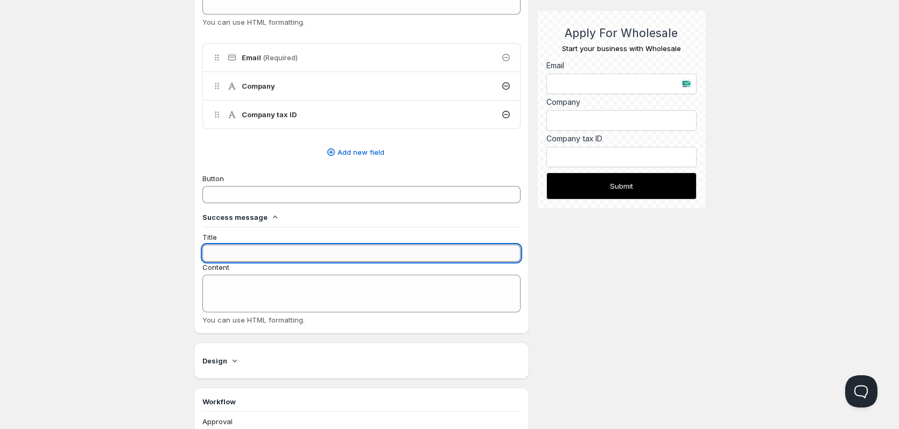
click at [265, 259] on input "Title" at bounding box center [361, 253] width 318 height 17
type input "Thank You For Apply Wholesale"
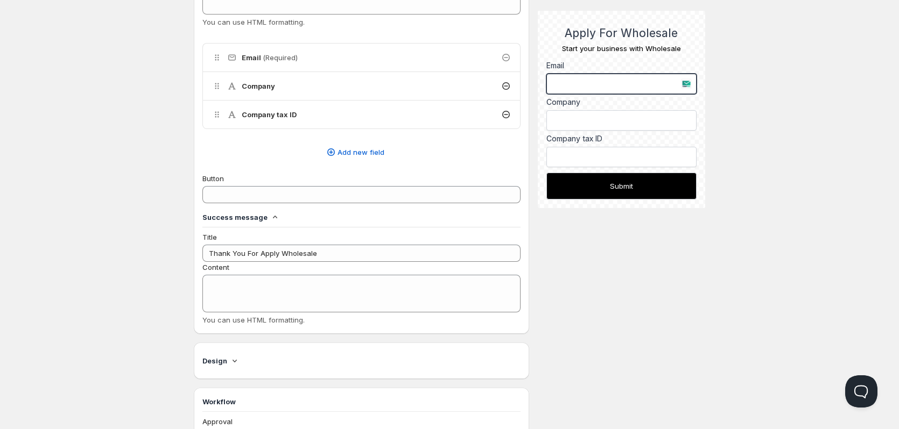
click at [691, 85] on input "text" at bounding box center [621, 84] width 150 height 20
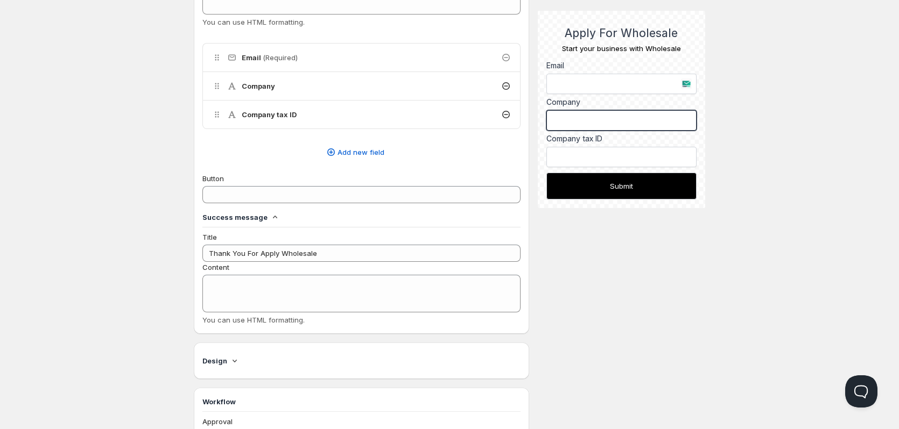
click at [609, 121] on input "Company" at bounding box center [621, 120] width 150 height 20
type input "dfbn"
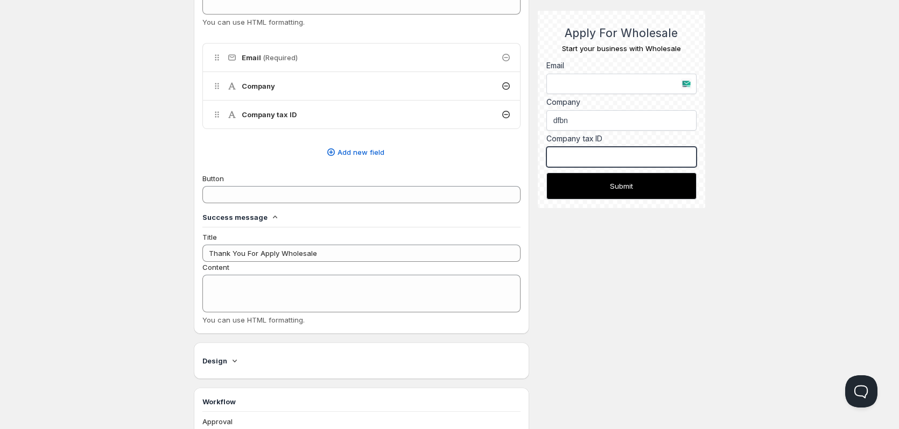
click at [600, 156] on input "Company tax ID" at bounding box center [621, 157] width 150 height 20
type input "nfgrtnmyf"
click at [582, 185] on button "Submit" at bounding box center [621, 186] width 150 height 27
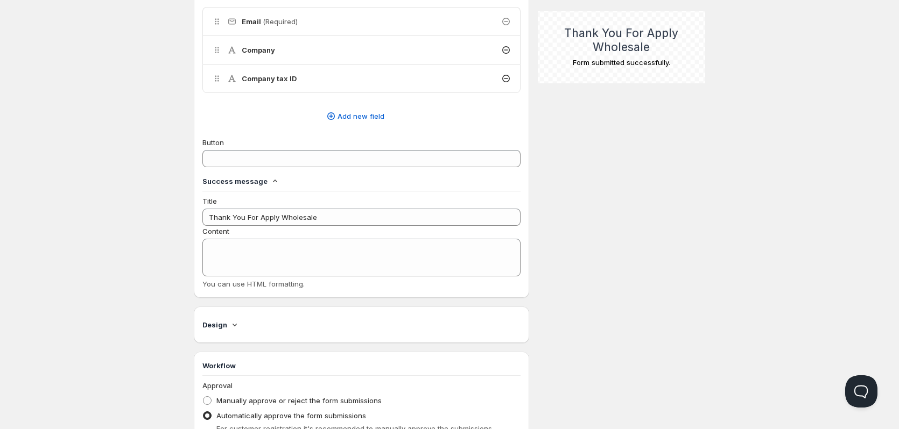
scroll to position [323, 0]
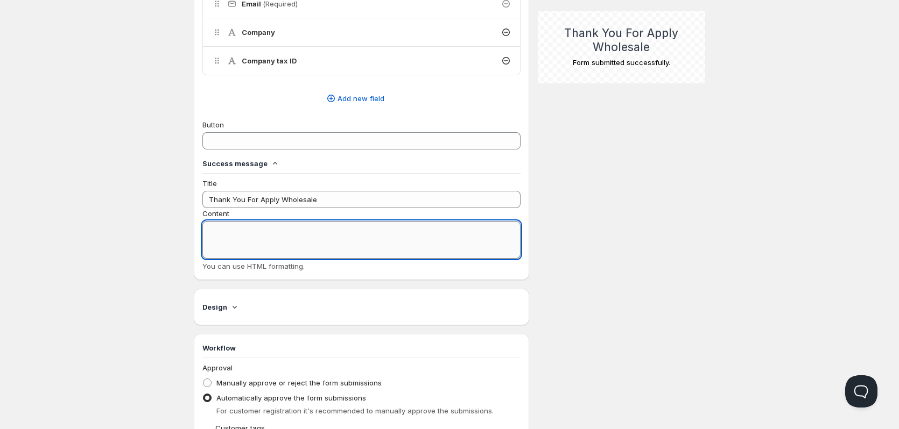
click at [301, 240] on textarea "Content" at bounding box center [361, 240] width 318 height 38
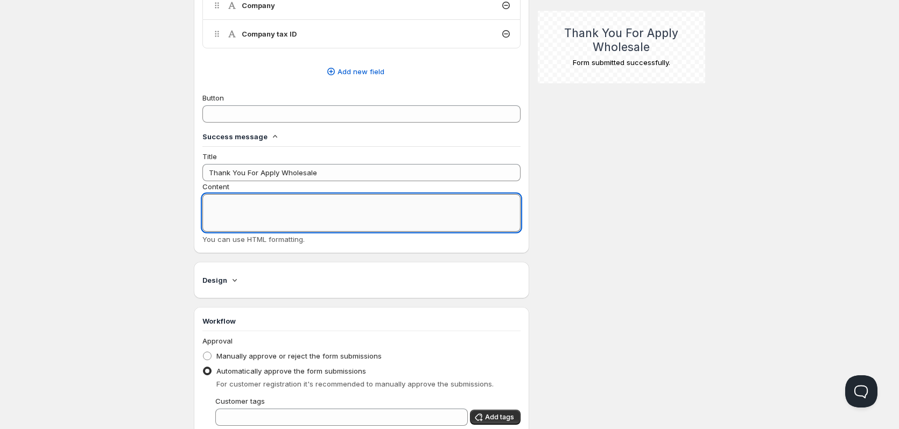
scroll to position [377, 0]
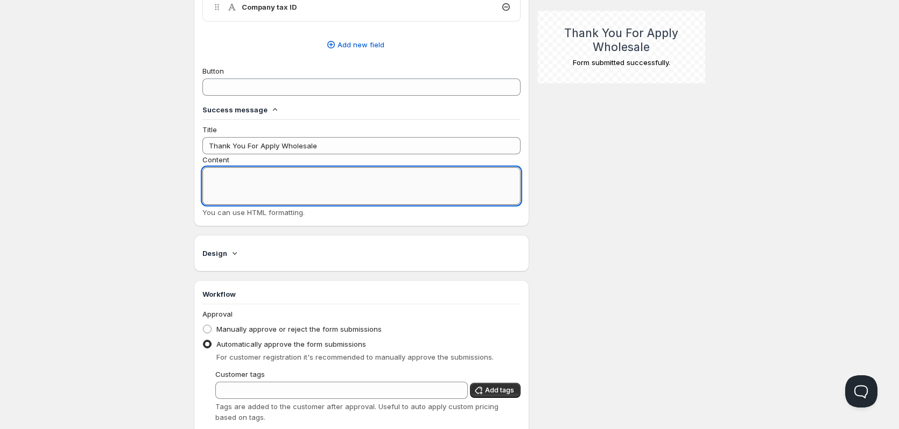
click at [320, 176] on textarea "Content" at bounding box center [361, 186] width 318 height 38
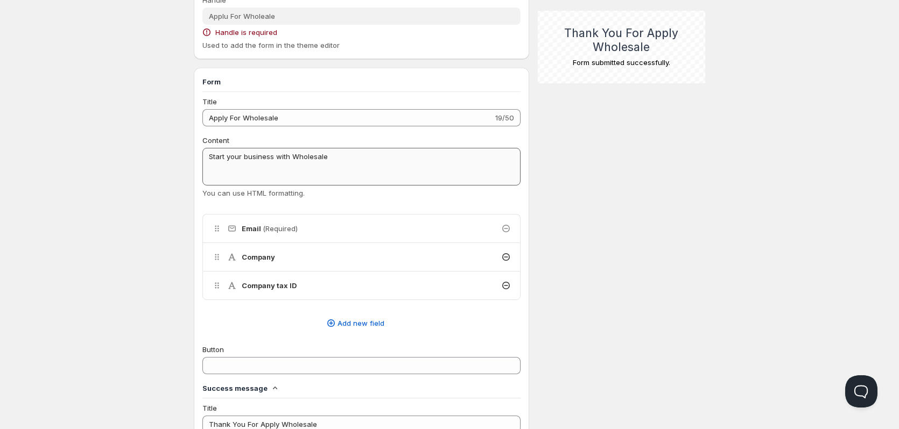
scroll to position [0, 0]
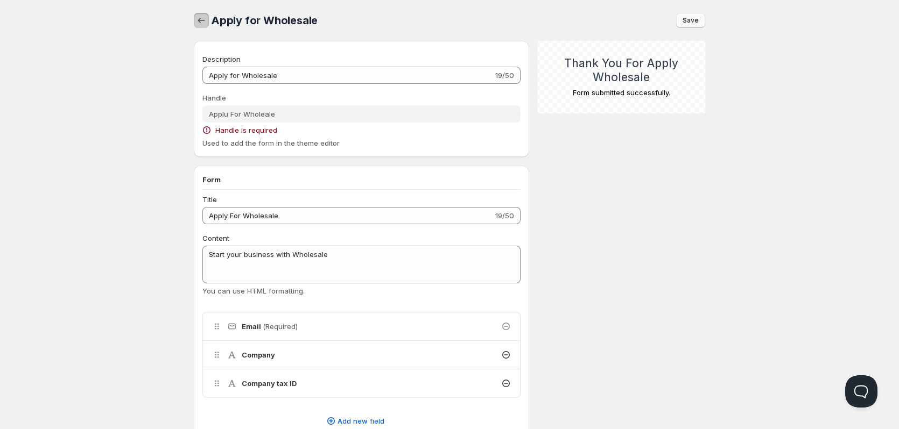
click at [204, 25] on icon "button" at bounding box center [201, 20] width 11 height 11
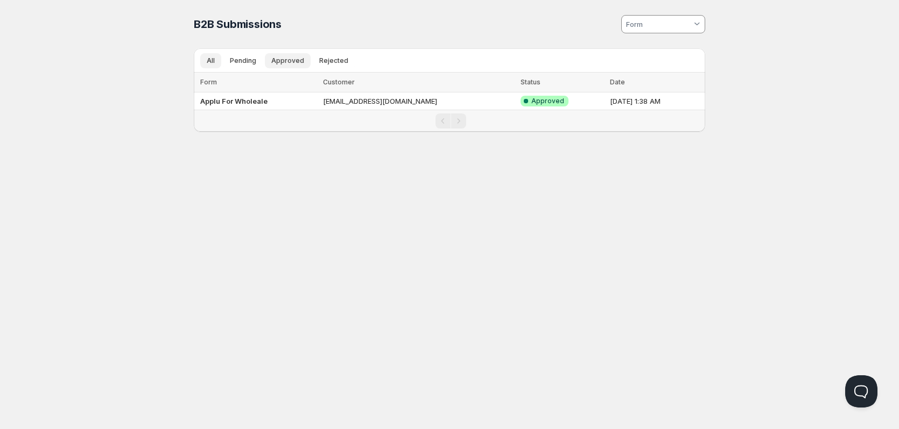
click at [301, 62] on button "Approved" at bounding box center [288, 60] width 46 height 15
click at [249, 62] on span "Pending" at bounding box center [243, 60] width 26 height 9
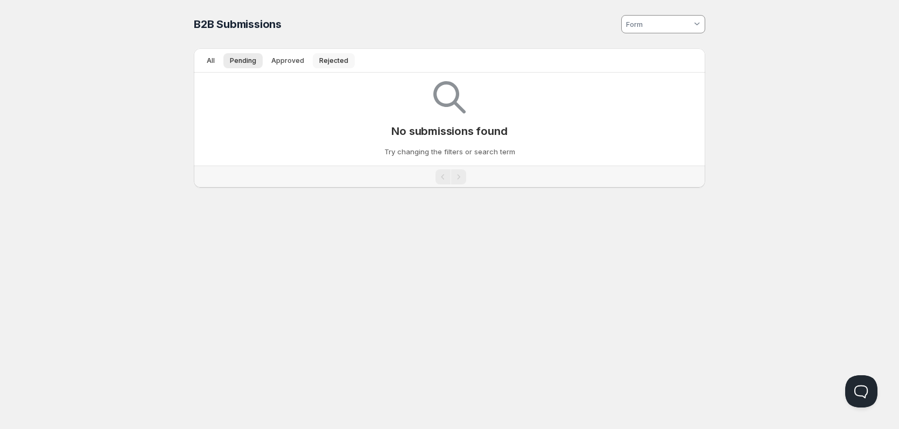
click at [315, 60] on button "Rejected" at bounding box center [334, 60] width 42 height 15
click at [260, 59] on button "Pending" at bounding box center [242, 60] width 39 height 15
click at [249, 60] on span "Pending" at bounding box center [243, 60] width 26 height 9
click at [220, 61] on button "All" at bounding box center [210, 60] width 21 height 15
click at [217, 60] on button "All" at bounding box center [210, 60] width 21 height 15
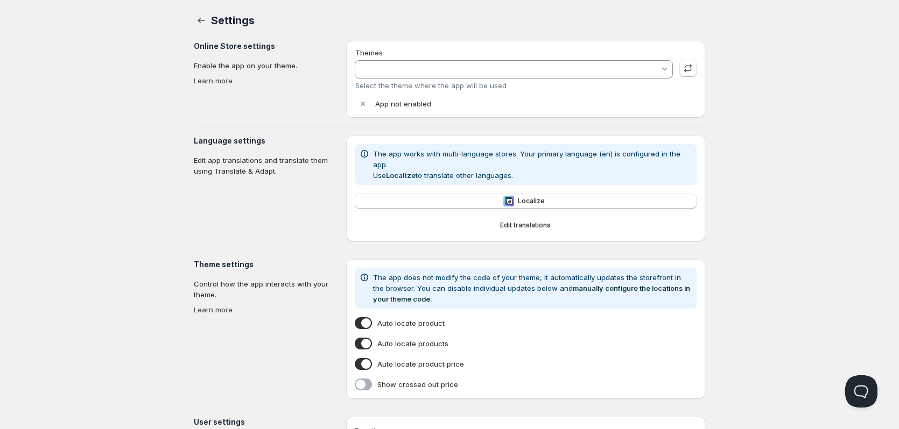
type input "BödBar MonlamDesigns"
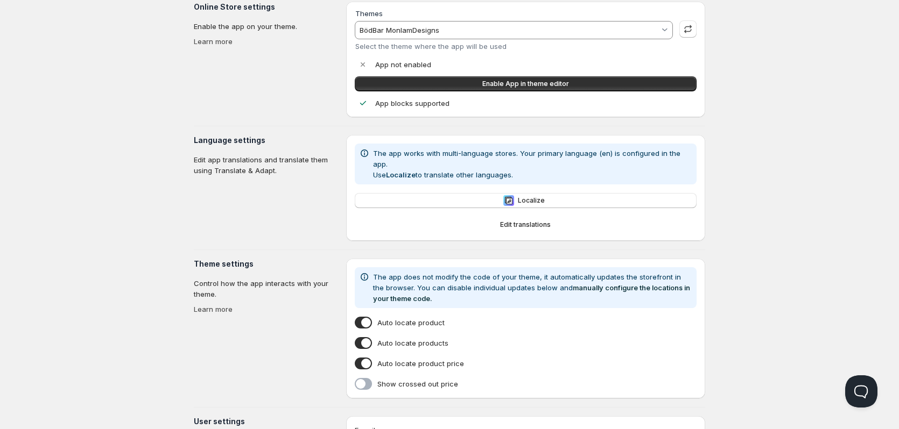
scroll to position [108, 0]
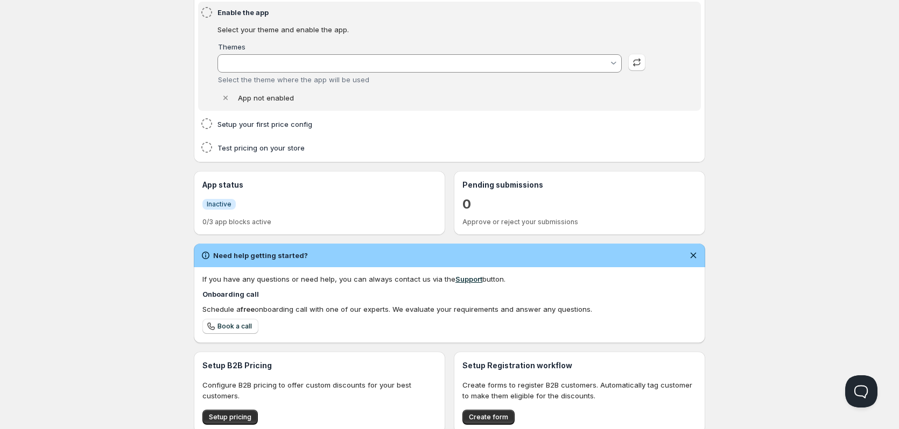
type input "BödBar MonlamDesigns"
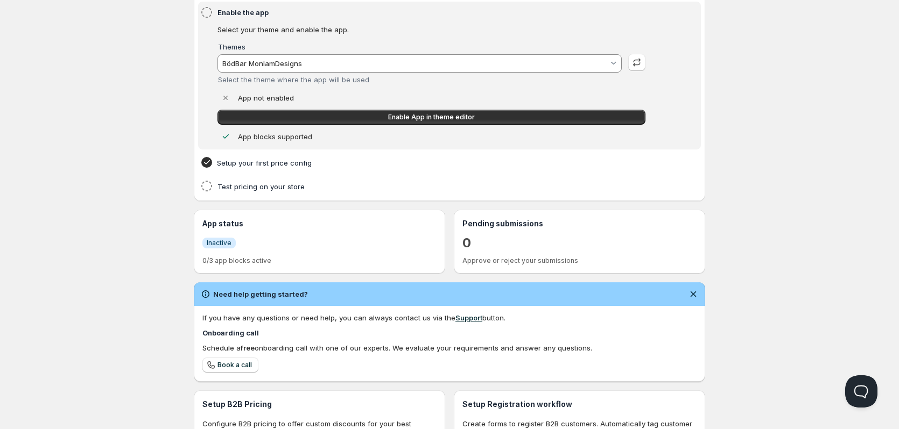
click at [221, 245] on span "Inactive" at bounding box center [219, 243] width 25 height 9
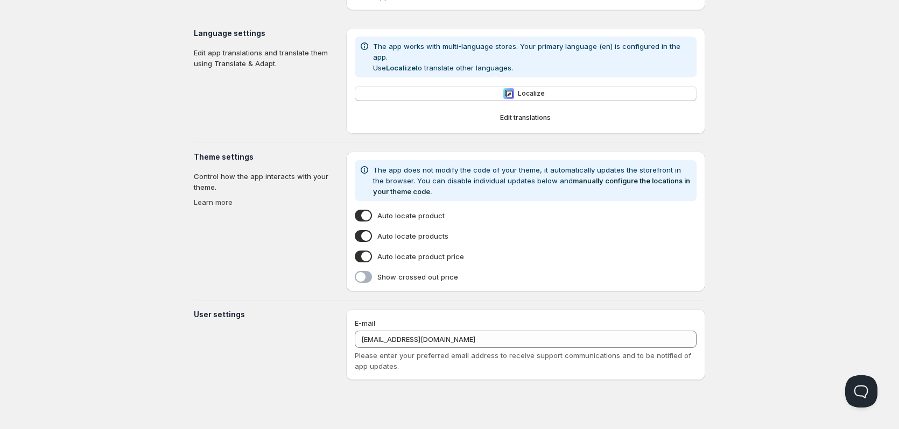
type input "BödBar MonlamDesigns"
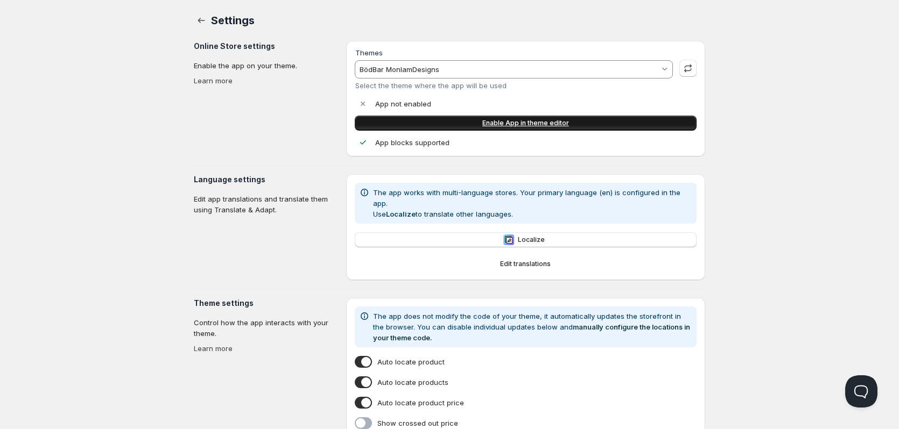
click at [503, 121] on span "Enable App in theme editor" at bounding box center [525, 123] width 87 height 9
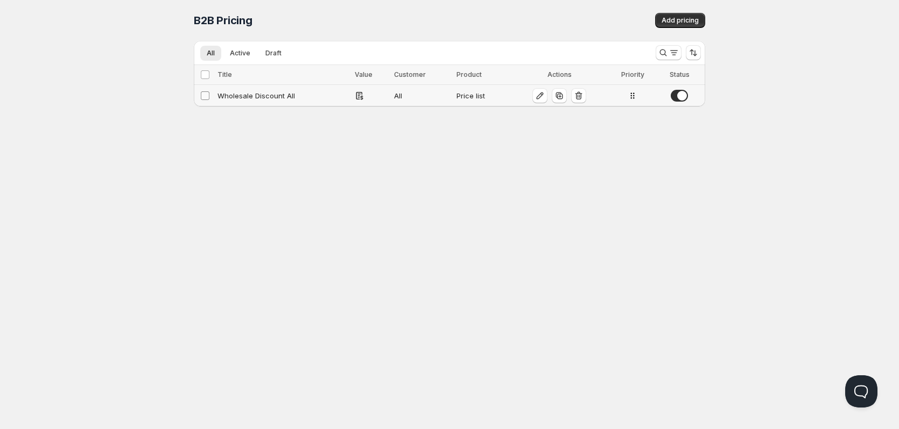
click at [209, 100] on span at bounding box center [205, 96] width 10 height 10
click at [209, 100] on input "Select config" at bounding box center [205, 95] width 9 height 9
checkbox input "false"
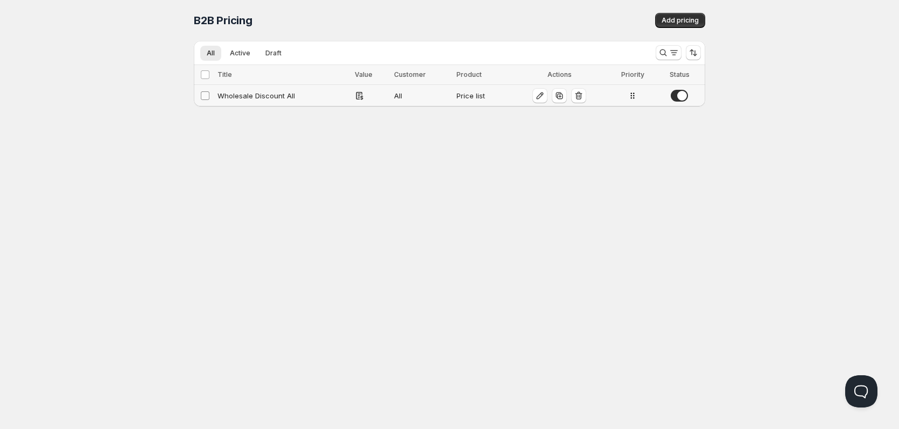
checkbox input "false"
click at [203, 98] on input "Select config" at bounding box center [205, 95] width 9 height 9
checkbox input "true"
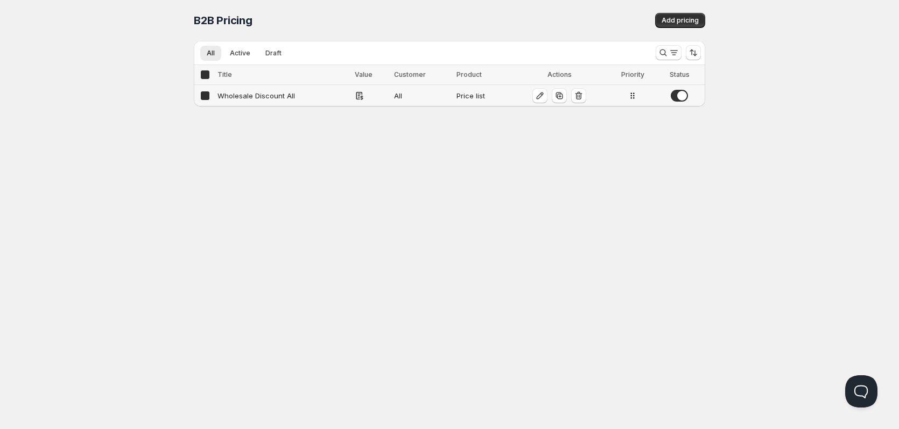
checkbox input "true"
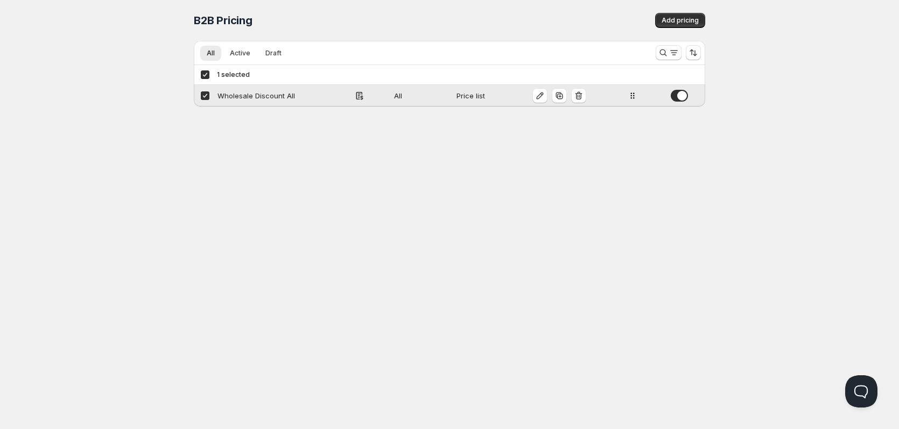
click at [244, 96] on div "Wholesale Discount All" at bounding box center [282, 95] width 131 height 11
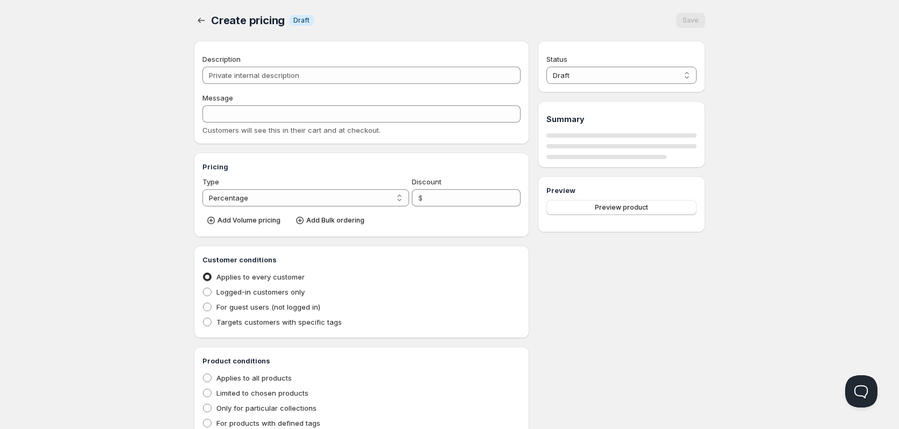
type input "Wholesale Discount All"
type input "WHOLESALE_DISCOUNT_ALL"
radio input "true"
select select "1"
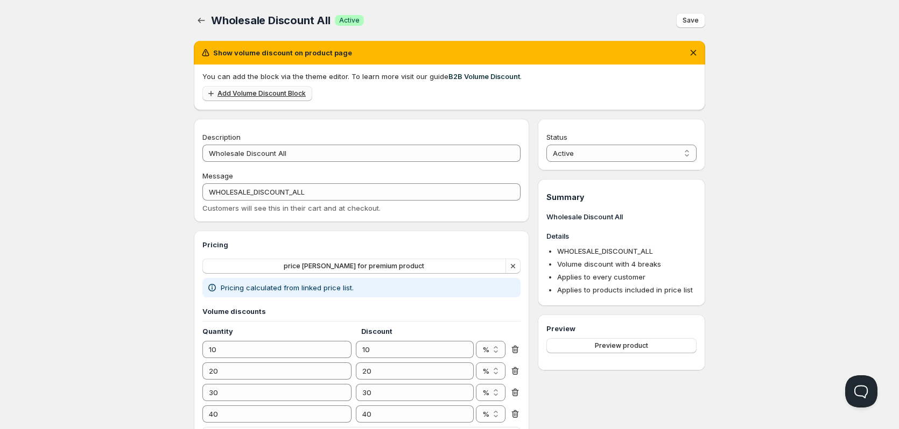
click at [272, 96] on span "Add Volume Discount Block" at bounding box center [261, 93] width 88 height 9
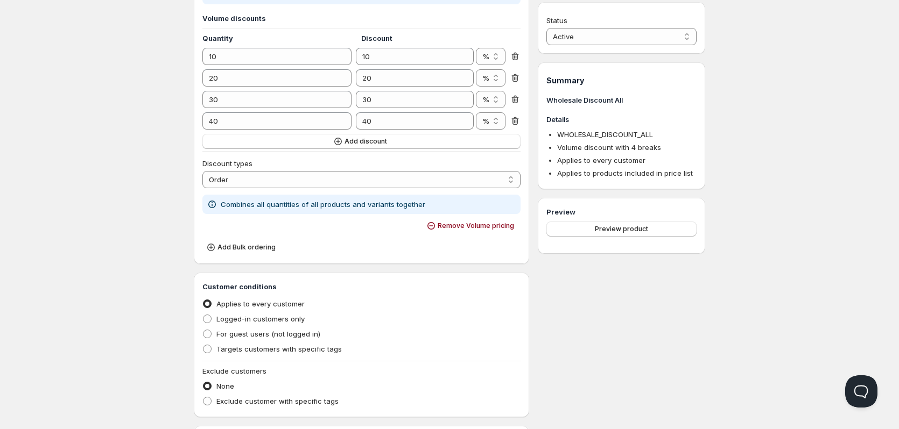
scroll to position [364, 0]
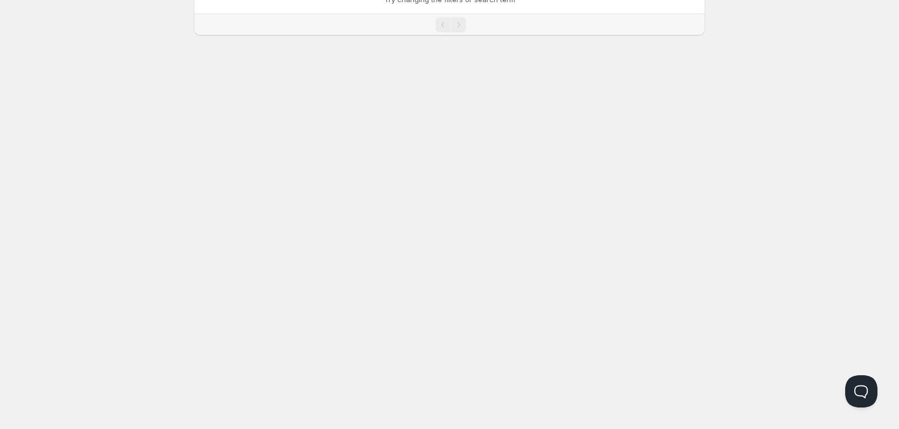
scroll to position [152, 0]
click at [327, 20] on div "Pagination" at bounding box center [450, 20] width 500 height 15
click at [443, 22] on div "Pagination" at bounding box center [442, 20] width 15 height 15
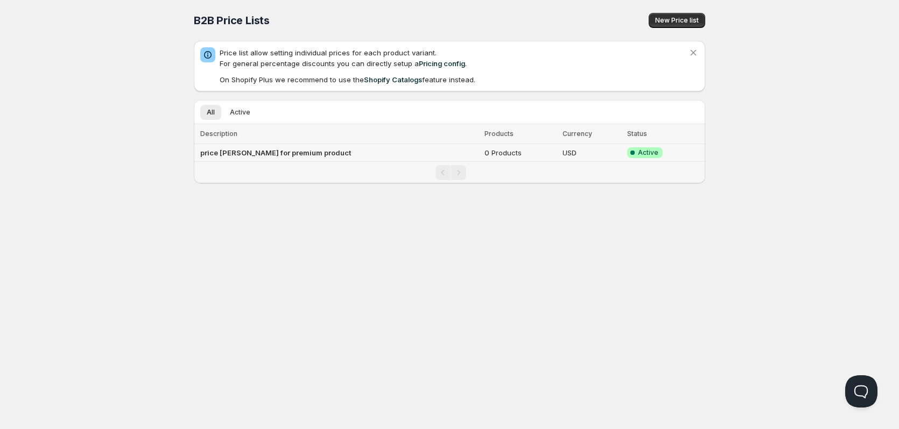
click at [328, 150] on td "price [PERSON_NAME] for premium product" at bounding box center [337, 153] width 287 height 18
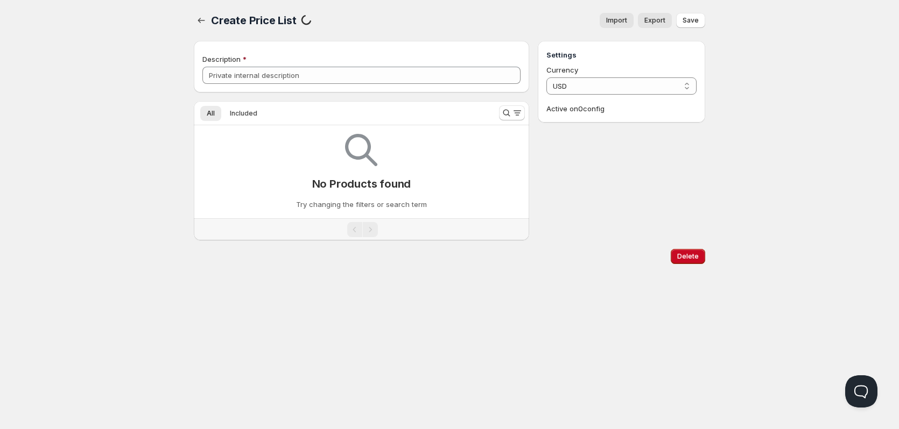
type input "price [PERSON_NAME] for premium product"
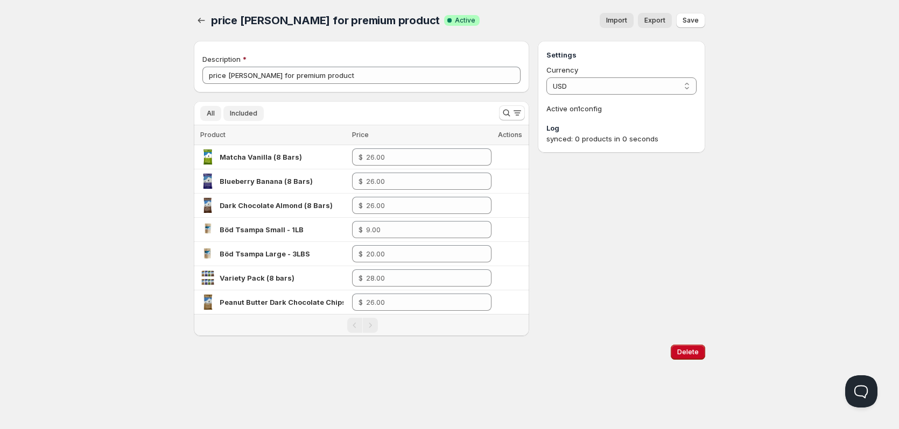
click at [249, 116] on span "Included" at bounding box center [243, 113] width 27 height 9
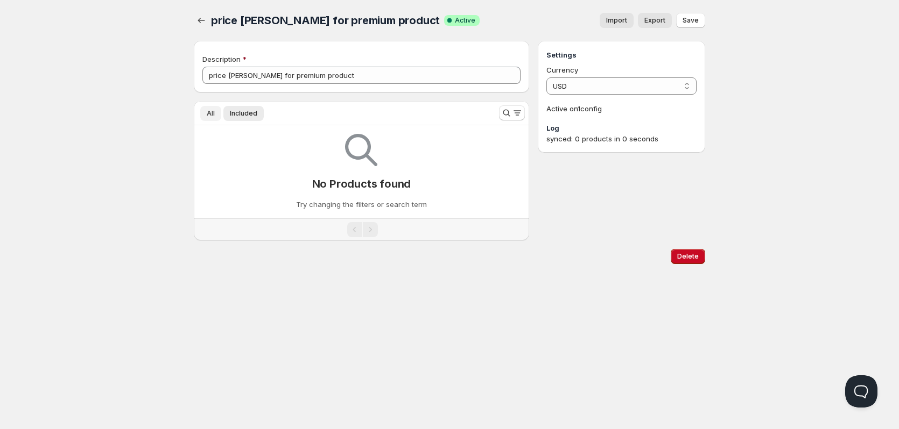
click at [214, 115] on span "All" at bounding box center [211, 113] width 8 height 9
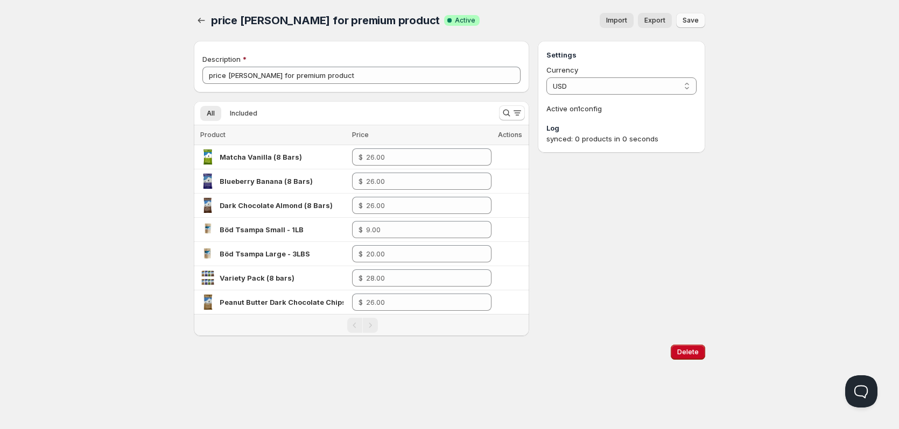
click at [694, 15] on button "Save" at bounding box center [690, 20] width 29 height 15
click at [308, 23] on span "price [PERSON_NAME] for premium product" at bounding box center [325, 20] width 229 height 13
click at [204, 25] on icon "button" at bounding box center [201, 20] width 11 height 11
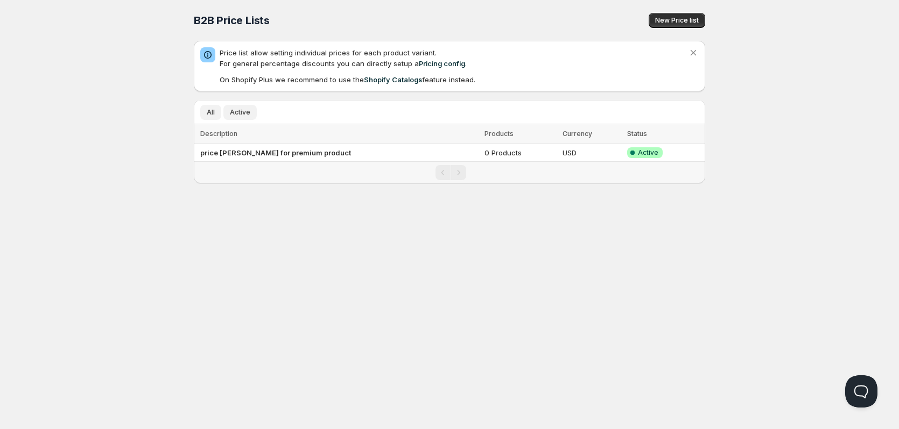
click at [245, 114] on span "Active" at bounding box center [240, 112] width 20 height 9
click at [215, 114] on button "All" at bounding box center [210, 112] width 21 height 15
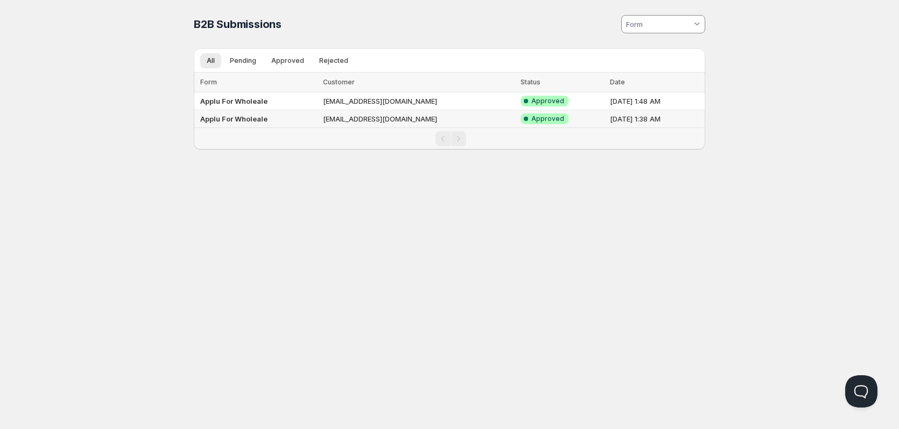
click at [328, 121] on td "[EMAIL_ADDRESS][DOMAIN_NAME]" at bounding box center [418, 119] width 197 height 18
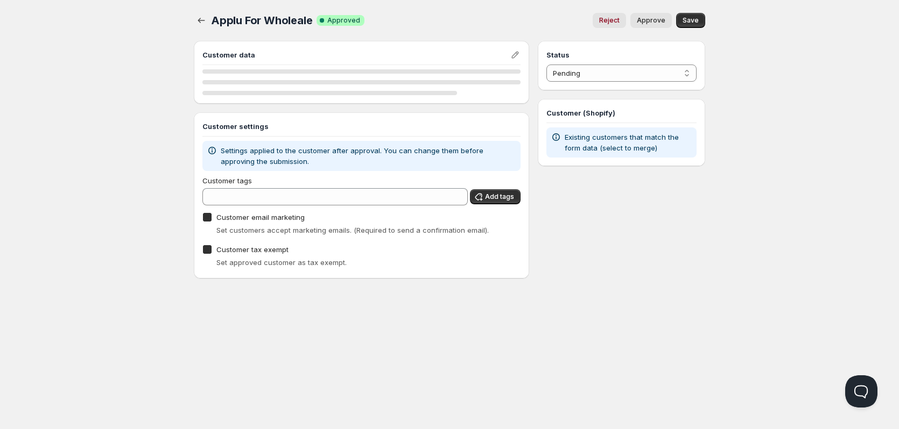
checkbox input "true"
select select "1"
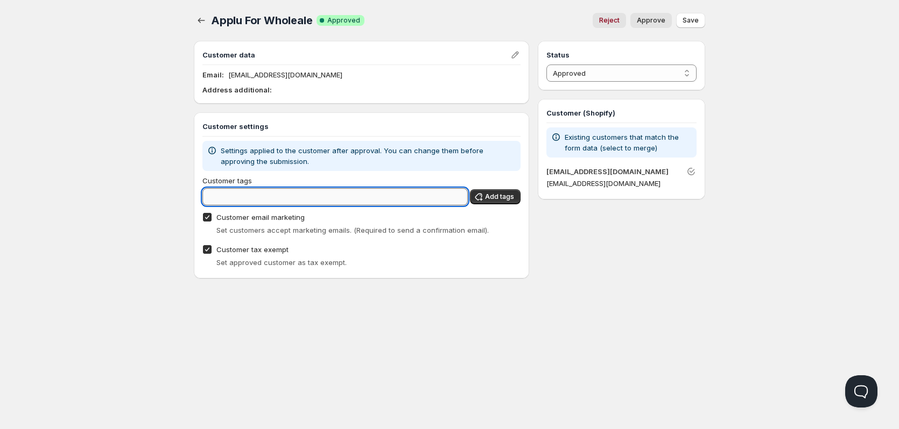
click at [418, 194] on input "Customer tags" at bounding box center [334, 196] width 265 height 17
click at [416, 194] on input "Customer tags" at bounding box center [334, 196] width 265 height 17
click at [383, 203] on input "Customer tags" at bounding box center [334, 196] width 265 height 17
type input "wholesale123"
click at [498, 192] on button "Add tags" at bounding box center [495, 196] width 51 height 15
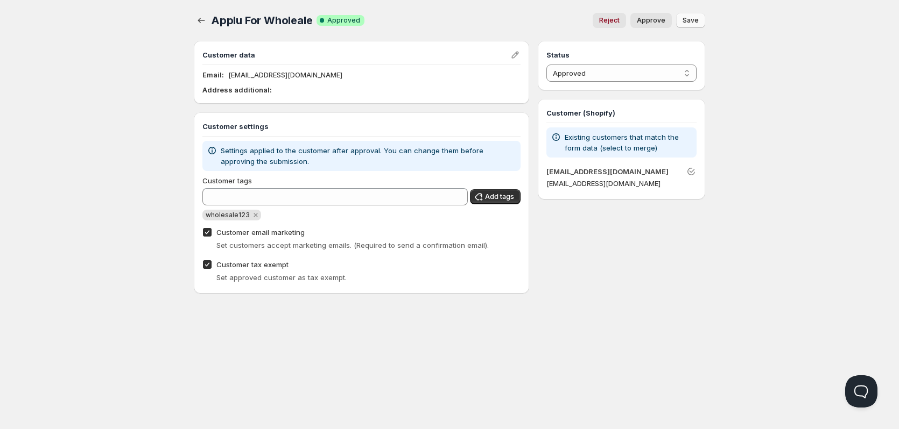
click at [689, 17] on span "Save" at bounding box center [690, 20] width 16 height 9
drag, startPoint x: 704, startPoint y: 223, endPoint x: 716, endPoint y: 213, distance: 15.6
click at [704, 223] on div "Status Pending Approved Rejected Ignored Spam Approved Customer (Shopify) Exist…" at bounding box center [621, 167] width 167 height 253
click at [202, 20] on icon "button" at bounding box center [201, 20] width 11 height 11
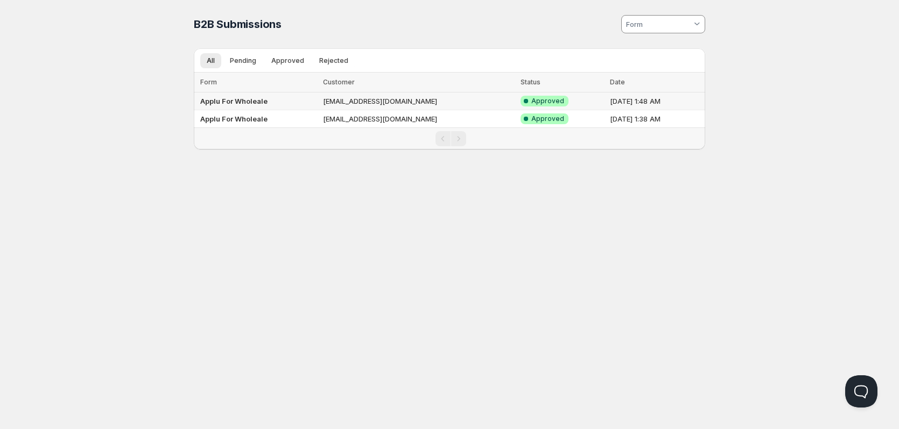
click at [246, 94] on td "Applu For Wholeale" at bounding box center [257, 102] width 126 height 18
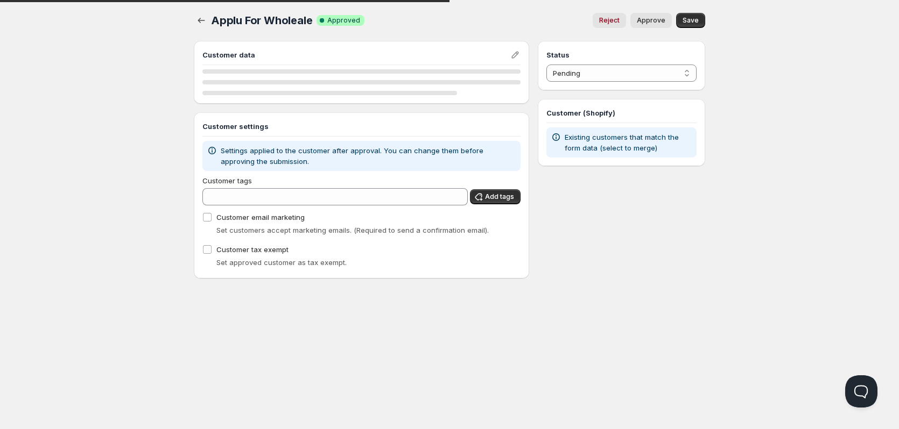
select select "1"
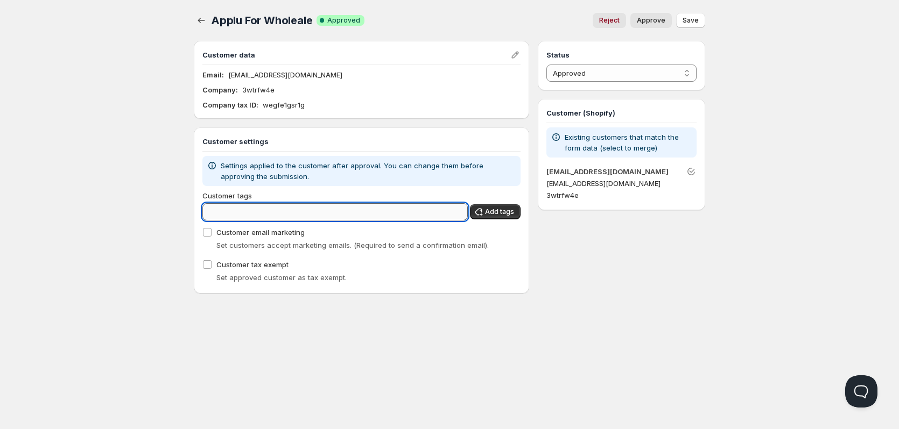
click at [298, 218] on input "Customer tags" at bounding box center [334, 211] width 265 height 17
drag, startPoint x: 299, startPoint y: 210, endPoint x: 293, endPoint y: 211, distance: 6.0
click at [293, 210] on input "Customer tags" at bounding box center [334, 211] width 265 height 17
click at [258, 231] on span "Customer email marketing" at bounding box center [260, 232] width 88 height 9
click at [211, 231] on input "Customer email marketing" at bounding box center [207, 232] width 9 height 9
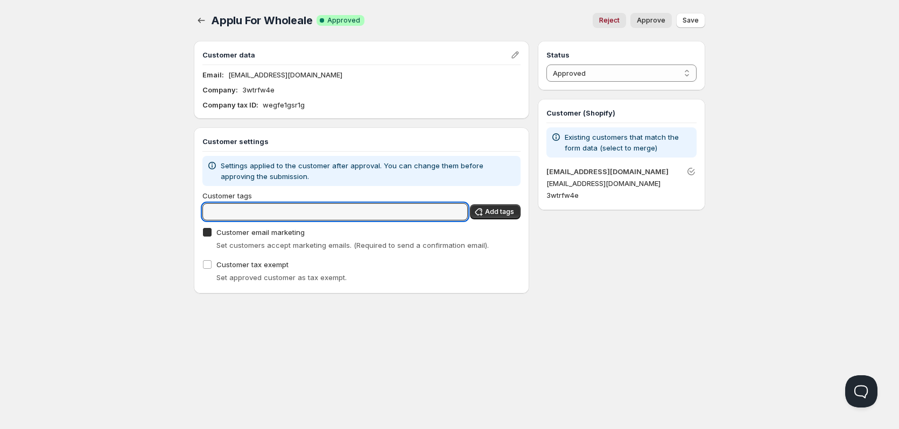
checkbox input "true"
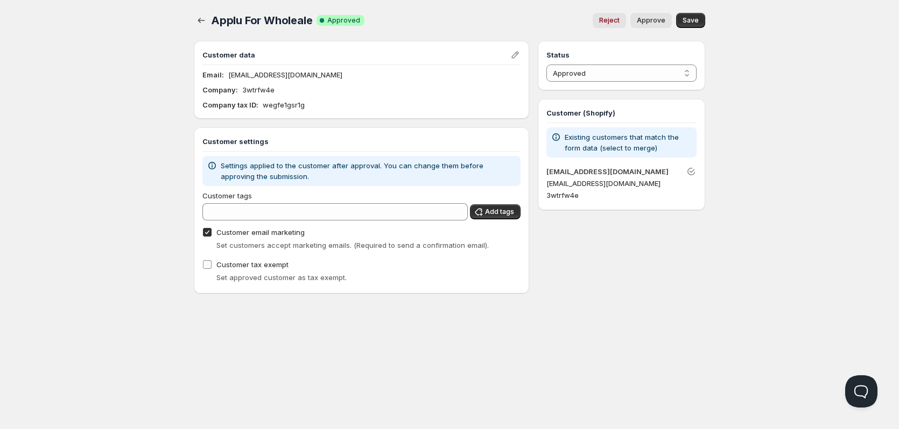
click at [247, 268] on span "Customer tax exempt" at bounding box center [252, 264] width 72 height 9
click at [211, 268] on input "Customer tax exempt" at bounding box center [207, 264] width 9 height 9
checkbox input "true"
click at [505, 210] on span "Add tags" at bounding box center [499, 212] width 29 height 9
click at [502, 215] on span "Add tags" at bounding box center [499, 212] width 29 height 9
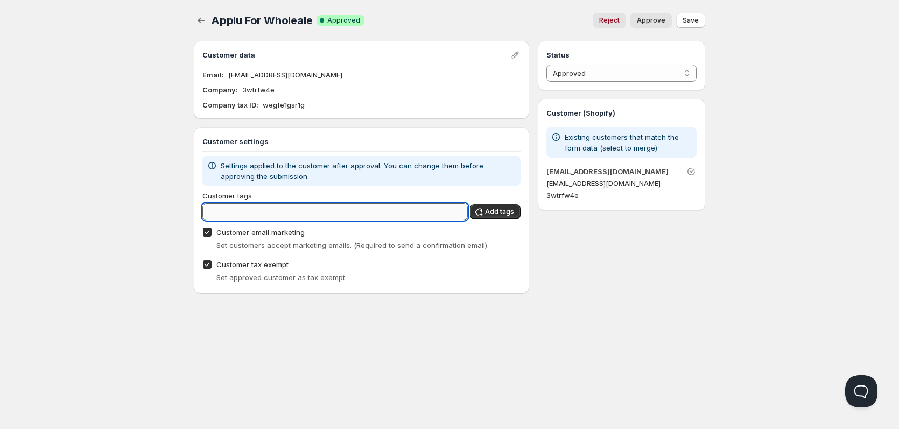
click at [245, 211] on input "Customer tags" at bounding box center [334, 211] width 265 height 17
click at [197, 17] on icon "button" at bounding box center [201, 20] width 11 height 11
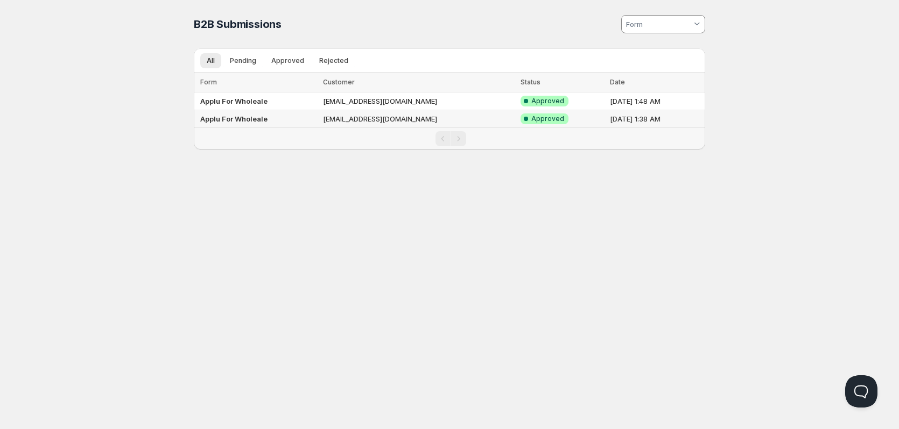
click at [274, 114] on td "Applu For Wholeale" at bounding box center [257, 119] width 126 height 18
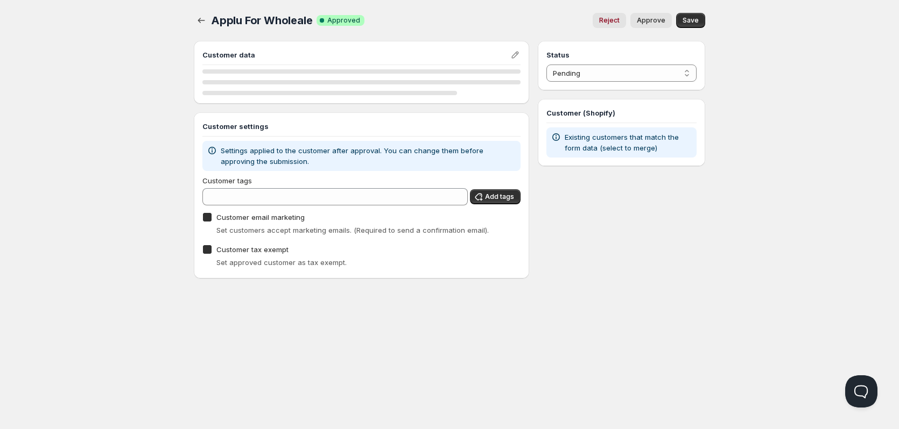
checkbox input "true"
select select "1"
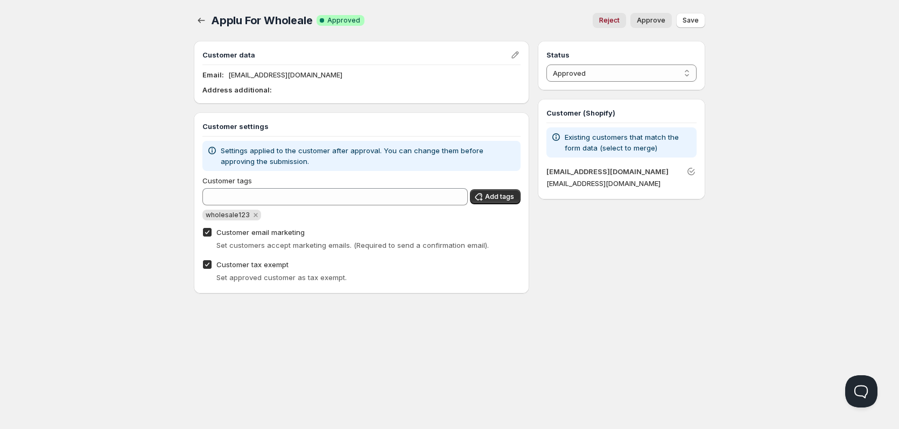
click at [231, 216] on span "wholesale123" at bounding box center [228, 215] width 44 height 8
copy span "wholesale123"
click at [209, 18] on div at bounding box center [202, 20] width 17 height 15
click at [200, 19] on icon "button" at bounding box center [201, 20] width 11 height 11
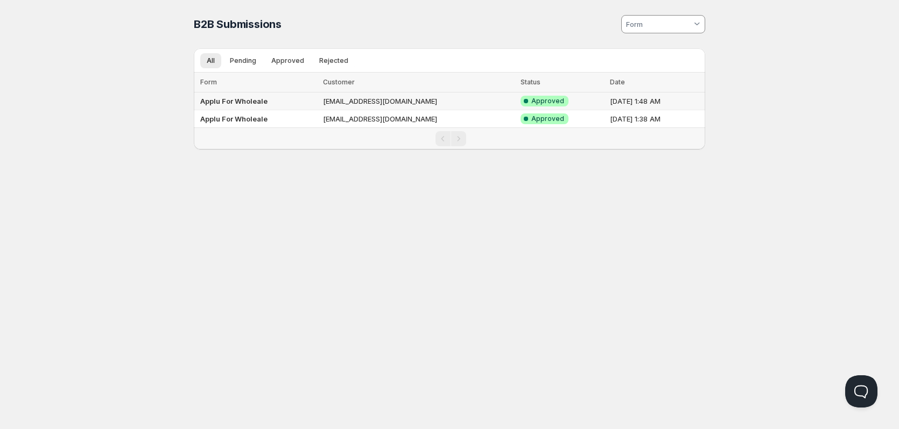
click at [246, 102] on b "Applu For Wholeale" at bounding box center [233, 101] width 67 height 9
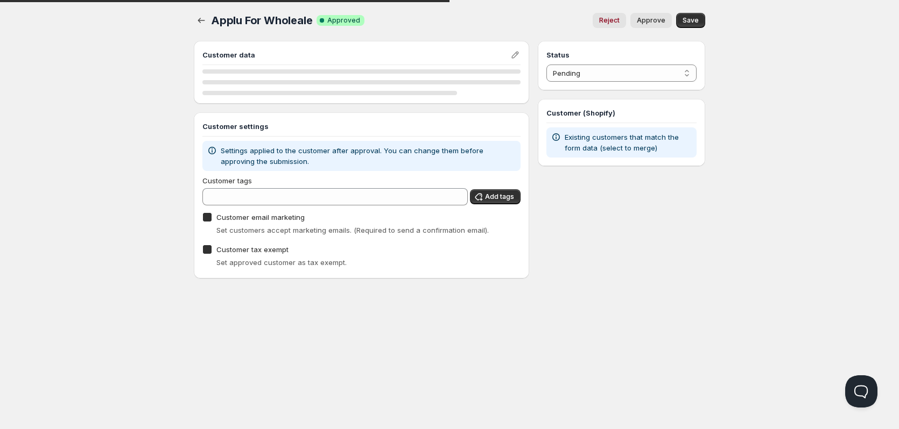
checkbox input "true"
select select "1"
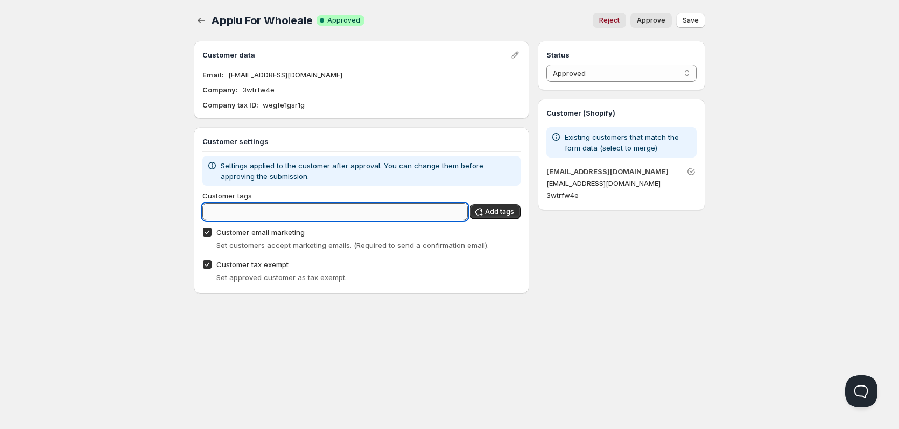
click at [264, 214] on input "Customer tags" at bounding box center [334, 211] width 265 height 17
paste input "wholesale123"
type input "wholesale123"
click at [490, 214] on span "Add tags" at bounding box center [499, 212] width 29 height 9
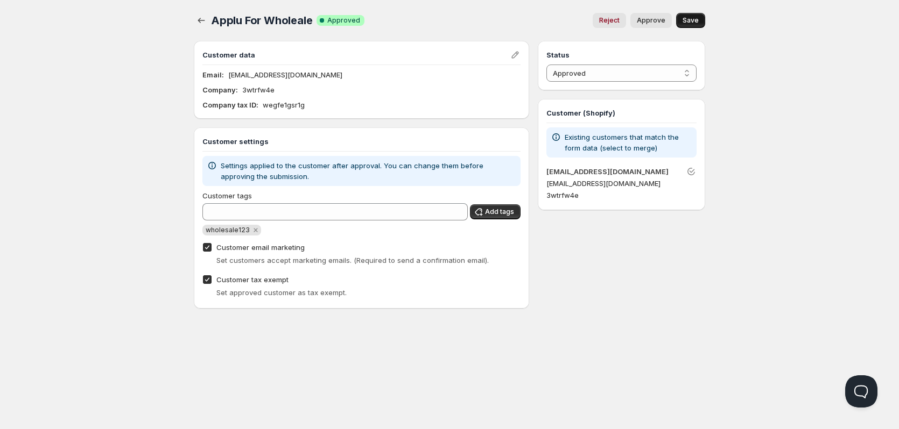
click at [702, 22] on button "Save" at bounding box center [690, 20] width 29 height 15
click at [658, 24] on span "Approve" at bounding box center [651, 20] width 29 height 9
click at [590, 71] on select "Pending Approved Rejected Ignored Spam" at bounding box center [621, 73] width 150 height 17
click at [202, 28] on div "Applu For Wholeale. This page is ready Applu For Wholeale Success Complete Appr…" at bounding box center [449, 20] width 511 height 41
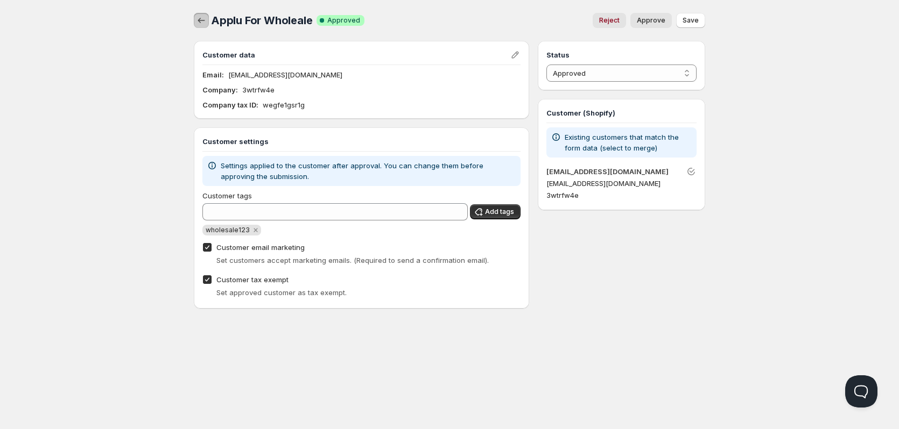
click at [202, 23] on icon "button" at bounding box center [201, 20] width 11 height 11
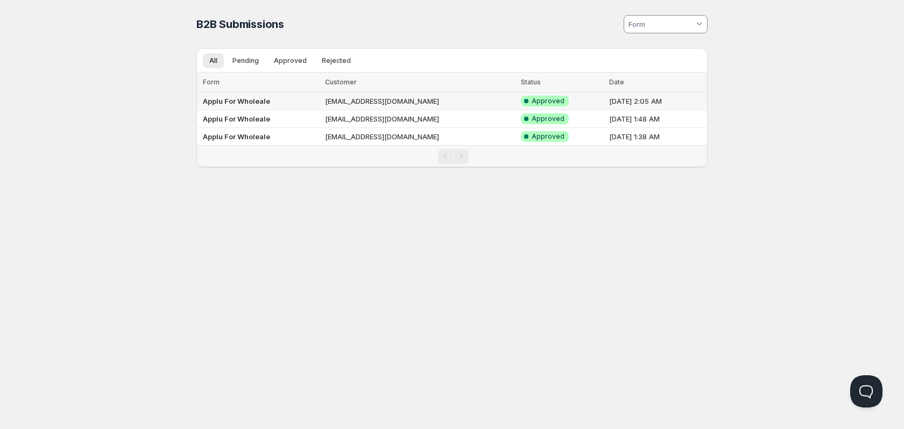
click at [360, 102] on td "quwe@mailinator.com" at bounding box center [420, 102] width 196 height 18
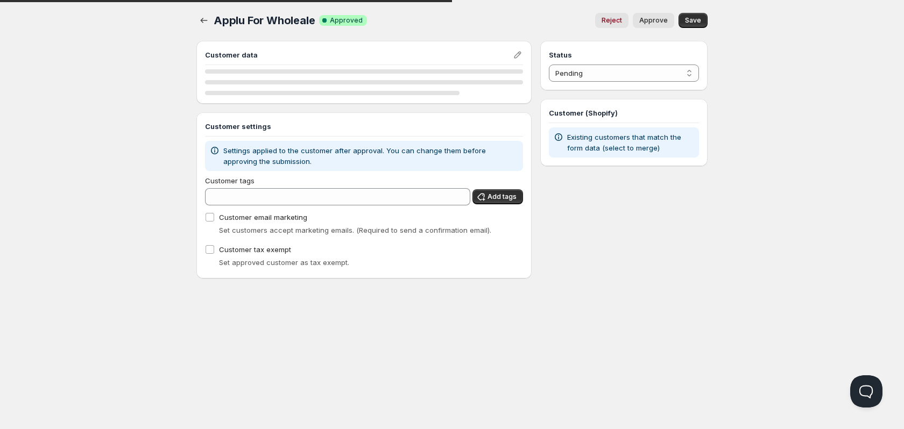
select select "1"
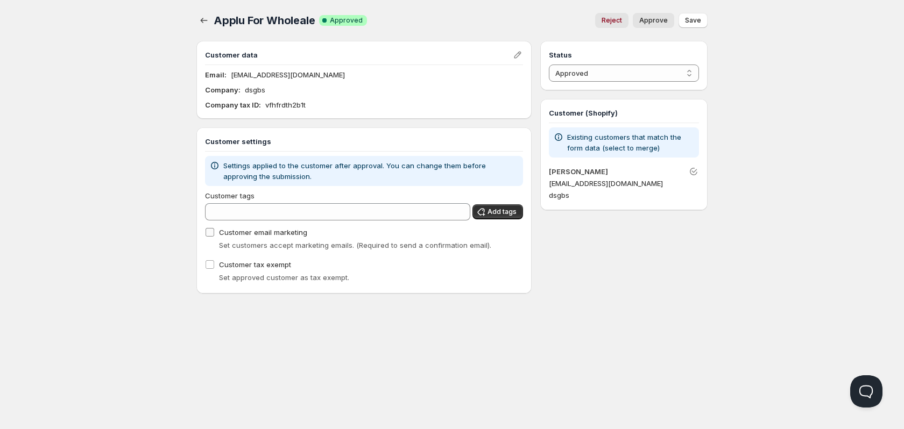
click at [278, 231] on span "Customer email marketing" at bounding box center [263, 232] width 88 height 9
click at [214, 231] on input "Customer email marketing" at bounding box center [210, 232] width 9 height 9
checkbox input "true"
click at [264, 267] on span "Customer tax exempt" at bounding box center [255, 264] width 72 height 9
click at [214, 267] on input "Customer tax exempt" at bounding box center [210, 264] width 9 height 9
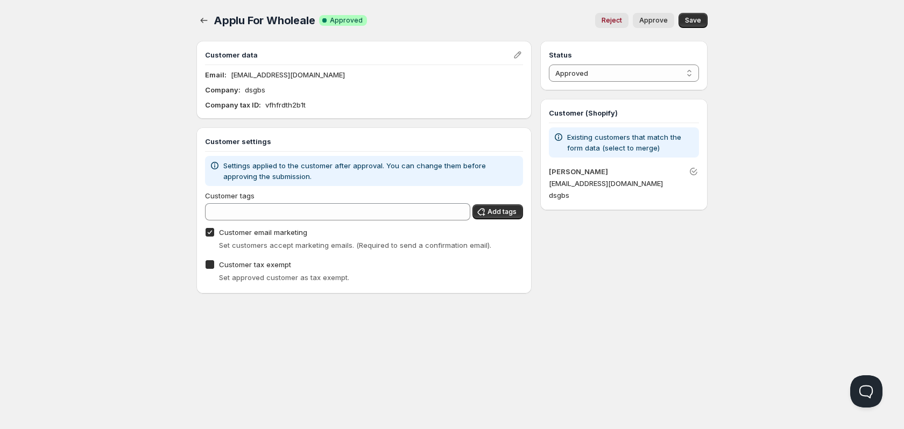
checkbox input "true"
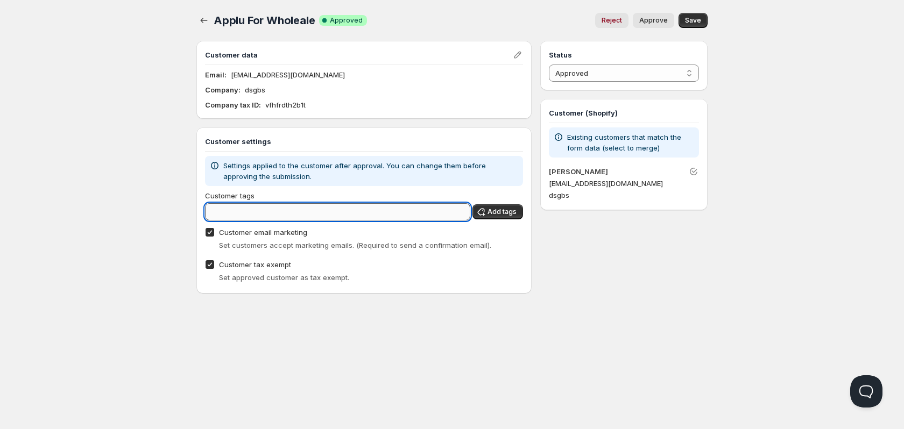
click at [300, 210] on input "Customer tags" at bounding box center [337, 211] width 265 height 17
click at [318, 211] on input "Customer tags" at bounding box center [337, 211] width 265 height 17
paste input "wholesale123"
type input "wholesale123"
click at [502, 211] on span "Add tags" at bounding box center [501, 212] width 29 height 9
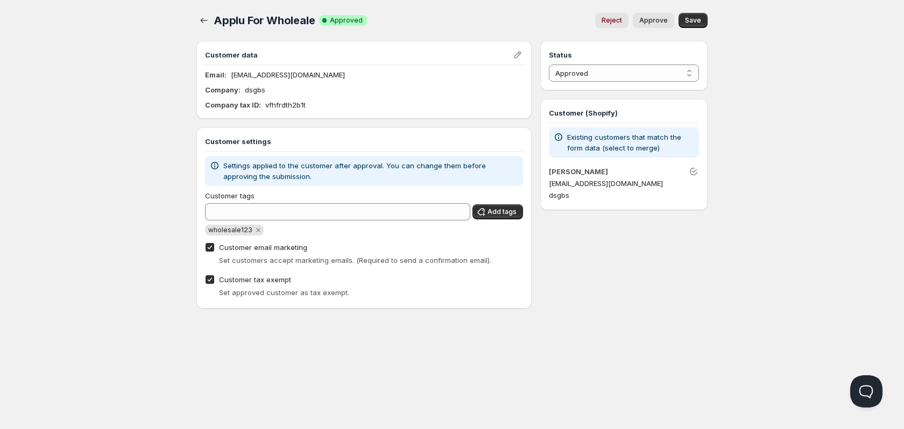
click at [696, 20] on span "Save" at bounding box center [693, 20] width 16 height 9
click at [654, 23] on span "Approve" at bounding box center [653, 20] width 29 height 9
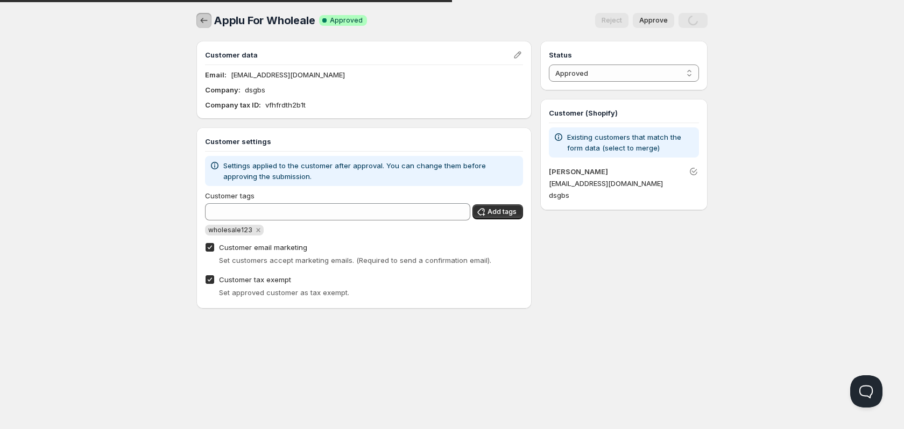
click at [208, 21] on icon "button" at bounding box center [204, 20] width 11 height 11
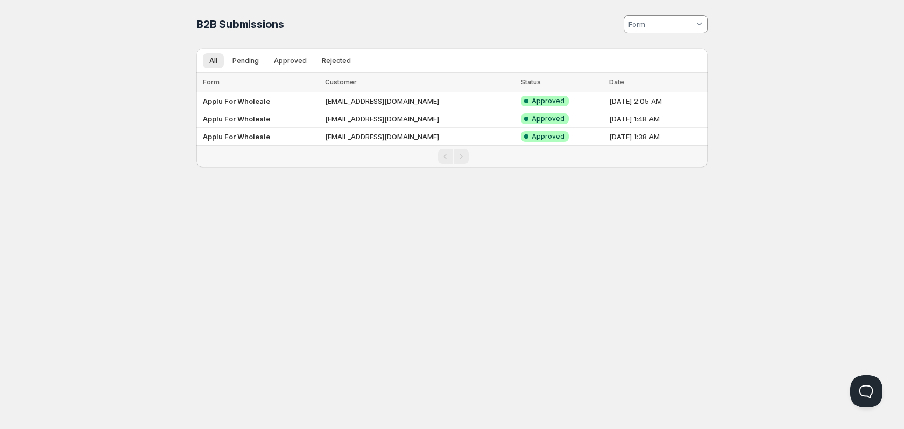
click at [677, 25] on input at bounding box center [660, 24] width 67 height 17
click at [675, 59] on div "Applu For Wholeale" at bounding box center [670, 52] width 55 height 18
type vaadin-combo-box "1791"
type input "Applu For Wholeale"
click at [785, 92] on div "Home Pricing Price lists Forms Submissions Settings Features Plans B2B Submissi…" at bounding box center [452, 214] width 904 height 429
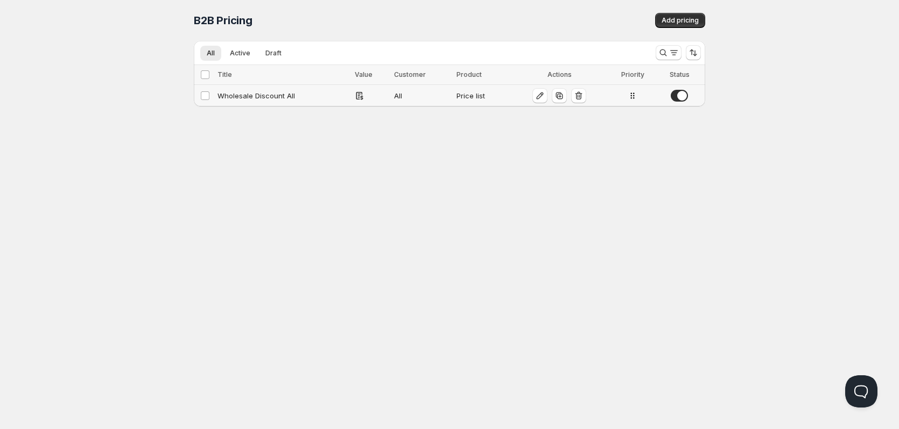
click at [313, 97] on div "Wholesale Discount All" at bounding box center [282, 95] width 131 height 11
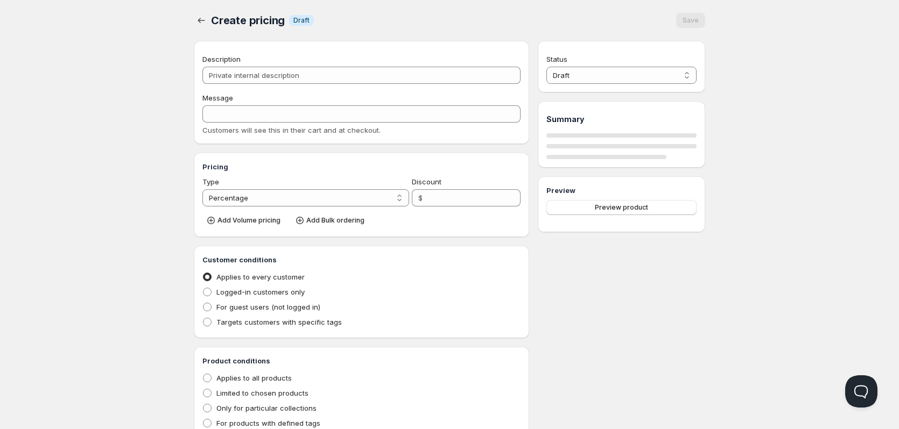
type input "Wholesale Discount All"
type input "WHOLESALE_DISCOUNT_ALL"
radio input "true"
select select "1"
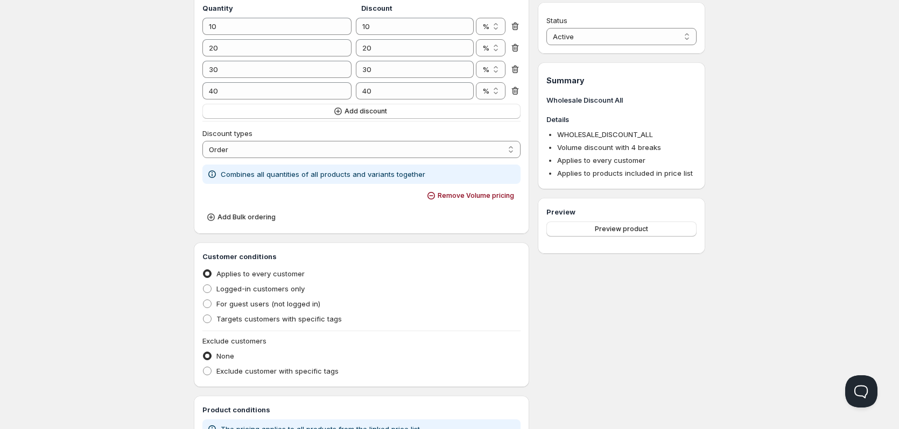
scroll to position [269, 0]
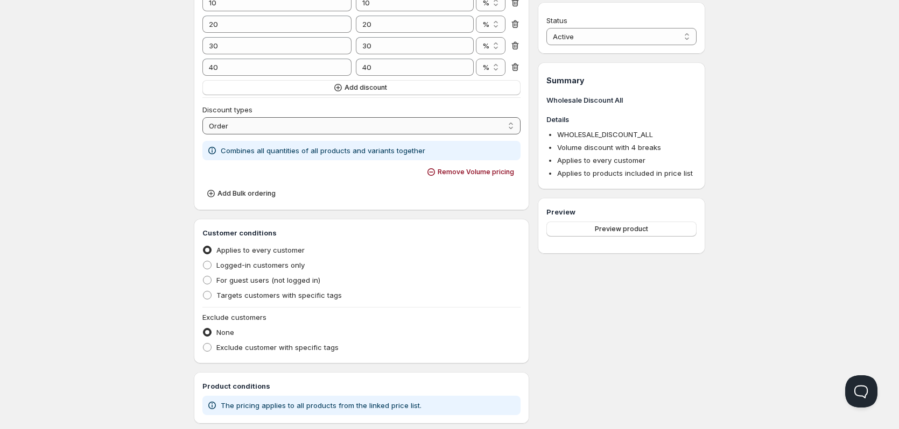
click at [278, 126] on select "Order Product Variant Item" at bounding box center [361, 125] width 318 height 17
select select "2"
click at [202, 117] on select "Order Product Variant Item" at bounding box center [361, 125] width 318 height 17
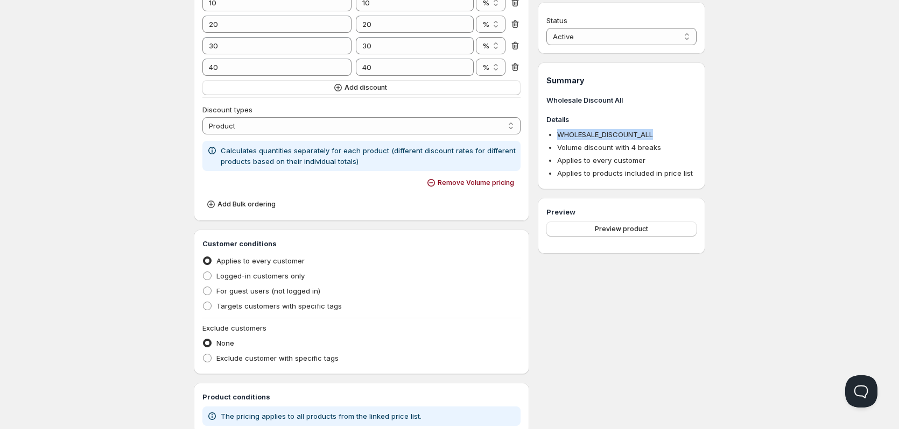
drag, startPoint x: 558, startPoint y: 135, endPoint x: 657, endPoint y: 136, distance: 99.0
click at [657, 136] on li "WHOLESALE_DISCOUNT_ALL" at bounding box center [626, 134] width 139 height 11
click at [661, 256] on div "Status Active Draft Active Summary Wholesale Discount All Details WHOLESALE_DIS…" at bounding box center [621, 140] width 167 height 736
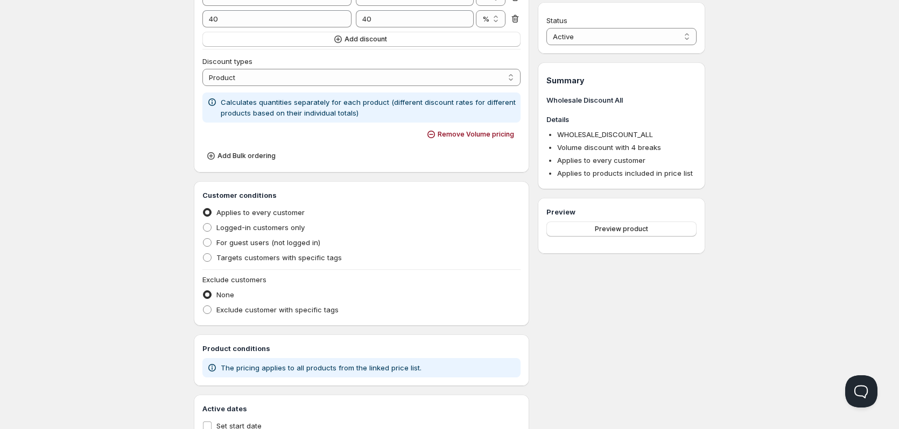
scroll to position [375, 0]
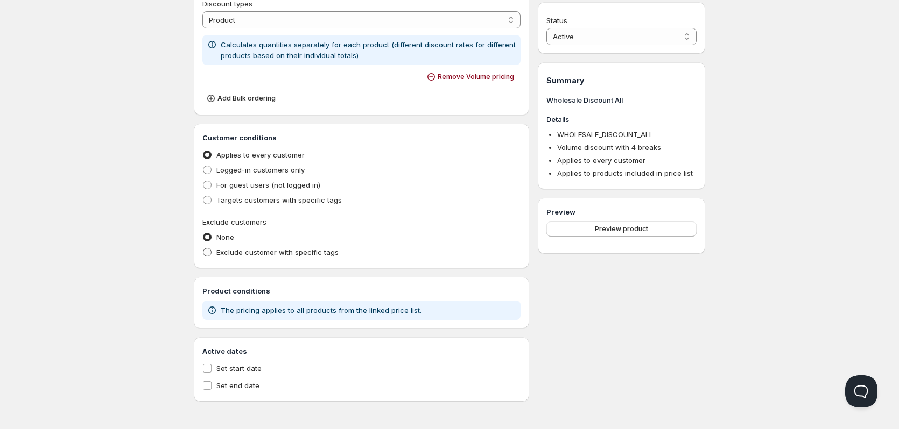
click at [294, 255] on span "Exclude customer with specific tags" at bounding box center [277, 252] width 122 height 9
click at [203, 249] on input "Exclude customer with specific tags" at bounding box center [203, 248] width 1 height 1
radio input "true"
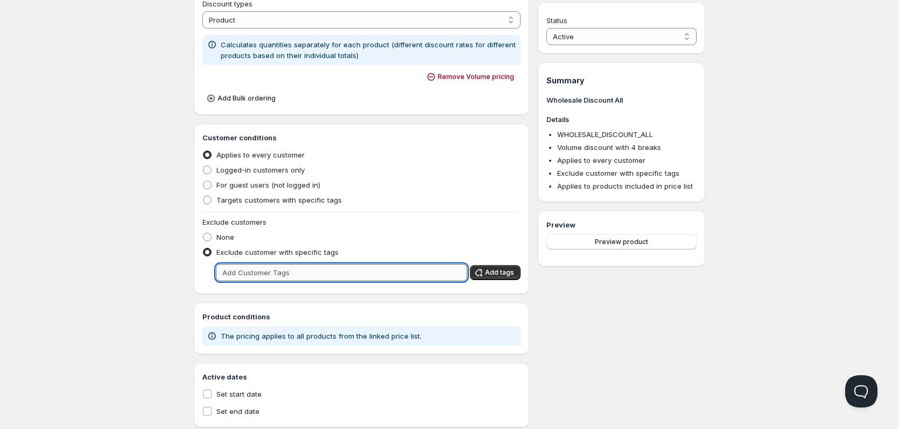
click at [309, 275] on input "text" at bounding box center [341, 272] width 251 height 17
paste input "wholesale123"
click at [357, 275] on input "wholesale123" at bounding box center [332, 272] width 232 height 17
type input "wholesale123"
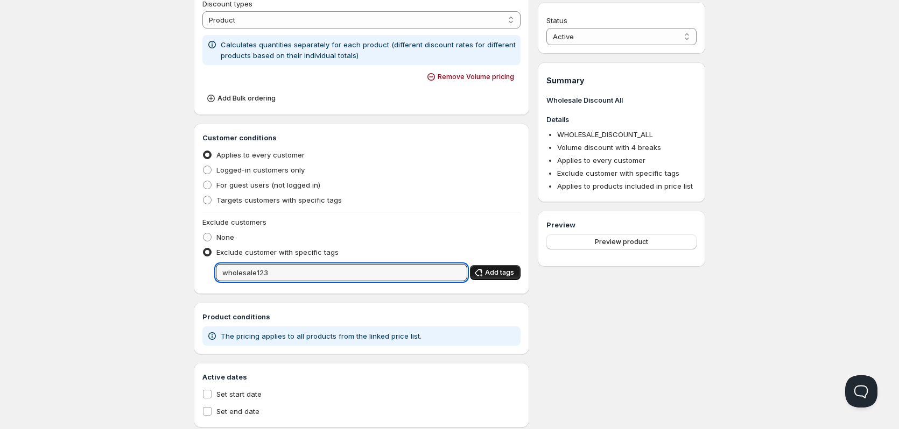
click at [486, 275] on span "Add tags" at bounding box center [499, 272] width 29 height 9
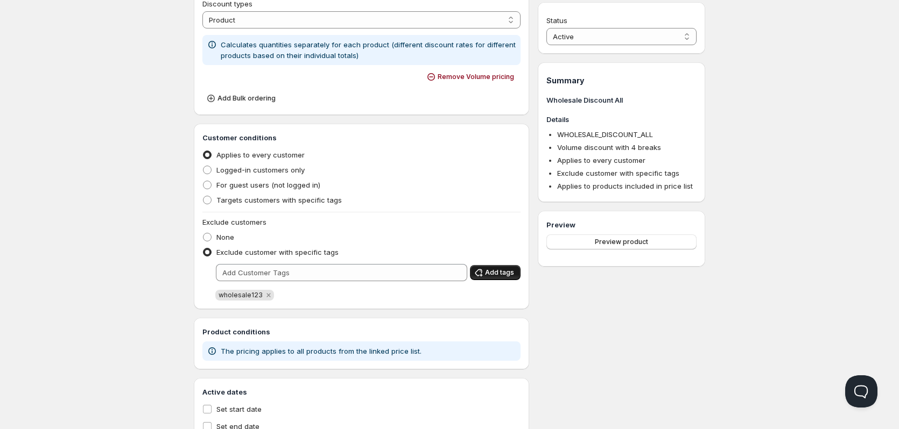
click at [499, 279] on button "Add tags" at bounding box center [495, 272] width 51 height 15
click at [291, 169] on span "Logged-in customers only" at bounding box center [260, 170] width 88 height 9
click at [203, 166] on input "Logged-in customers only" at bounding box center [203, 166] width 1 height 1
radio input "true"
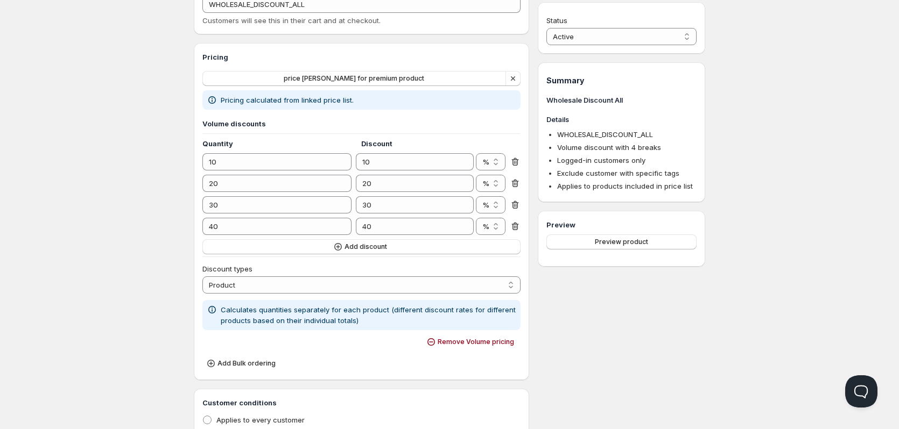
scroll to position [106, 0]
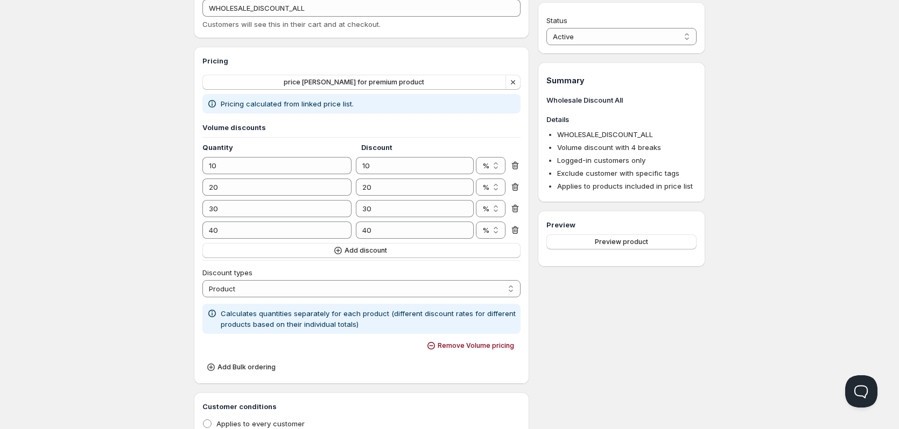
click at [518, 228] on icon at bounding box center [515, 230] width 11 height 11
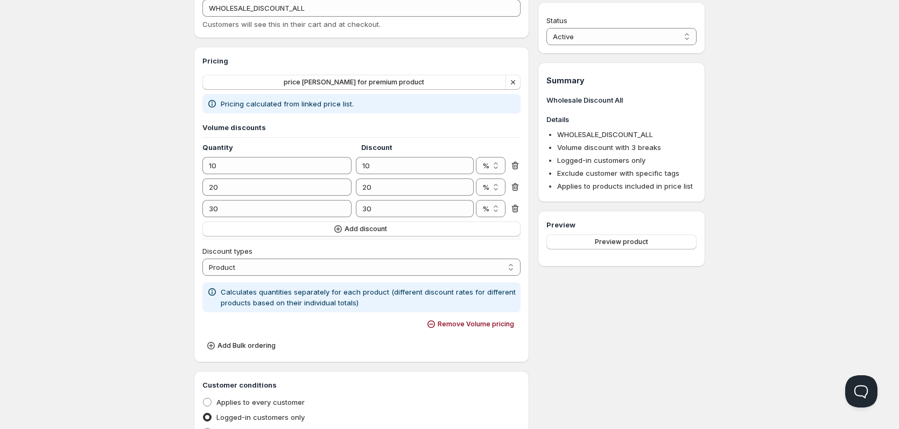
click at [512, 204] on icon at bounding box center [515, 208] width 11 height 11
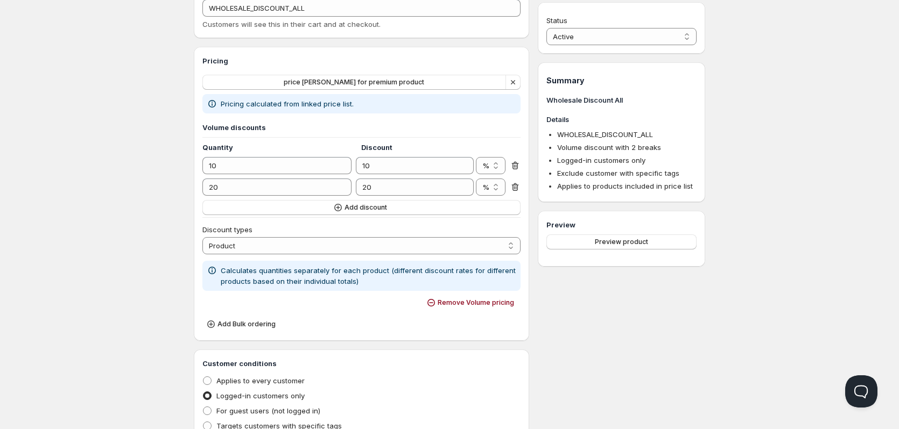
click at [517, 188] on icon at bounding box center [515, 187] width 11 height 11
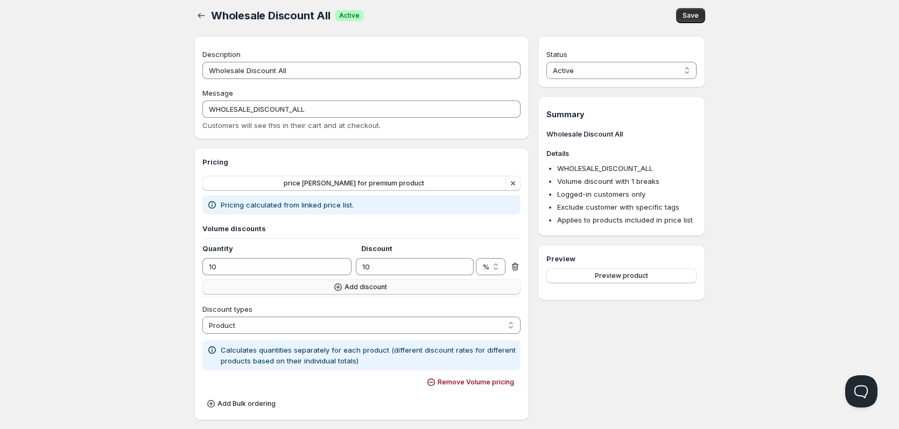
scroll to position [0, 0]
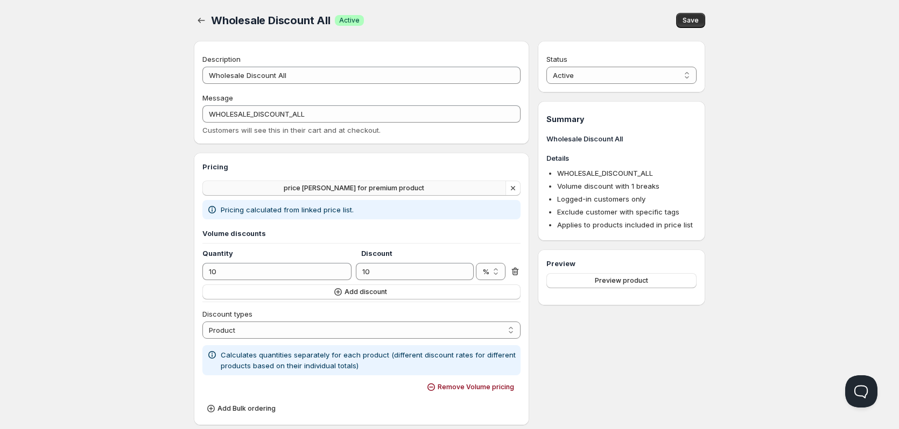
click at [394, 189] on span "price [PERSON_NAME] for premium product" at bounding box center [354, 188] width 140 height 9
click at [257, 169] on h3 "Pricing" at bounding box center [361, 166] width 318 height 11
click at [270, 129] on span "Customers will see this in their cart and at checkout." at bounding box center [291, 130] width 178 height 9
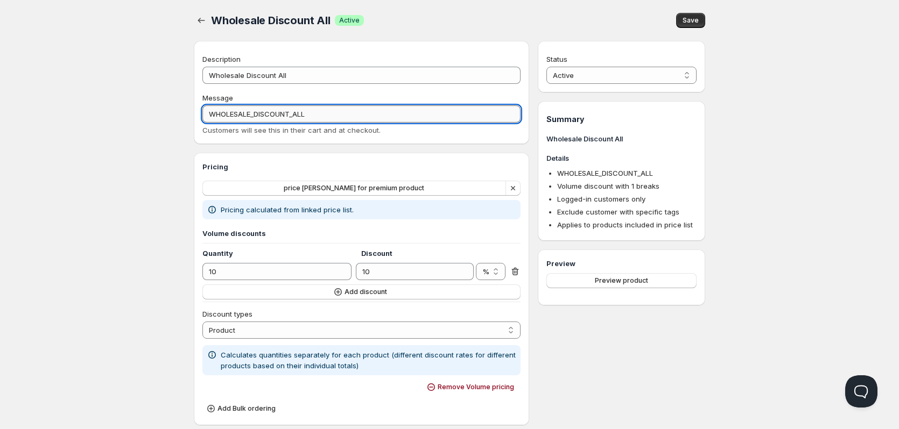
click at [406, 117] on input "WHOLESALE_DISCOUNT_ALL" at bounding box center [361, 113] width 318 height 17
drag, startPoint x: 811, startPoint y: 129, endPoint x: 736, endPoint y: 67, distance: 98.2
click at [809, 129] on div "Home Pricing Price lists Forms Submissions Settings Features Plans Wholesale Di…" at bounding box center [449, 390] width 899 height 780
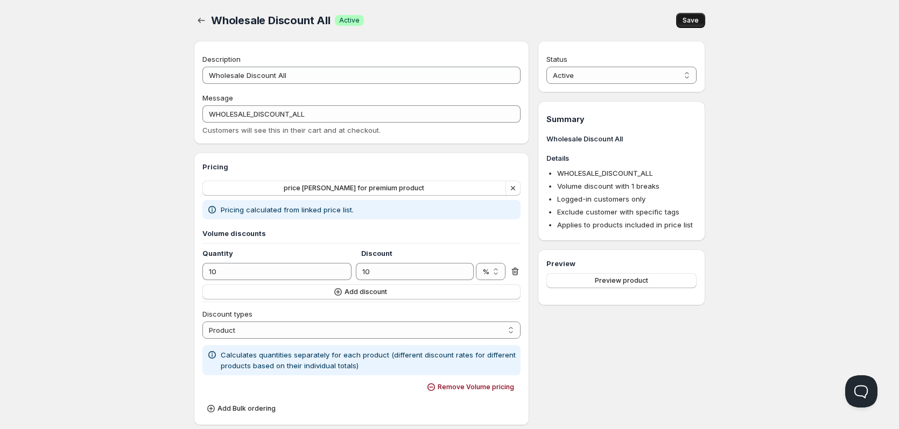
click at [694, 17] on span "Save" at bounding box center [690, 20] width 16 height 9
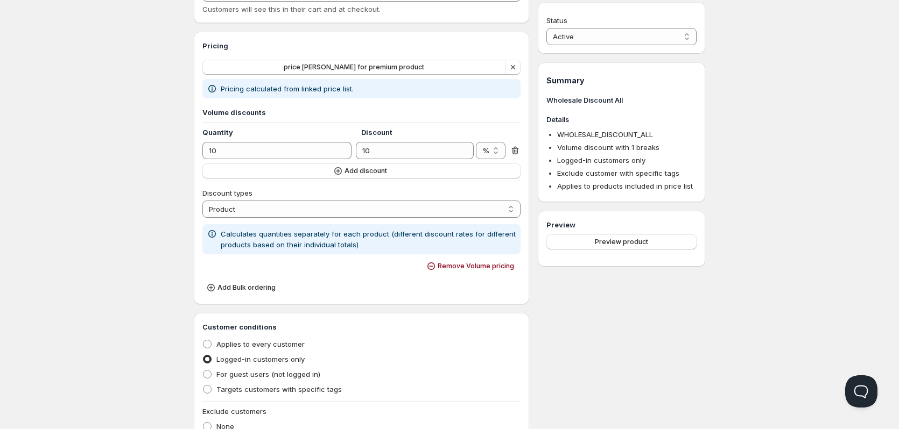
scroll to position [108, 0]
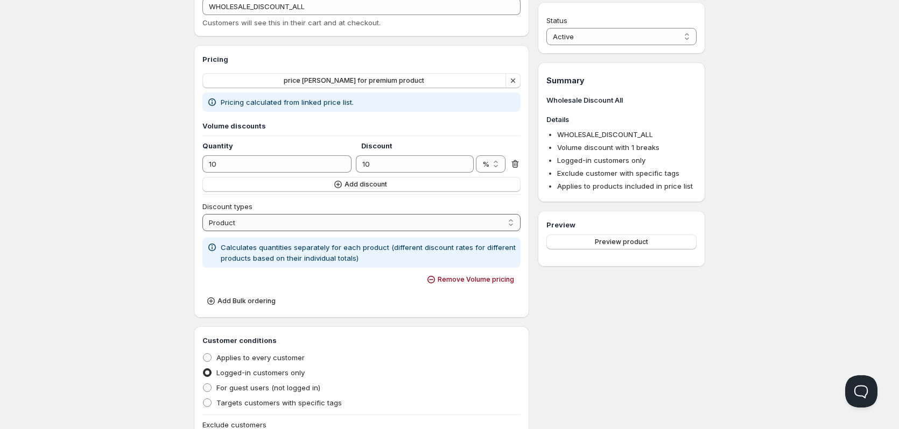
click at [282, 222] on select "Order Product Variant Item" at bounding box center [361, 222] width 318 height 17
click at [284, 220] on select "Order Product Variant Item" at bounding box center [361, 222] width 318 height 17
click at [284, 219] on select "Order Product Variant Item" at bounding box center [361, 222] width 318 height 17
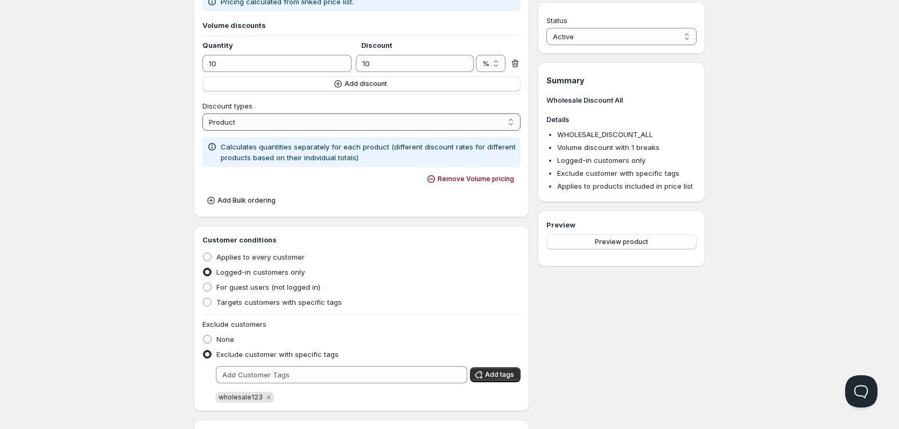
scroll to position [215, 0]
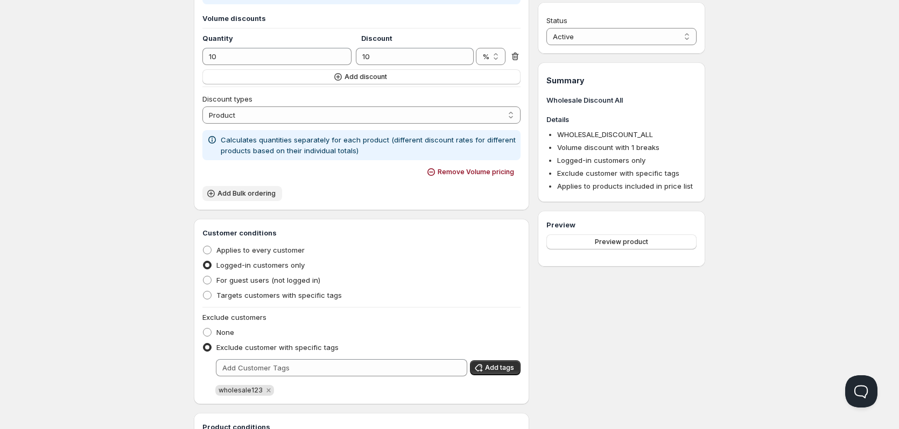
click at [269, 194] on span "Add Bulk ordering" at bounding box center [246, 193] width 58 height 9
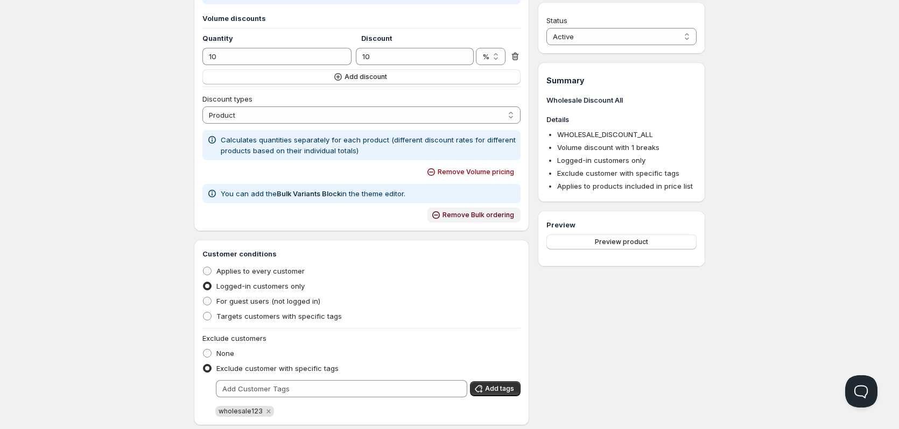
click at [483, 210] on button "Remove Bulk ordering" at bounding box center [473, 215] width 93 height 15
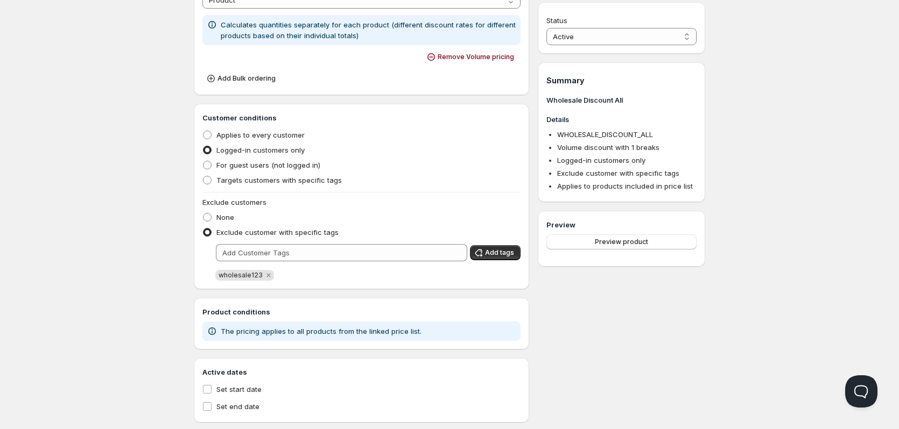
scroll to position [351, 0]
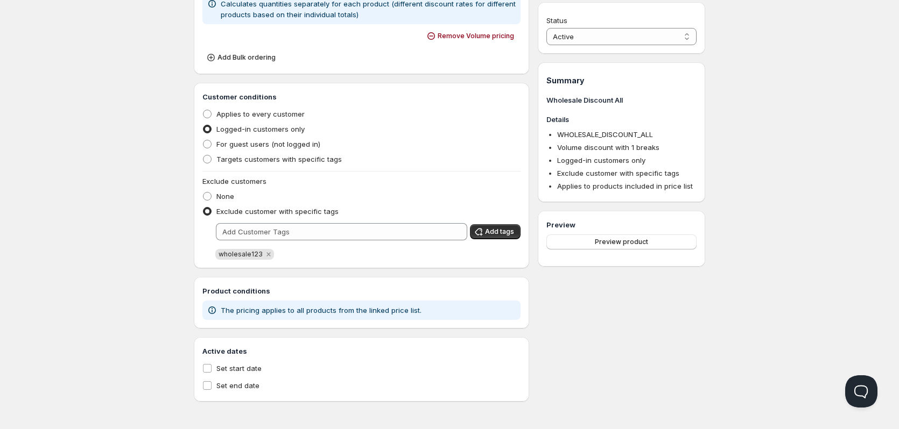
click at [333, 243] on div "Customer conditions Applies to every customer Logged-in customers only For gues…" at bounding box center [361, 175] width 318 height 168
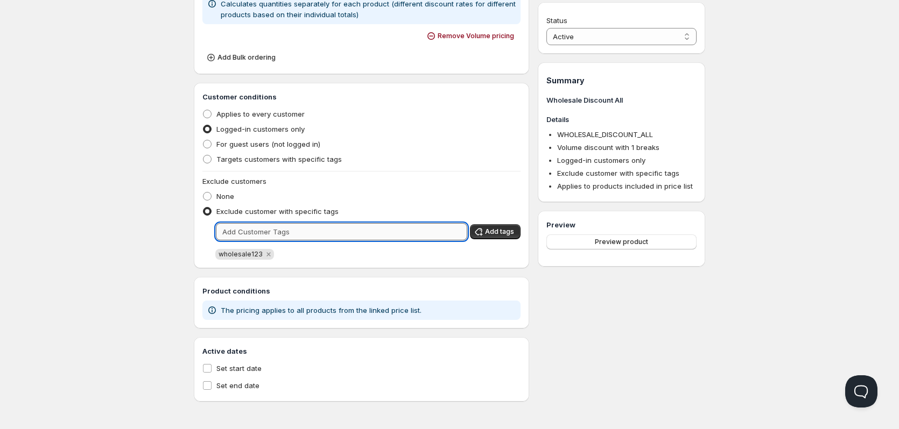
click at [335, 228] on input "text" at bounding box center [341, 231] width 251 height 17
paste input "WHOLESALE_DISCOUNT_ALL"
type input "WHOLESALE_DISCOUNT_ALL"
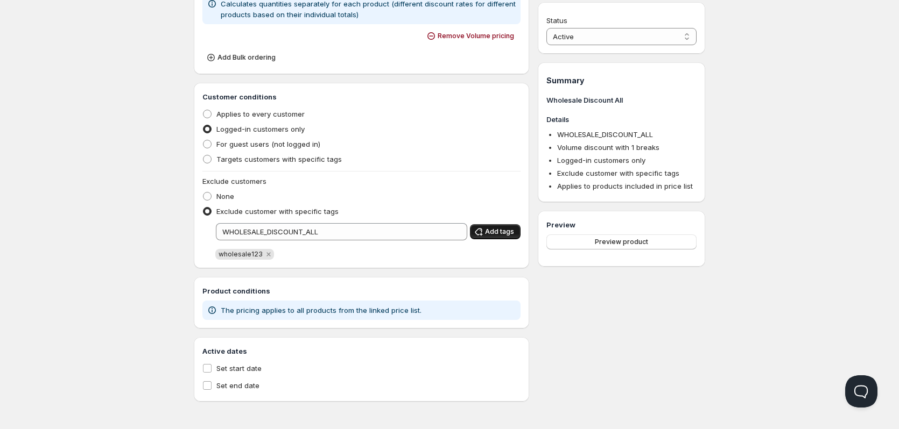
click at [488, 230] on span "Add tags" at bounding box center [499, 232] width 29 height 9
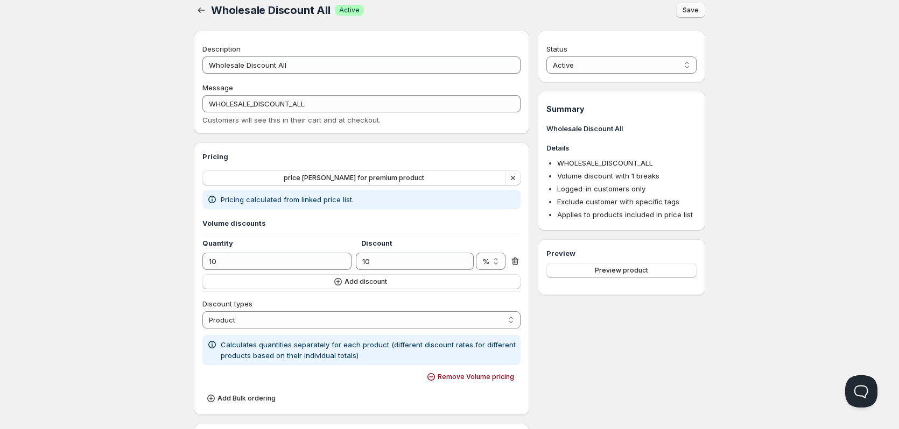
scroll to position [0, 0]
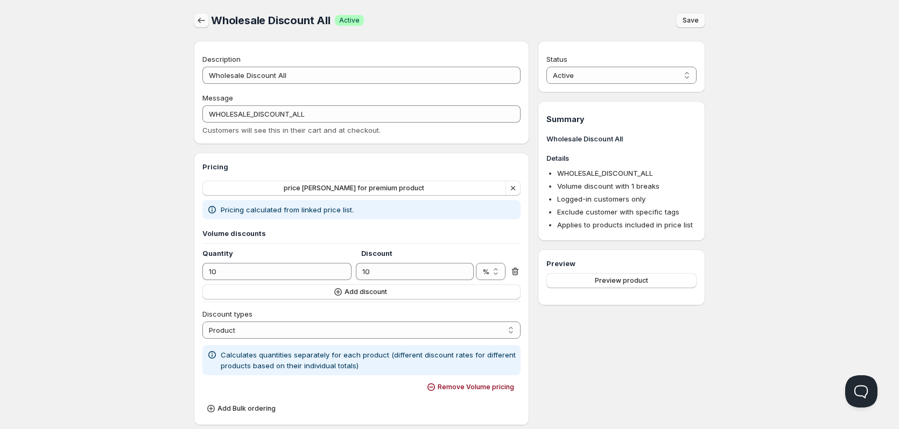
click at [203, 20] on icon "button" at bounding box center [201, 20] width 11 height 11
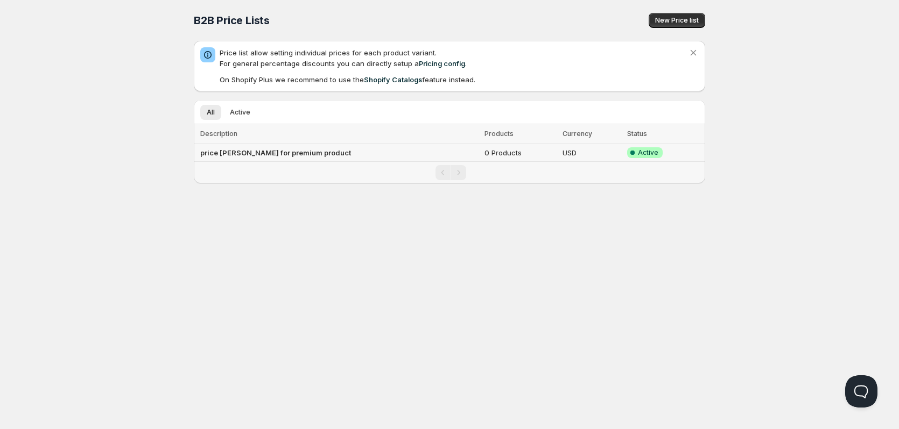
click at [356, 161] on td "price [PERSON_NAME] for premium product" at bounding box center [337, 153] width 287 height 18
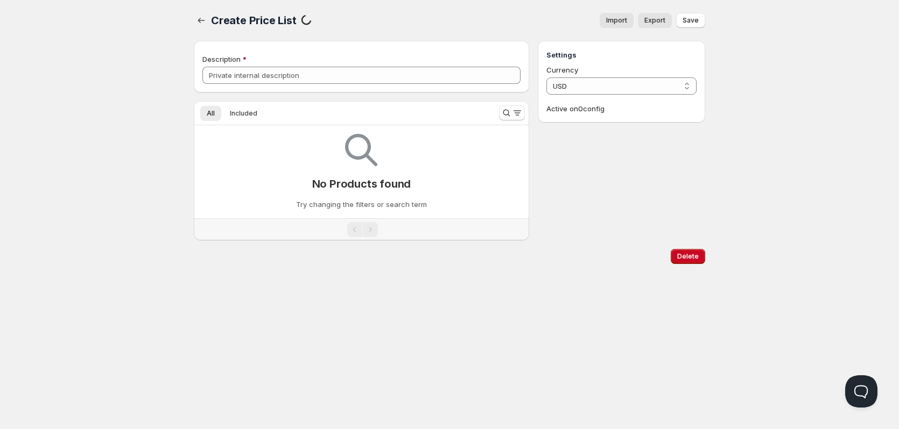
type input "price [PERSON_NAME] for premium product"
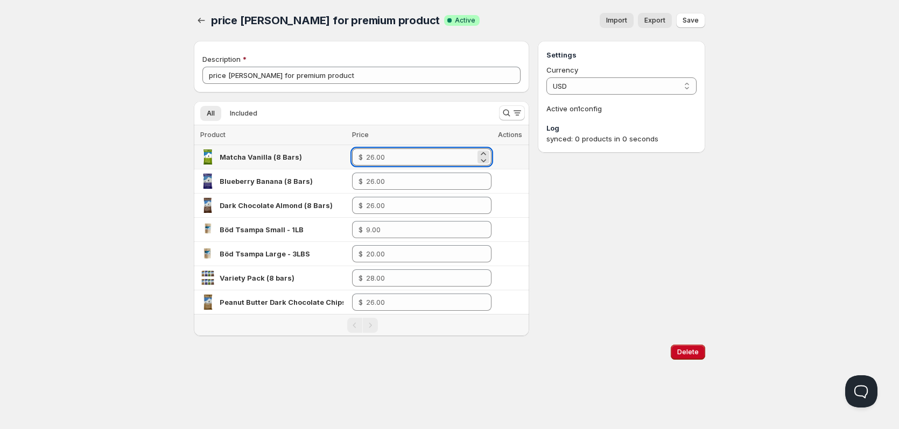
click at [441, 162] on input "number" at bounding box center [420, 157] width 109 height 17
click at [418, 158] on input "number" at bounding box center [420, 157] width 109 height 17
type input "20"
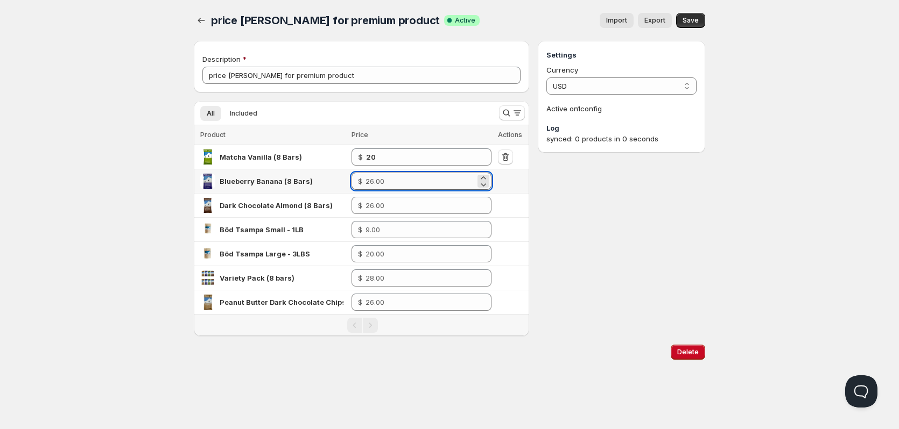
click at [390, 184] on input "number" at bounding box center [420, 181] width 110 height 17
type input "10"
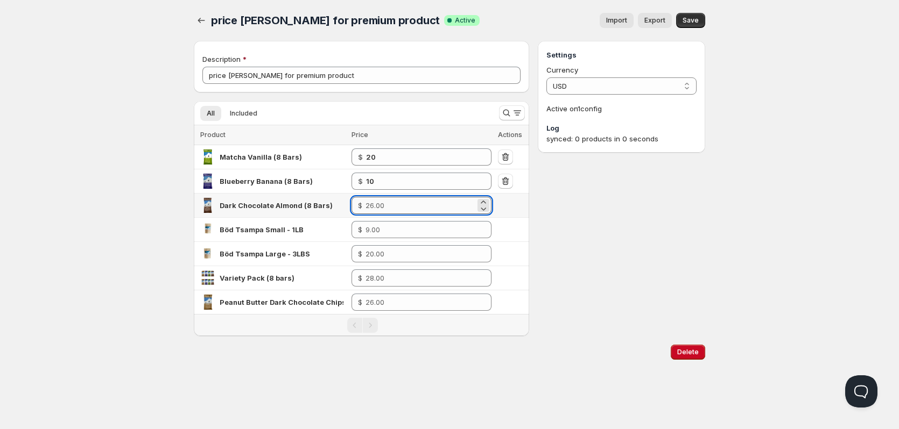
click at [397, 207] on input "number" at bounding box center [420, 205] width 110 height 17
paste input "10"
type input "10"
click at [380, 231] on input "number" at bounding box center [420, 229] width 110 height 17
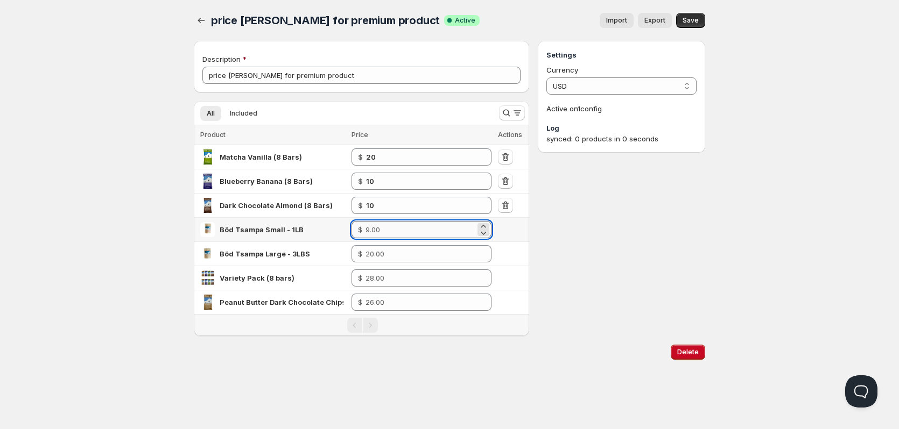
paste input "10"
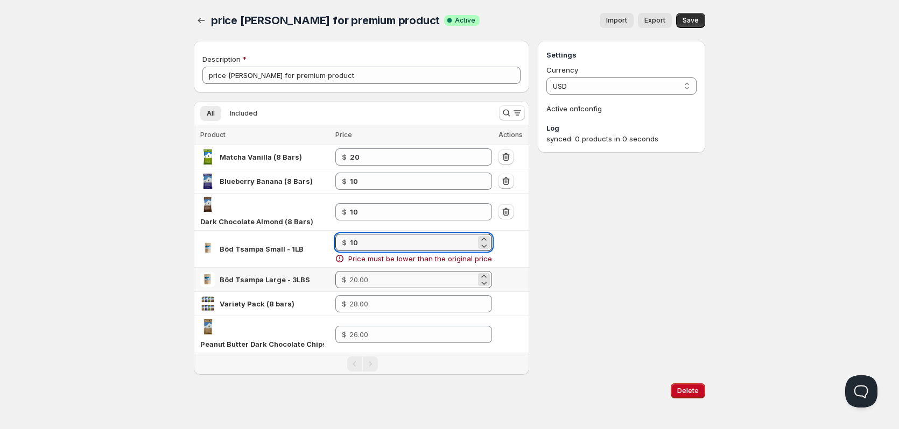
type input "11"
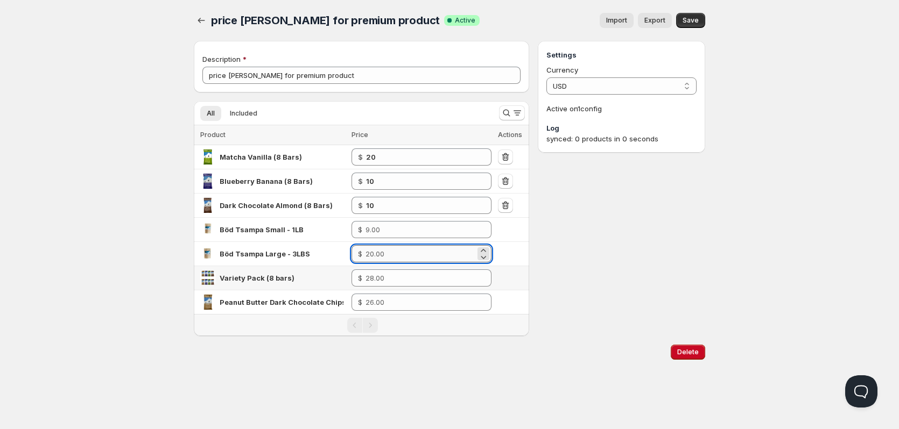
click at [383, 270] on tbody "Matcha Vanilla (8 Bars) $ 20 Blueberry Banana (8 Bars) $ 10 Dark Chocolate Almo…" at bounding box center [361, 229] width 335 height 169
type input "2"
click at [396, 231] on input "number" at bounding box center [420, 229] width 110 height 17
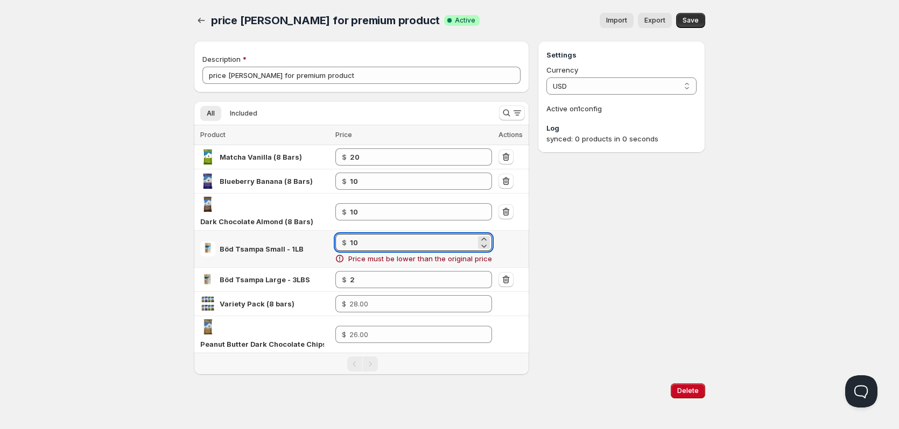
type input "1"
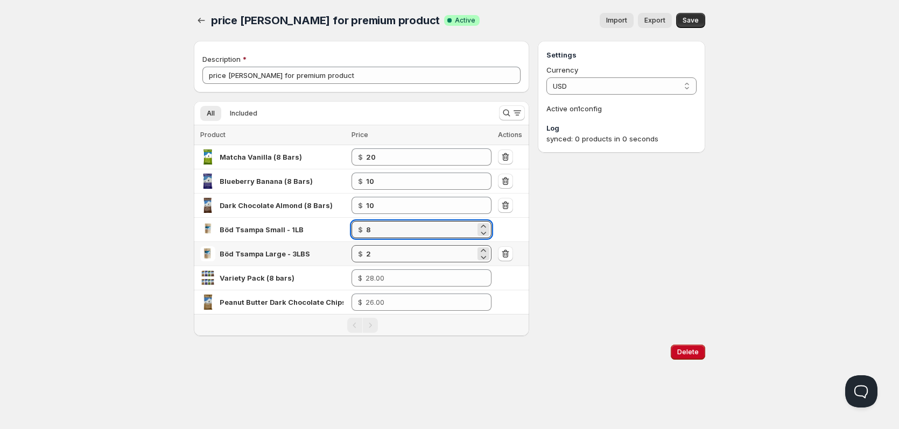
type input "8"
click at [385, 253] on input "2" at bounding box center [420, 253] width 109 height 17
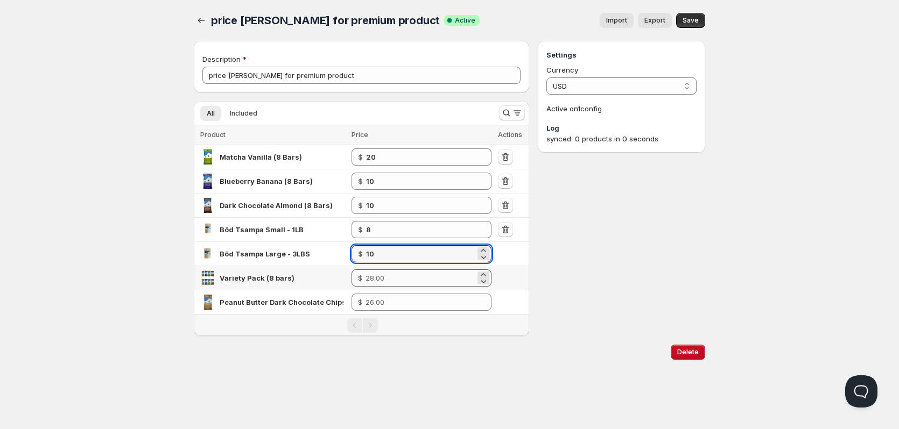
type input "10"
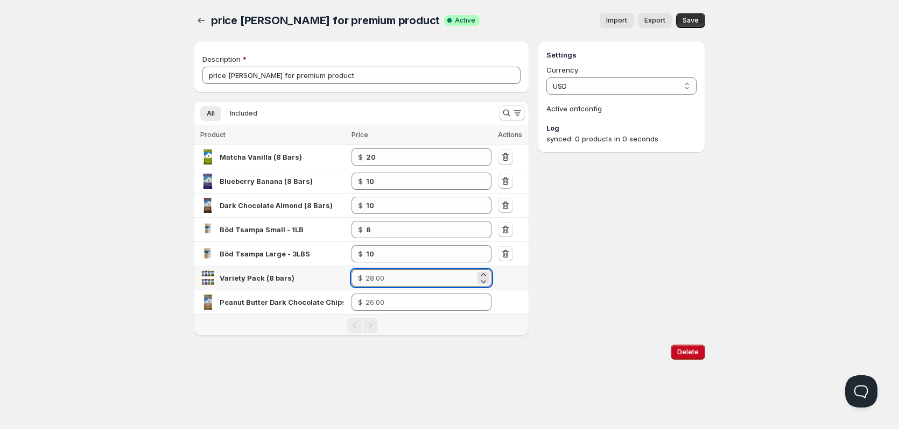
click at [400, 277] on input "number" at bounding box center [420, 278] width 110 height 17
click at [398, 293] on td "$" at bounding box center [421, 303] width 146 height 24
click at [398, 280] on input "01" at bounding box center [420, 278] width 109 height 17
type input "0"
type input "10"
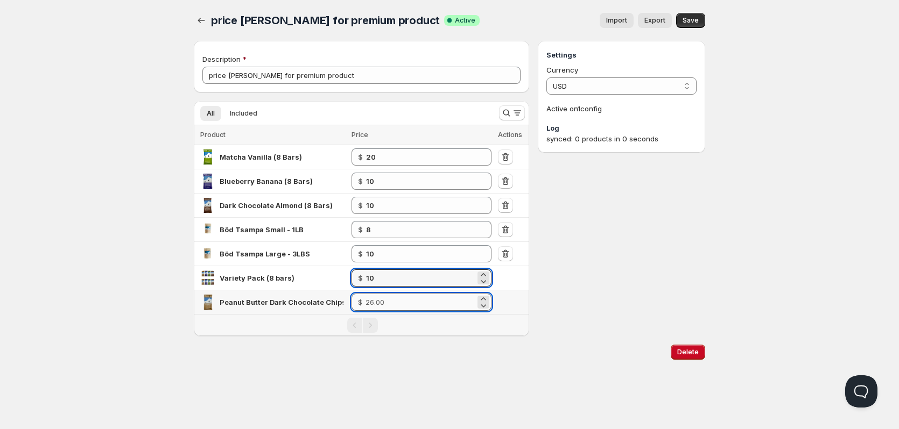
click at [391, 294] on input "number" at bounding box center [420, 302] width 110 height 17
type input "10"
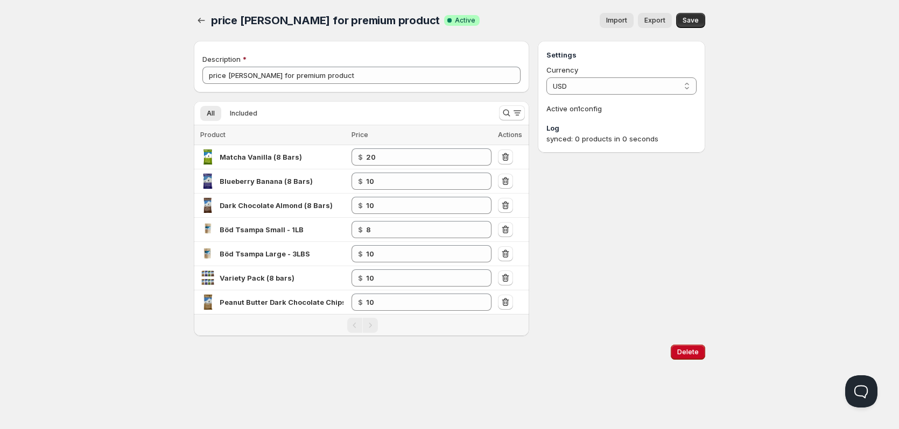
drag, startPoint x: 683, startPoint y: 17, endPoint x: 690, endPoint y: 24, distance: 9.9
click at [687, 21] on span "Save" at bounding box center [690, 20] width 16 height 9
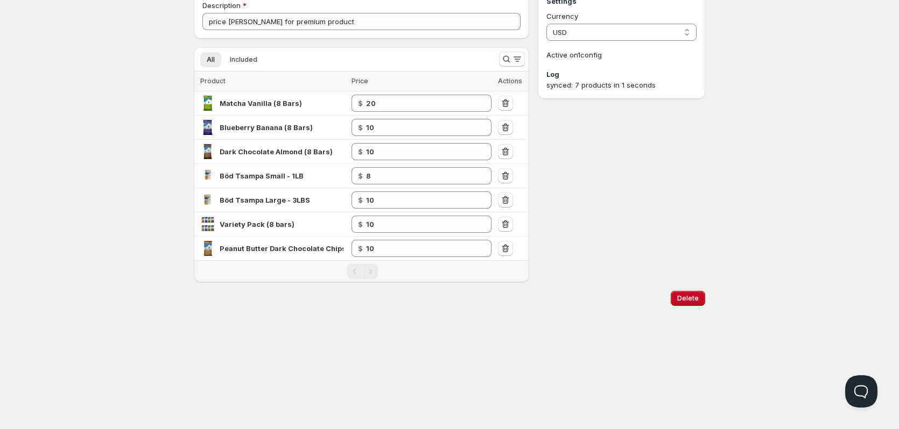
click at [579, 89] on div "synced: 7 products in 1 seconds" at bounding box center [621, 85] width 150 height 11
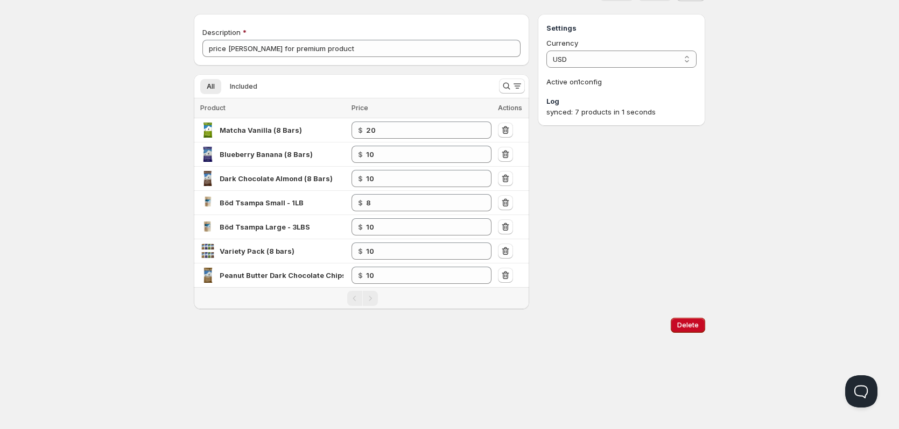
scroll to position [0, 0]
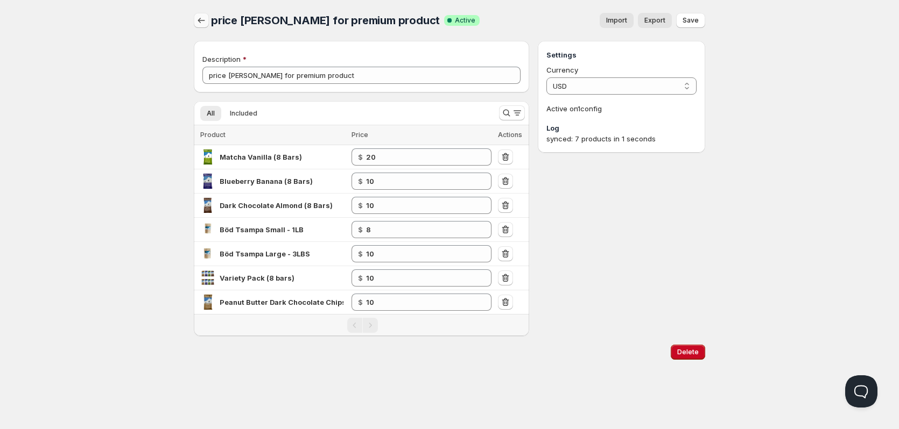
click at [199, 19] on icon "button" at bounding box center [201, 20] width 11 height 11
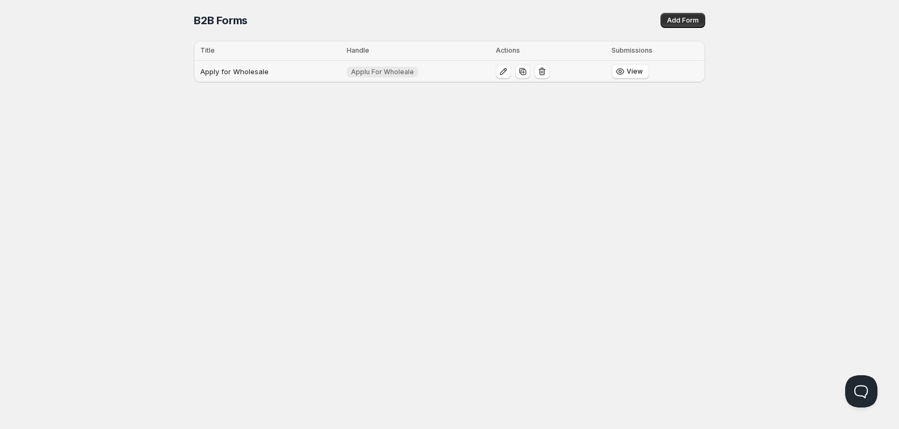
click at [344, 73] on tr "Apply for Wholesale Applu For Wholeale View" at bounding box center [449, 72] width 511 height 22
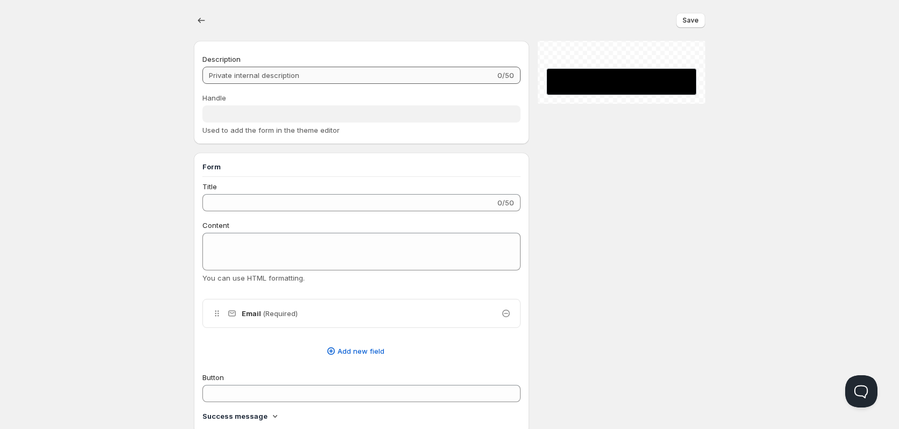
type input "Apply for Wholesale"
type input "Applu For Wholeale"
type input "Apply For Wholesale"
type textarea "Start your business with Wholesale"
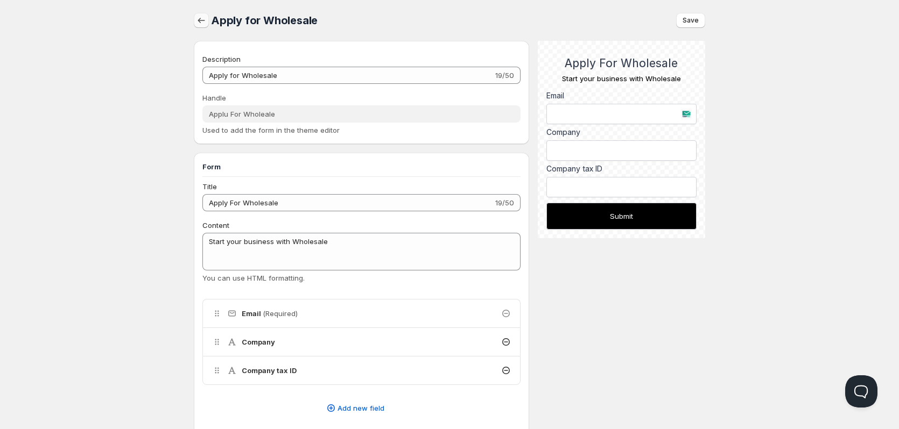
click at [202, 16] on icon "button" at bounding box center [201, 20] width 11 height 11
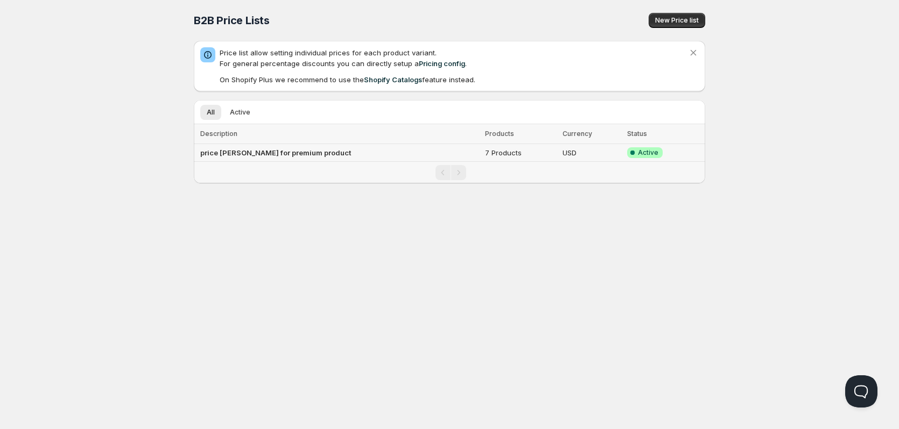
click at [281, 153] on b "price [PERSON_NAME] for premium product" at bounding box center [275, 153] width 151 height 9
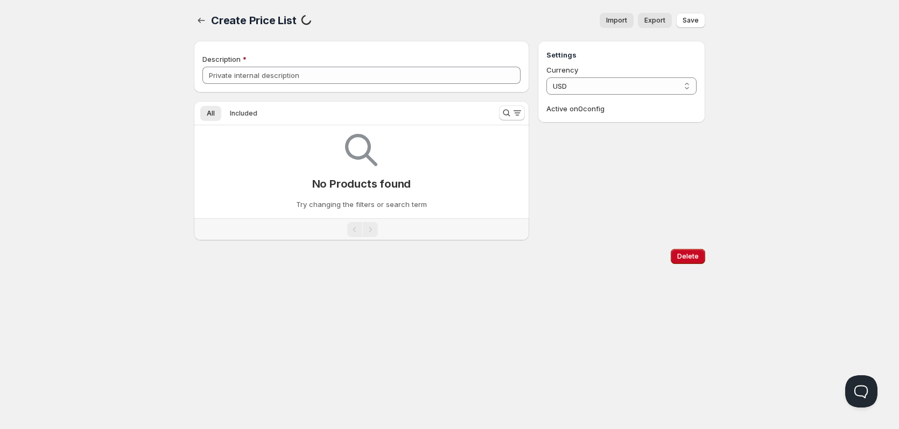
type input "price [PERSON_NAME] for premium product"
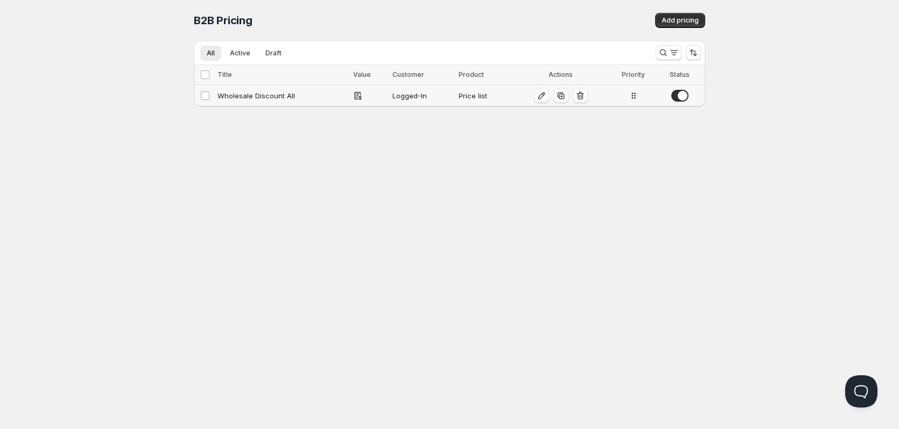
click at [251, 96] on div "Wholesale Discount All" at bounding box center [281, 95] width 129 height 11
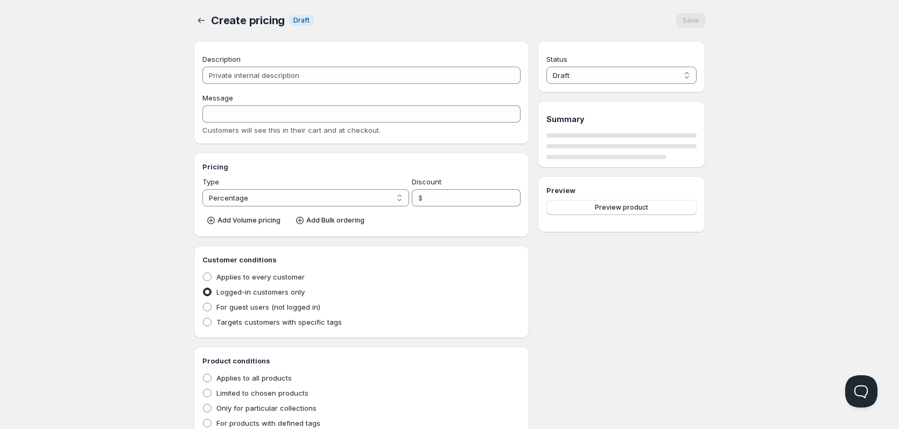
type input "Wholesale Discount All"
type input "WHOLESALE_DISCOUNT_ALL"
radio input "true"
select select "1"
select select "2"
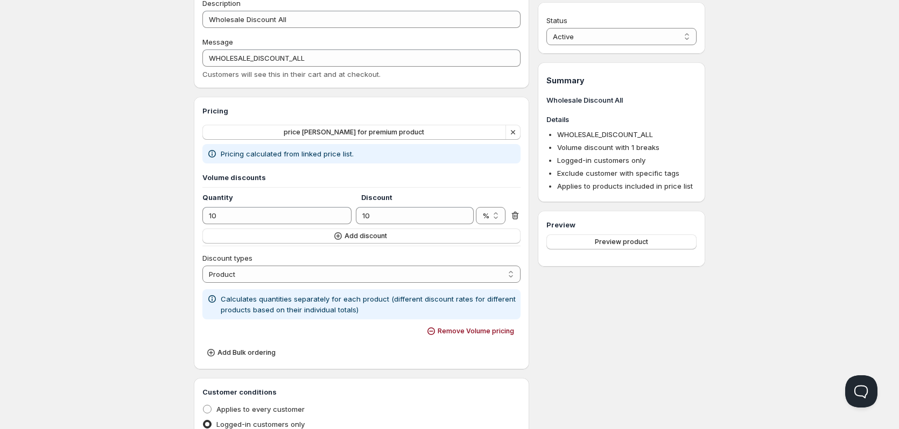
scroll to position [54, 0]
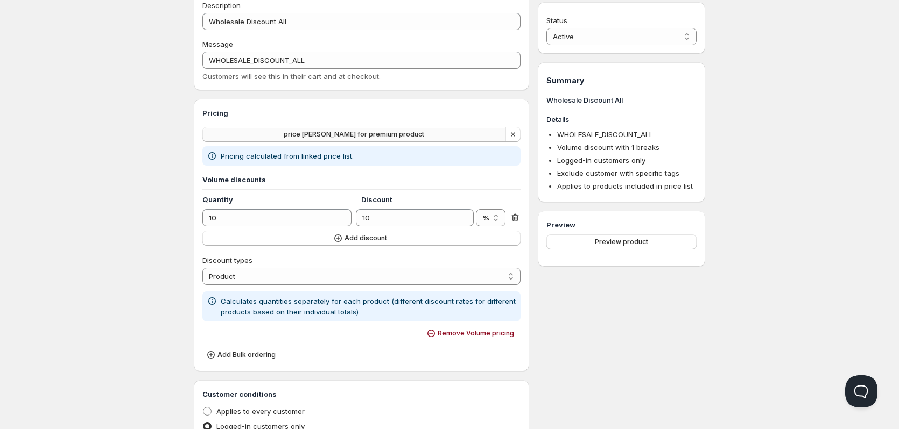
click at [391, 132] on span "price [PERSON_NAME] for premium product" at bounding box center [354, 134] width 140 height 9
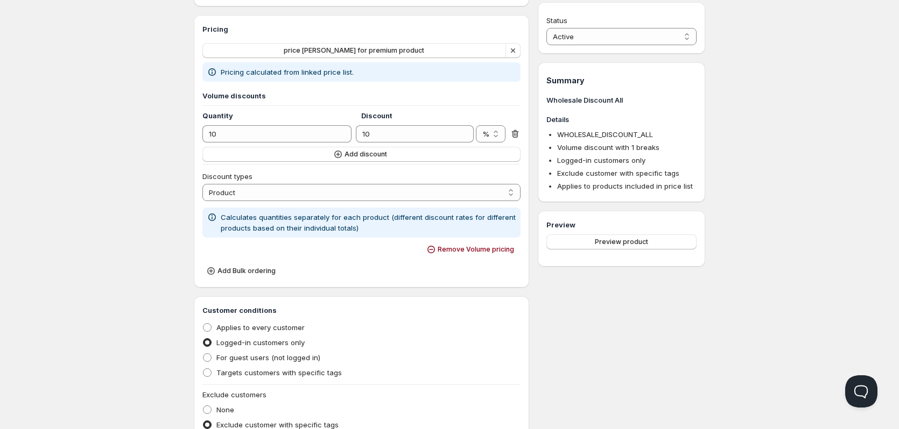
scroll to position [323, 0]
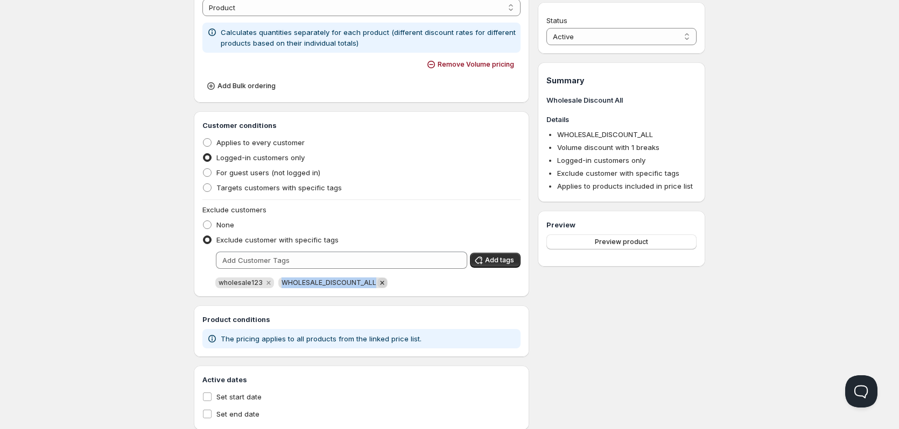
drag, startPoint x: 279, startPoint y: 281, endPoint x: 371, endPoint y: 285, distance: 92.6
click at [371, 285] on span "WHOLESALE_DISCOUNT_ALL" at bounding box center [332, 283] width 109 height 11
copy span "WHOLESALE_DISCOUNT_ALL"
click at [485, 288] on div "Customer conditions Applies to every customer Logged-in customers only For gues…" at bounding box center [361, 204] width 335 height 186
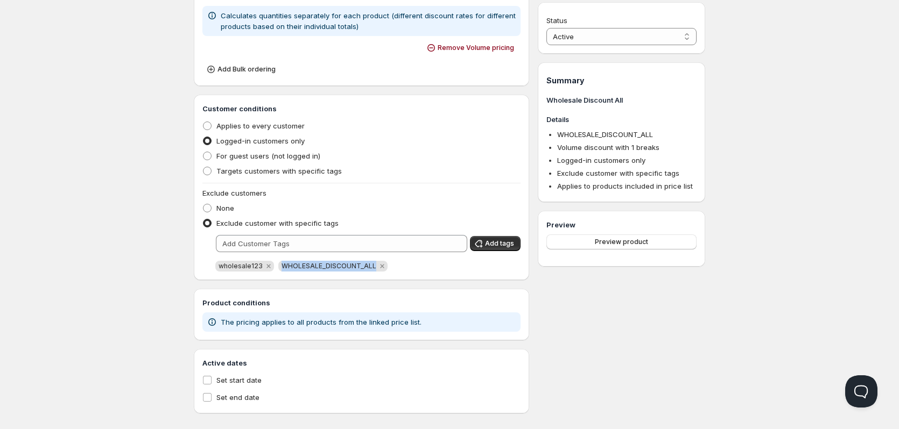
scroll to position [351, 0]
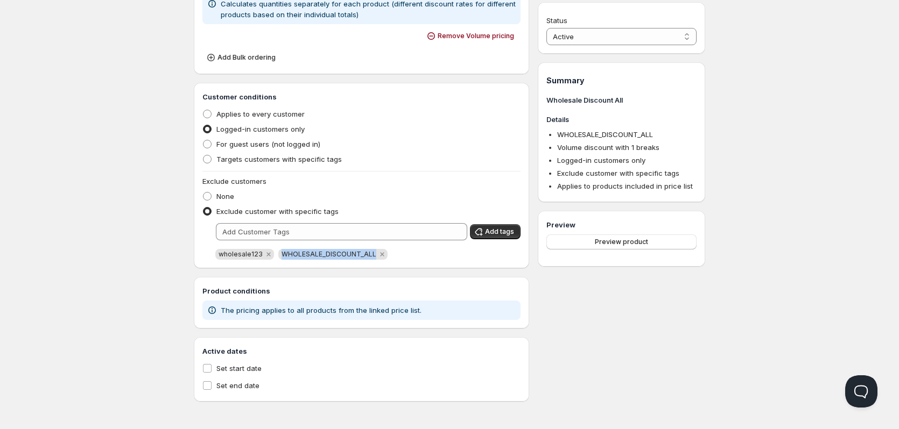
click at [439, 258] on div "wholesale123 WHOLESALE_DISCOUNT_ALL" at bounding box center [367, 254] width 305 height 11
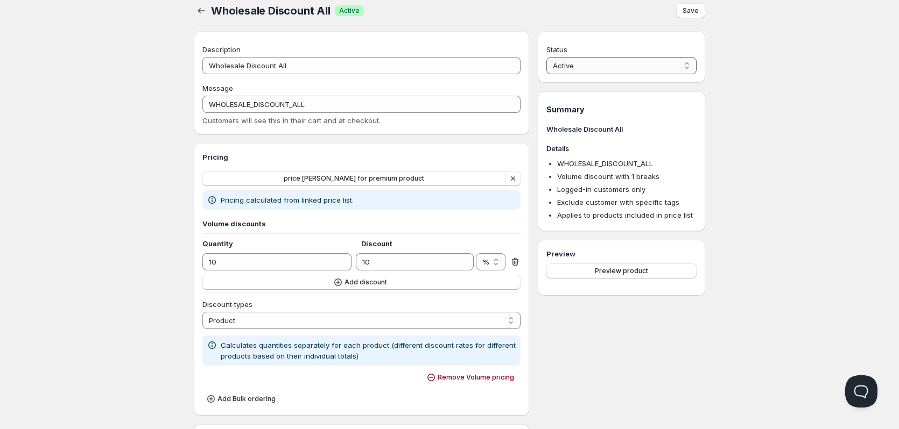
scroll to position [0, 0]
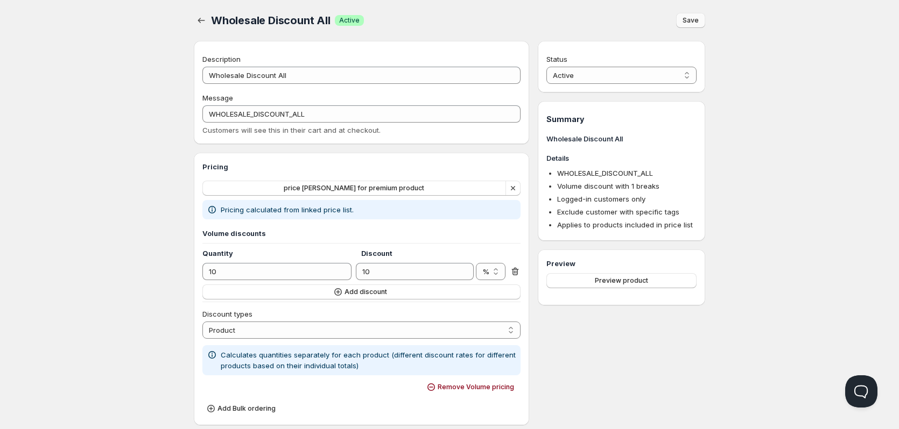
click at [692, 22] on span "Save" at bounding box center [690, 20] width 16 height 9
click at [743, 236] on div "Home Pricing Price lists Forms Submissions Settings Features Plans Wholesale Di…" at bounding box center [449, 390] width 899 height 780
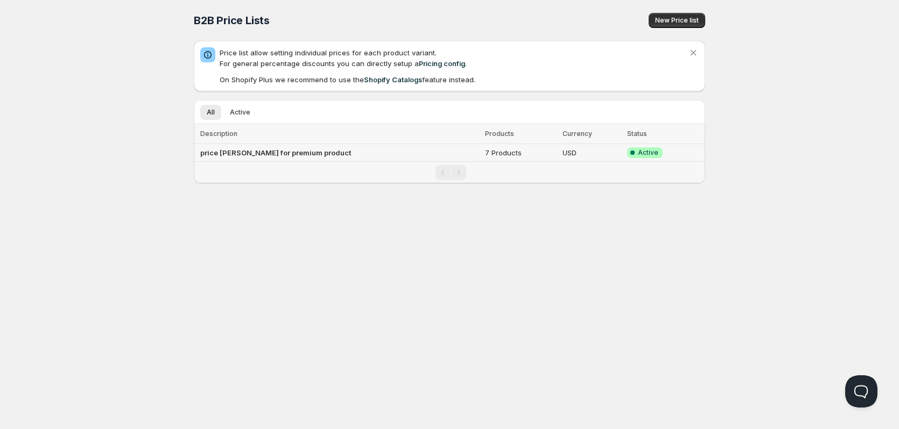
click at [220, 154] on b "price [PERSON_NAME] for premium product" at bounding box center [275, 153] width 151 height 9
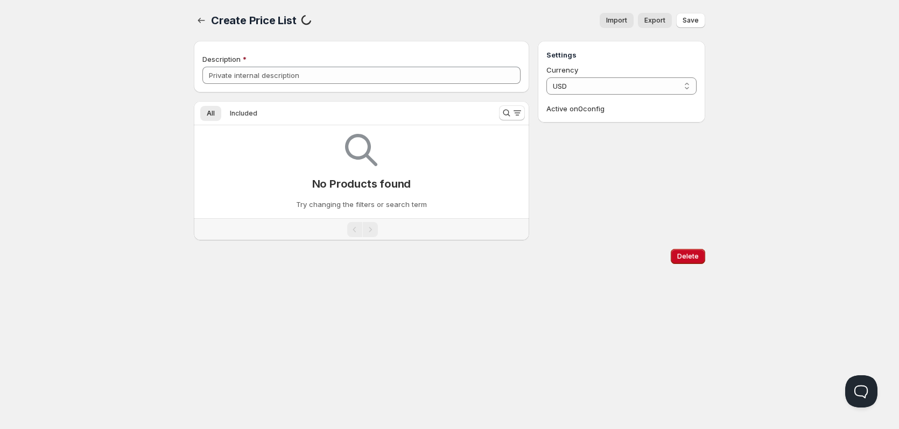
type input "price [PERSON_NAME] for premium product"
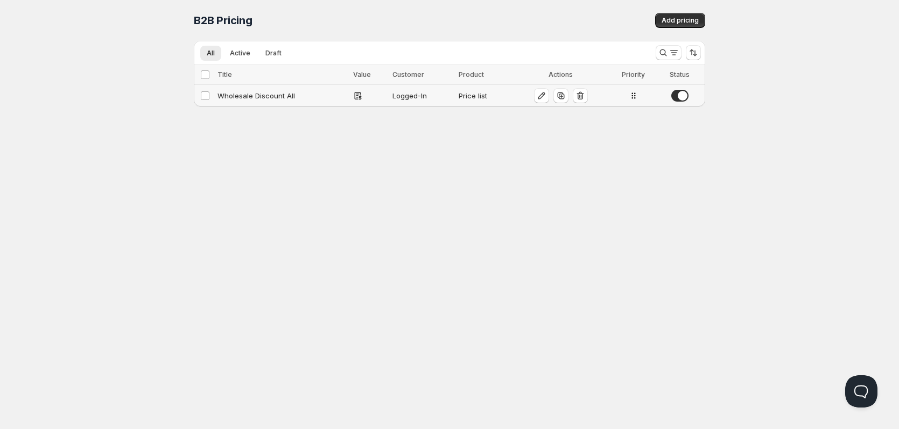
click at [300, 94] on div "Wholesale Discount All" at bounding box center [281, 95] width 129 height 11
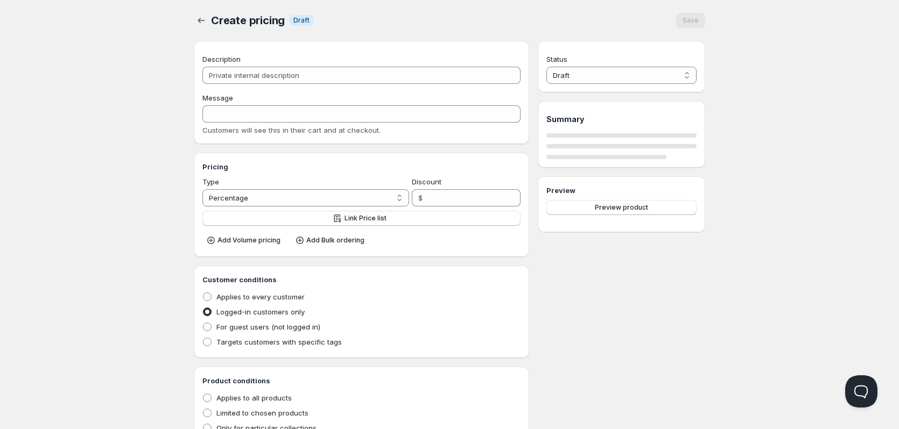
type input "Wholesale Discount All"
type input "WHOLESALE_DISCOUNT_ALL"
radio input "true"
select select "1"
select select "2"
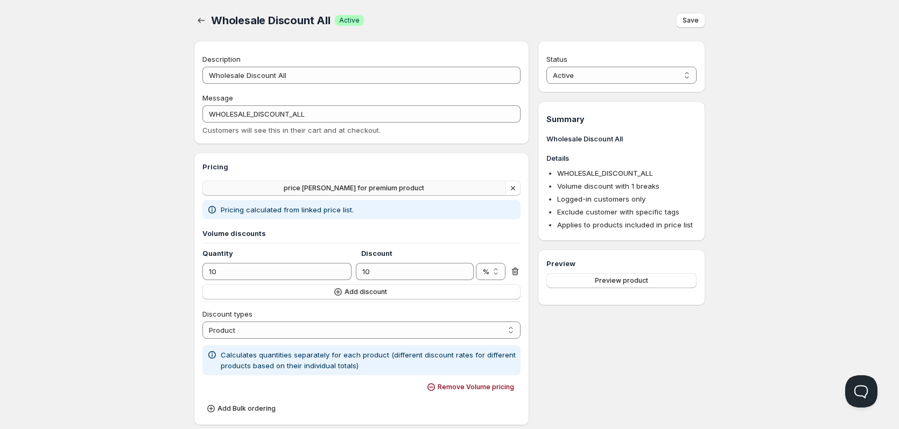
click at [328, 187] on span "price [PERSON_NAME] for premium product" at bounding box center [354, 188] width 140 height 9
click at [695, 19] on span "Save" at bounding box center [690, 20] width 16 height 9
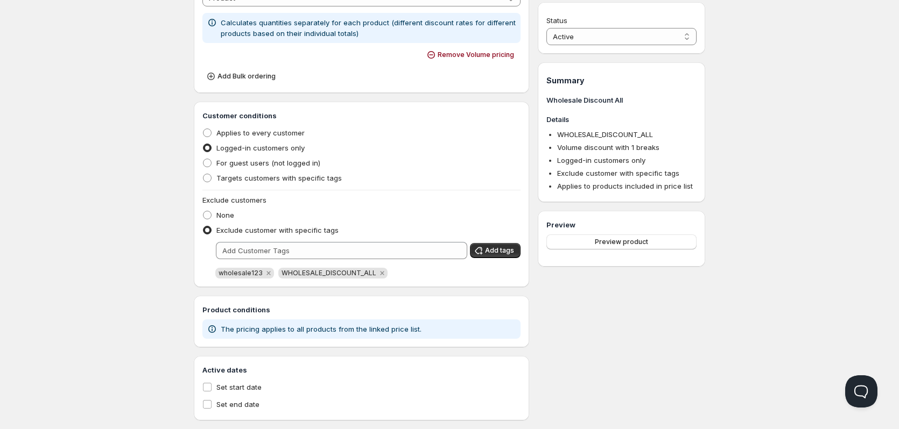
scroll to position [351, 0]
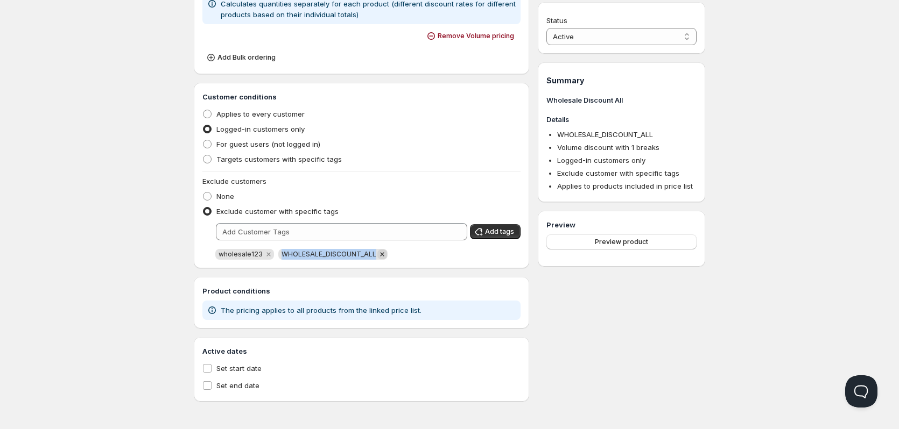
drag, startPoint x: 281, startPoint y: 254, endPoint x: 373, endPoint y: 257, distance: 92.1
click at [373, 257] on span "WHOLESALE_DISCOUNT_ALL" at bounding box center [332, 254] width 109 height 11
copy span "WHOLESALE_DISCOUNT_ALL"
click at [498, 236] on button "Add tags" at bounding box center [495, 231] width 51 height 15
click at [649, 262] on div "Preview Preview product" at bounding box center [621, 239] width 167 height 56
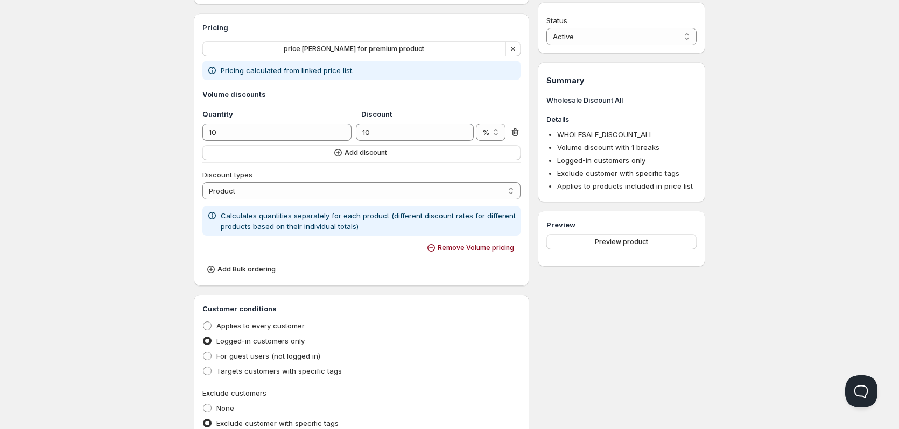
scroll to position [0, 0]
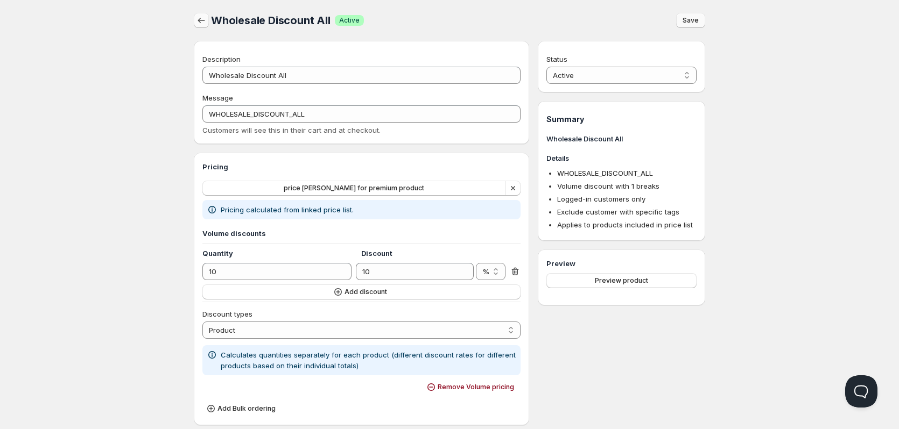
click at [200, 15] on button "button" at bounding box center [201, 20] width 15 height 15
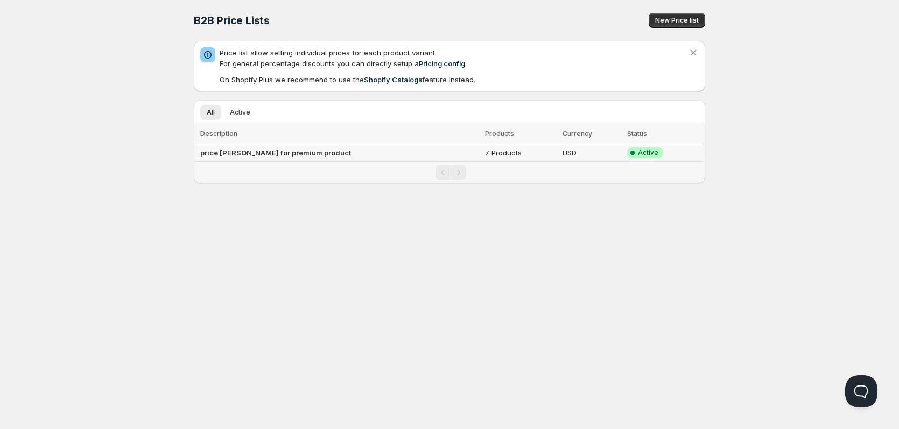
click at [279, 155] on b "price [PERSON_NAME] for premium product" at bounding box center [275, 153] width 151 height 9
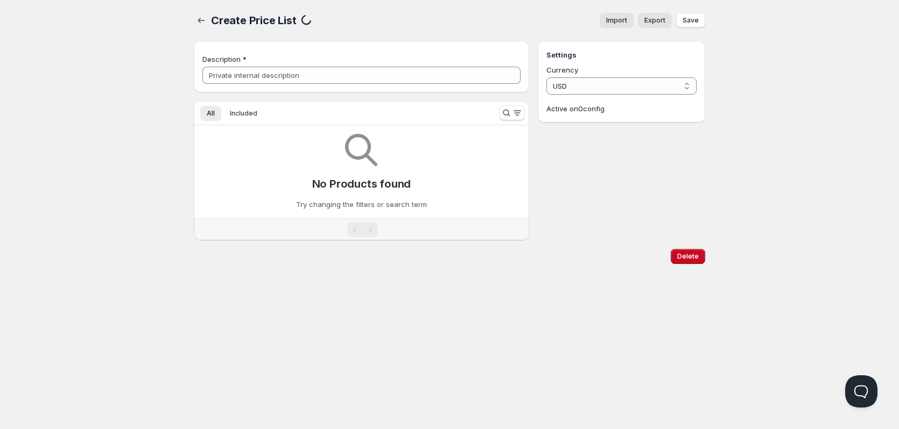
type input "price [PERSON_NAME] for premium product"
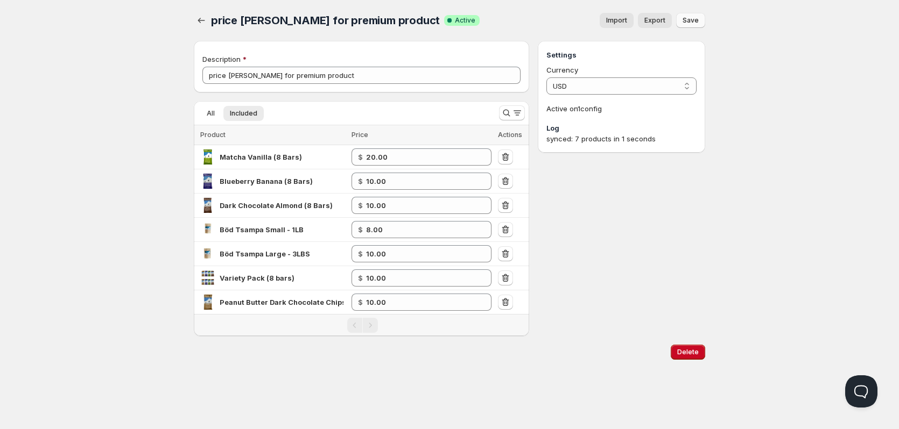
click at [685, 15] on button "Save" at bounding box center [690, 20] width 29 height 15
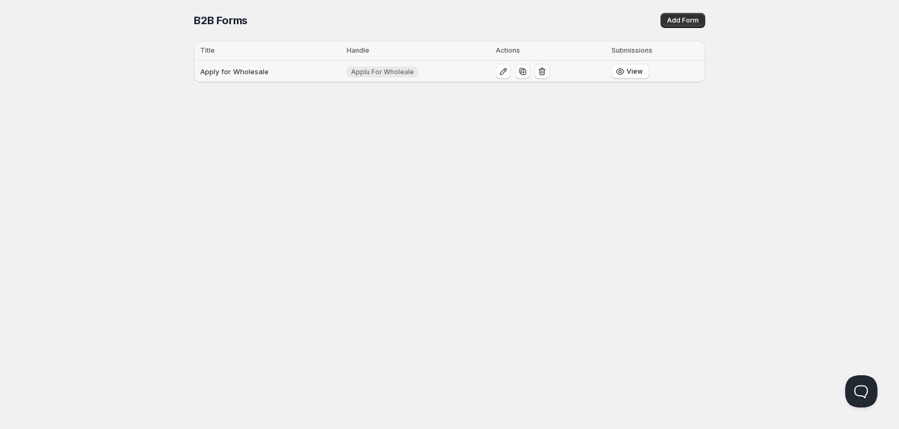
click at [268, 69] on td "Apply for Wholesale" at bounding box center [269, 72] width 150 height 22
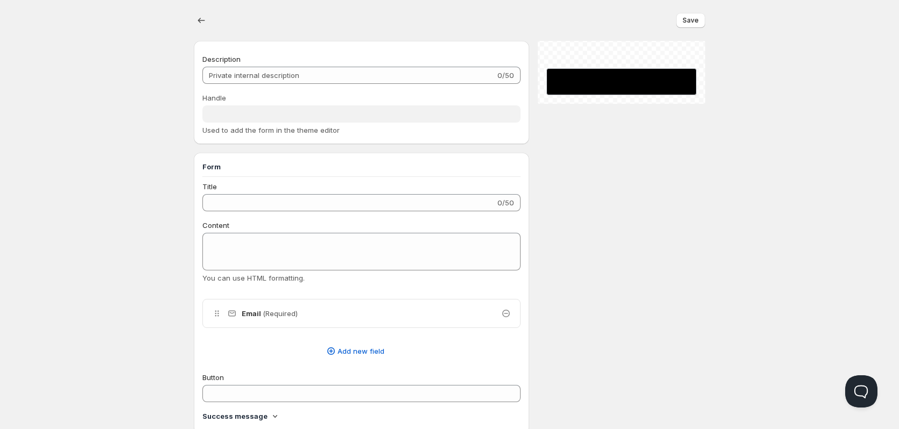
type input "Apply for Wholesale"
type input "Applu For Wholeale"
type input "Apply For Wholesale"
type textarea "Start your business with Wholesale"
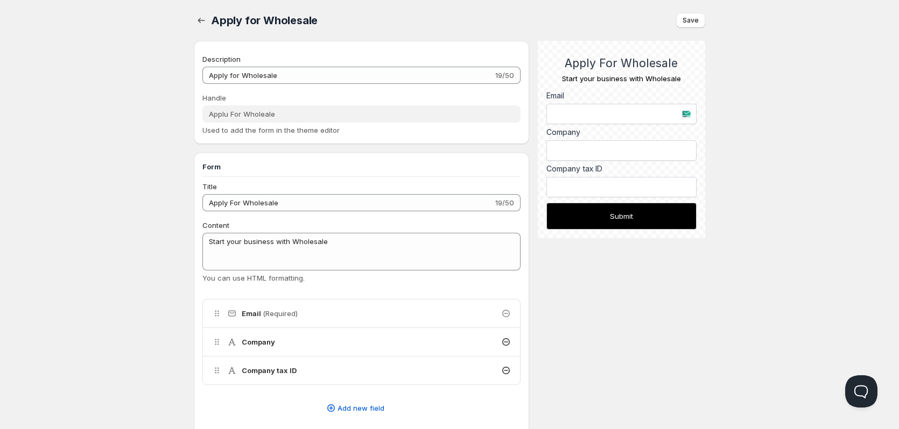
click at [603, 309] on div "Description Apply for Wholesale 19/50 Handle Applu For Wholeale Used to add the…" at bounding box center [449, 417] width 511 height 753
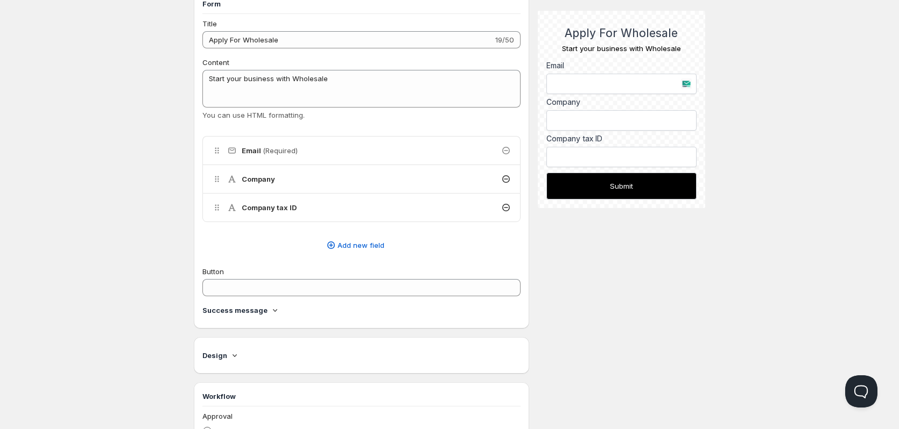
scroll to position [323, 0]
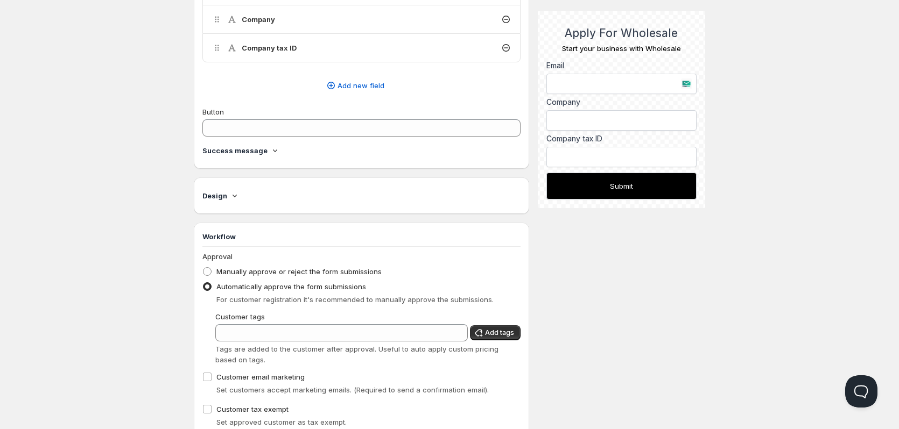
scroll to position [162, 0]
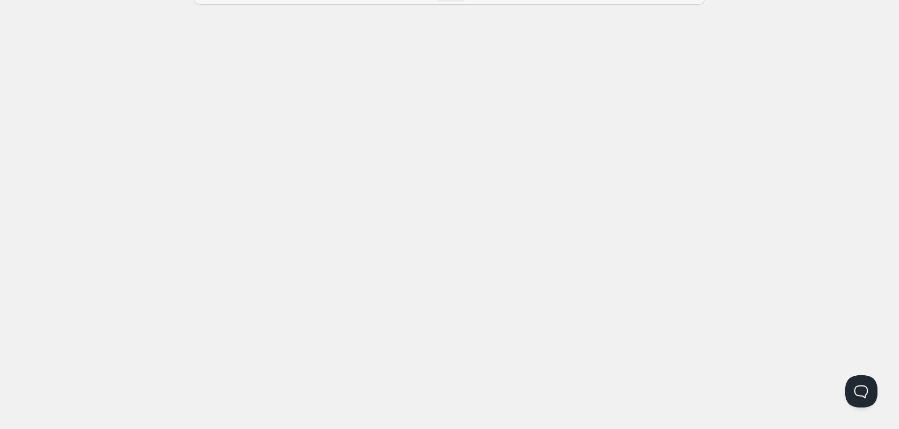
click at [261, 218] on div "Home Pricing Price lists Forms Submissions Settings Features Plans B2B Submissi…" at bounding box center [449, 52] width 899 height 429
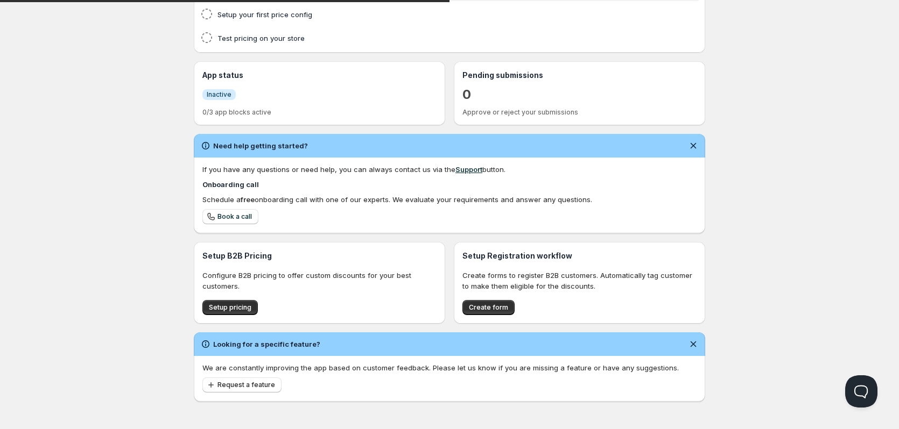
type input "BödBar MonlamDesigns"
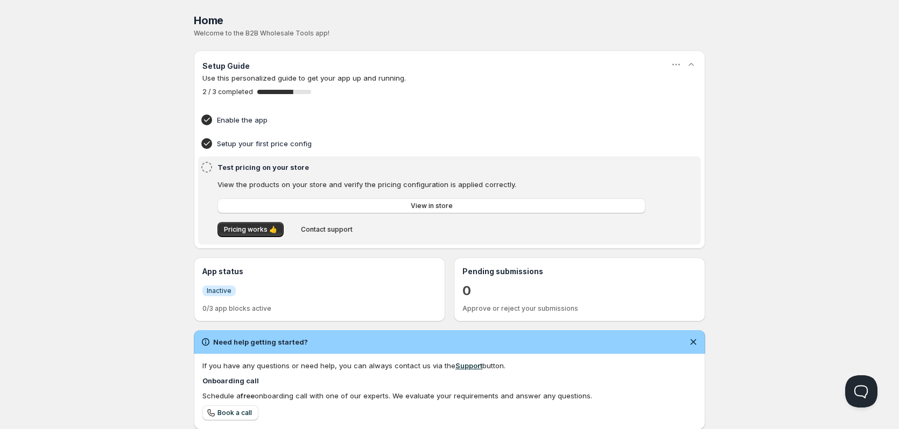
click at [286, 167] on h4 "Test pricing on your store" at bounding box center [432, 167] width 431 height 11
click at [212, 169] on icon at bounding box center [206, 167] width 13 height 13
click at [210, 168] on icon at bounding box center [206, 167] width 13 height 13
click at [451, 208] on link "View in store" at bounding box center [431, 206] width 428 height 15
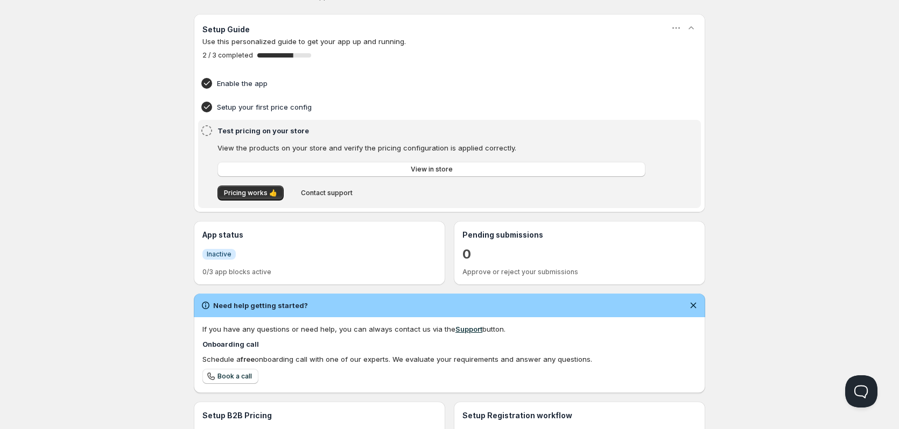
scroll to position [54, 0]
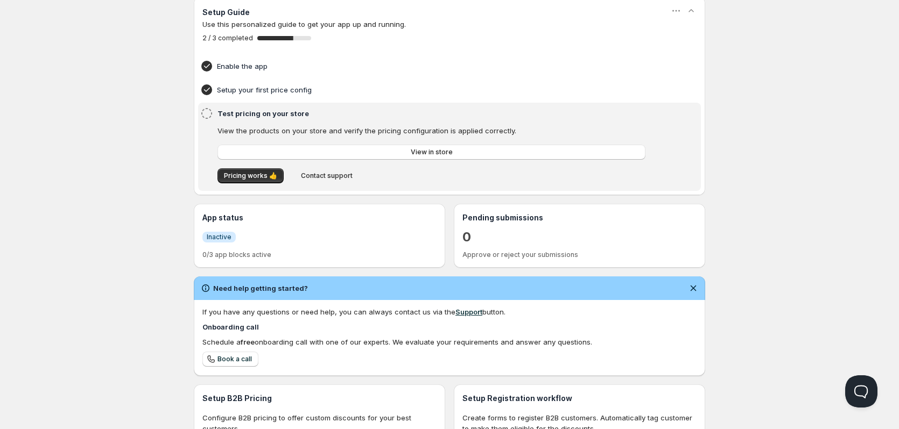
click at [228, 236] on span "Inactive" at bounding box center [219, 237] width 25 height 9
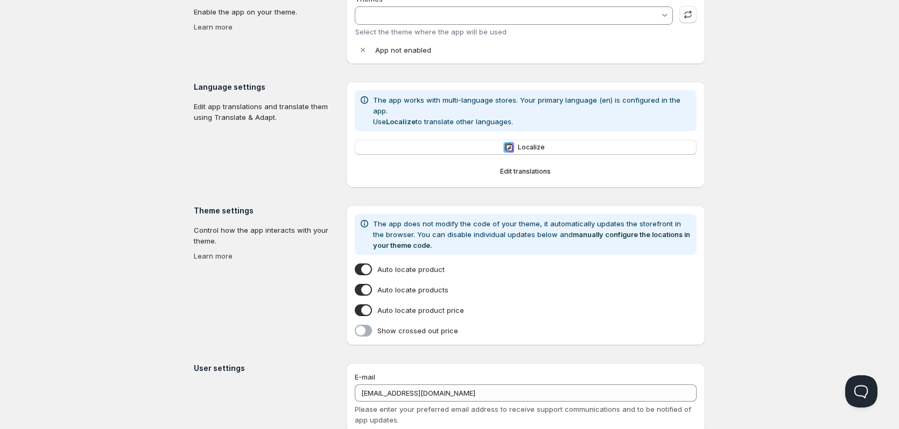
type input "BödBar MonlamDesigns"
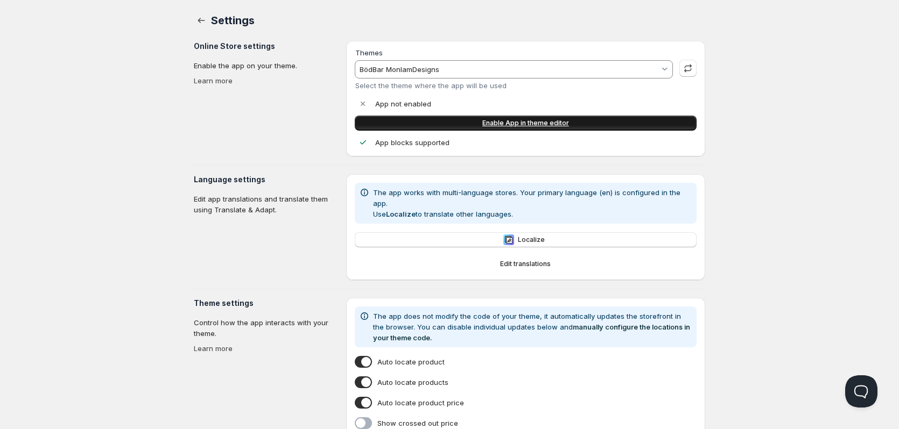
click at [514, 126] on span "Enable App in theme editor" at bounding box center [525, 123] width 87 height 9
click at [412, 142] on p "App blocks supported" at bounding box center [412, 142] width 74 height 11
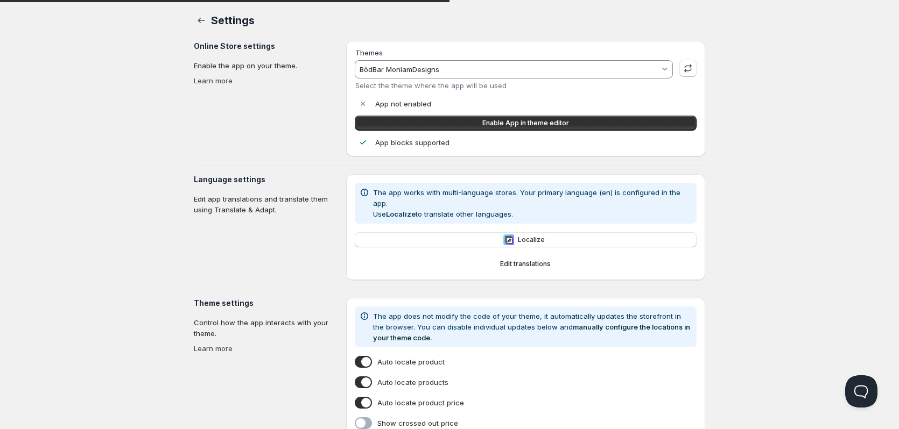
click at [408, 103] on p "App not enabled" at bounding box center [403, 103] width 56 height 11
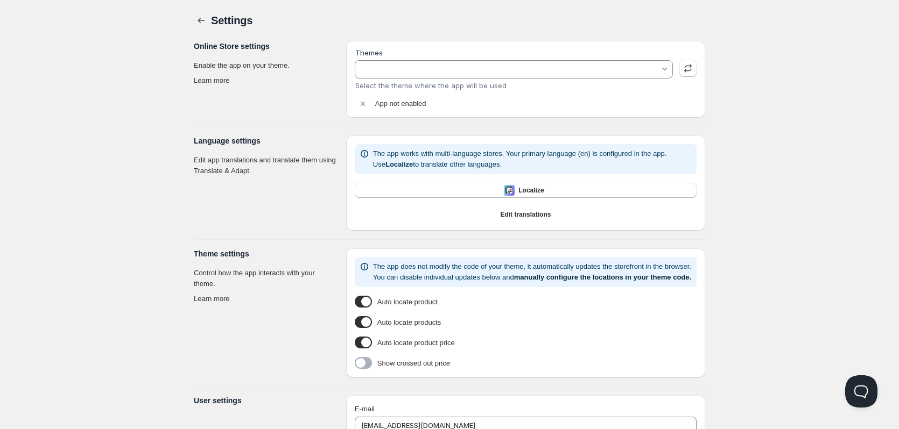
type input "BödBar MonlamDesigns"
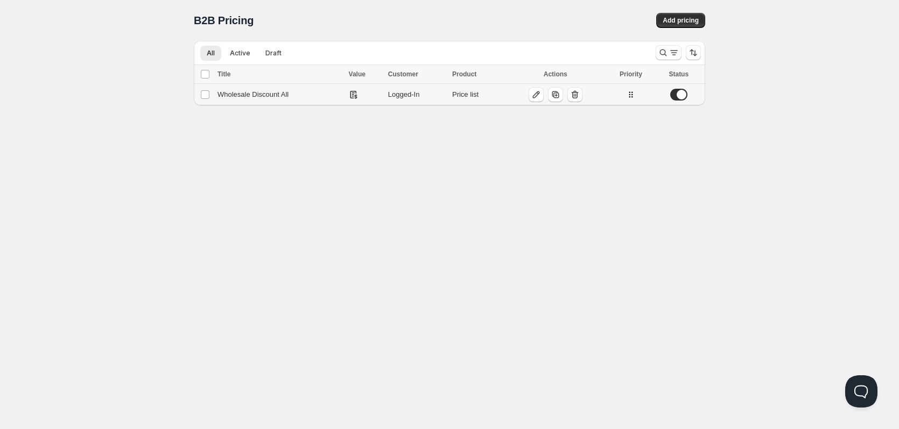
click at [241, 98] on div "Wholesale Discount All" at bounding box center [279, 94] width 125 height 11
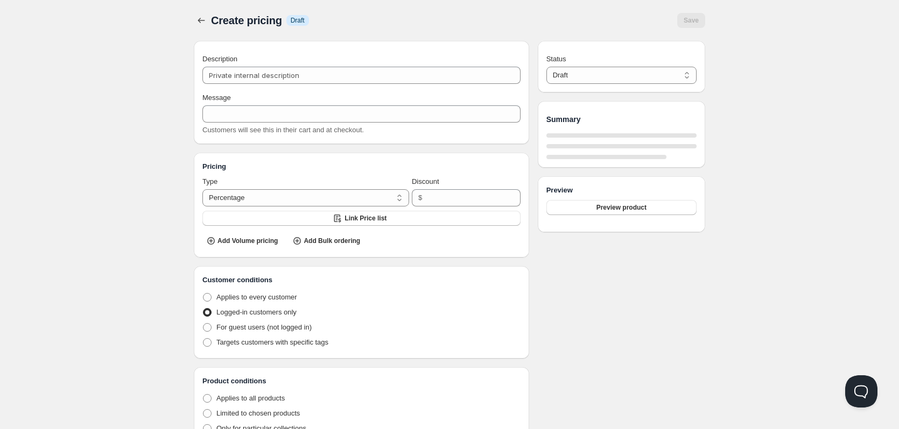
type input "Wholesale Discount All"
type input "WHOLESALE_DISCOUNT_ALL"
radio input "true"
select select "1"
select select "2"
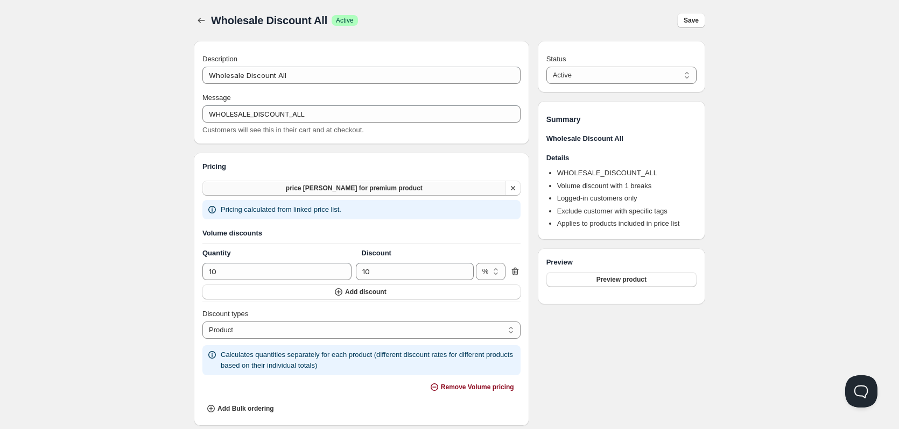
click at [373, 187] on span "price [PERSON_NAME] for premium product" at bounding box center [354, 188] width 137 height 9
click at [300, 210] on p "Pricing calculated from linked price list." at bounding box center [281, 209] width 121 height 11
click at [697, 19] on span "Save" at bounding box center [690, 20] width 15 height 9
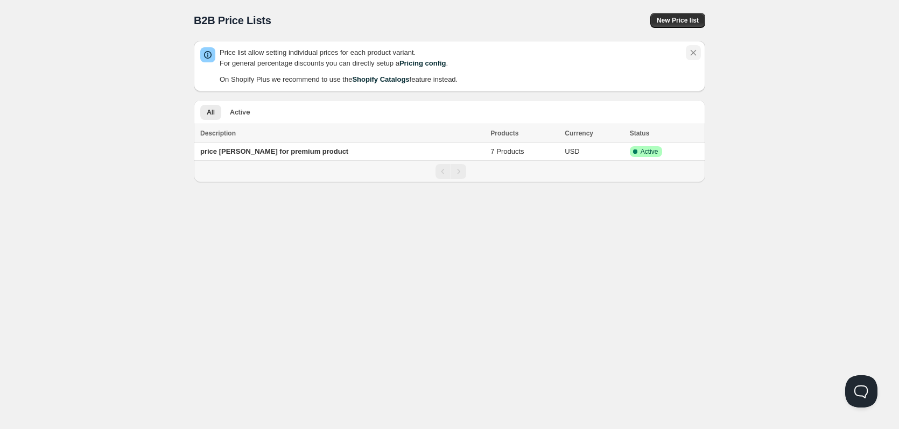
click at [698, 50] on icon "Dismiss notification" at bounding box center [693, 52] width 11 height 11
